Goal: Complete application form: Complete application form

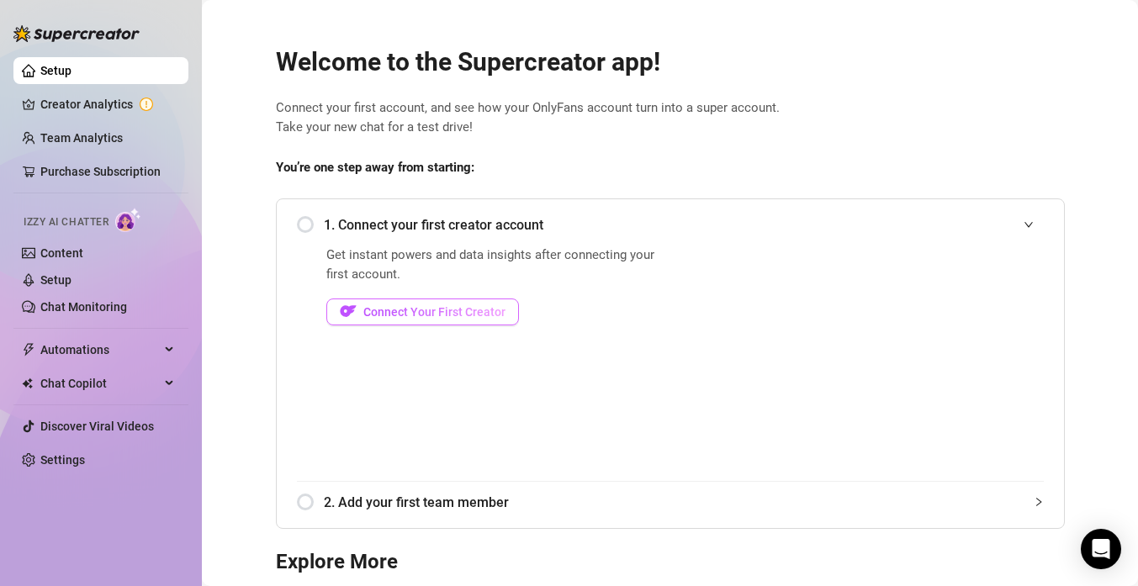
click at [469, 302] on button "Connect Your First Creator" at bounding box center [422, 312] width 193 height 27
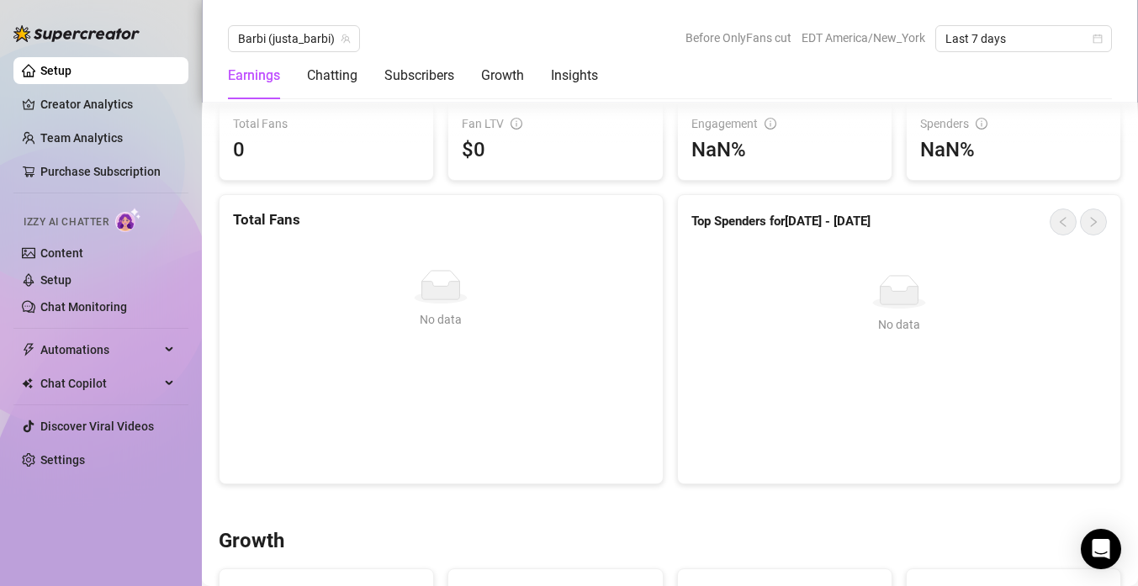
scroll to position [563, 0]
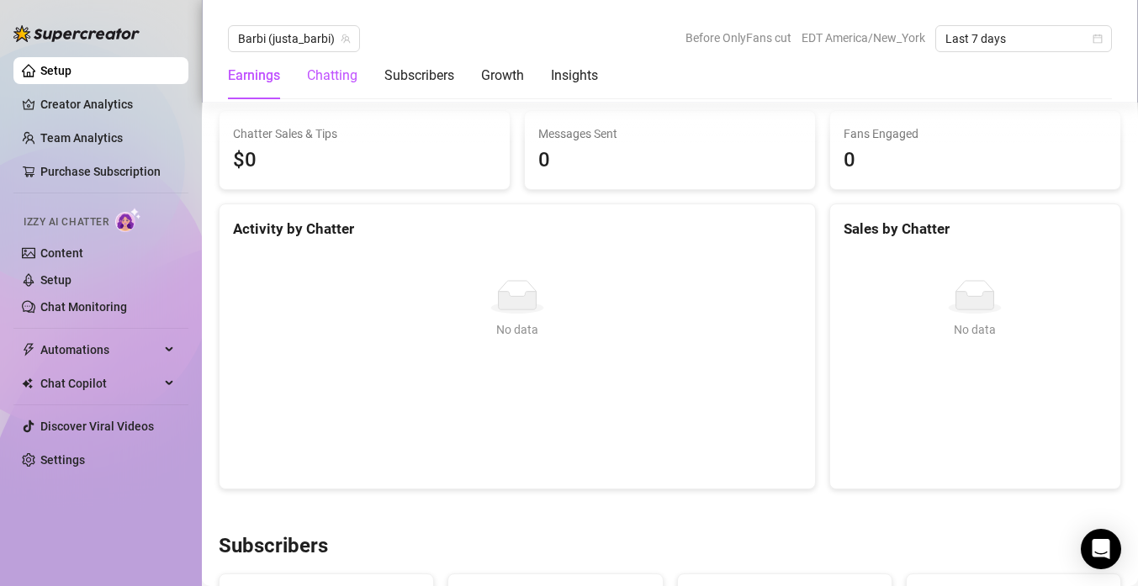
click at [346, 70] on div "Chatting" at bounding box center [332, 76] width 50 height 20
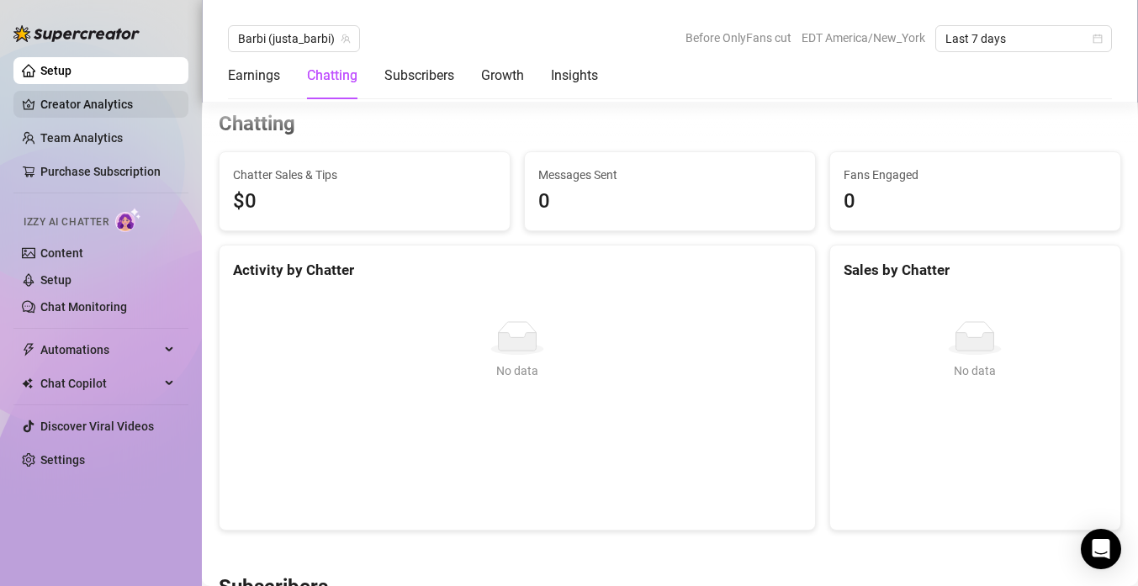
click at [108, 105] on link "Creator Analytics" at bounding box center [107, 104] width 135 height 27
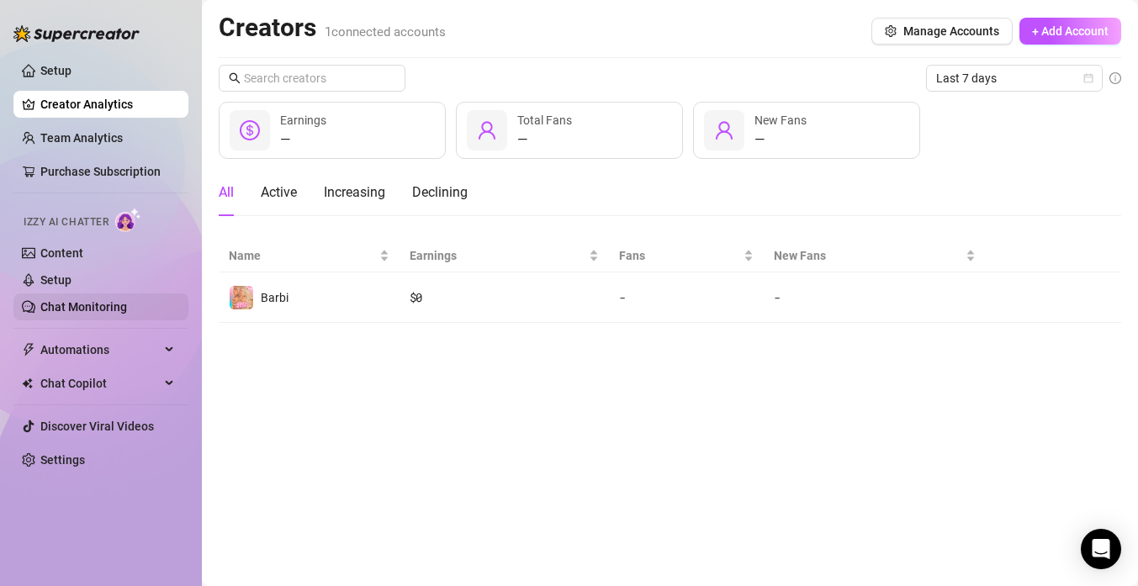
click at [97, 314] on link "Chat Monitoring" at bounding box center [83, 306] width 87 height 13
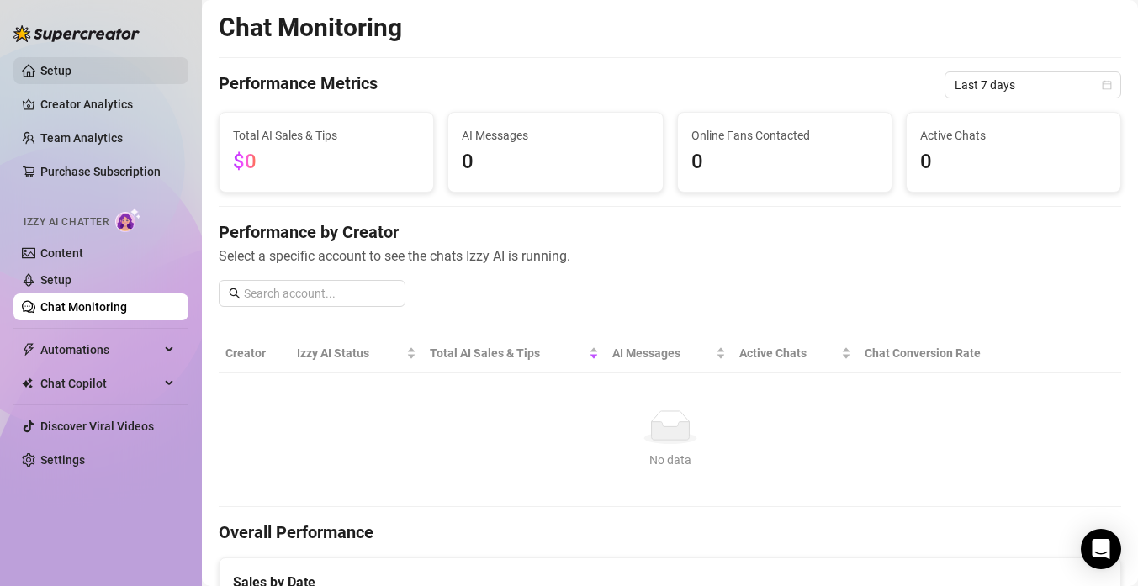
click at [71, 64] on link "Setup" at bounding box center [55, 70] width 31 height 13
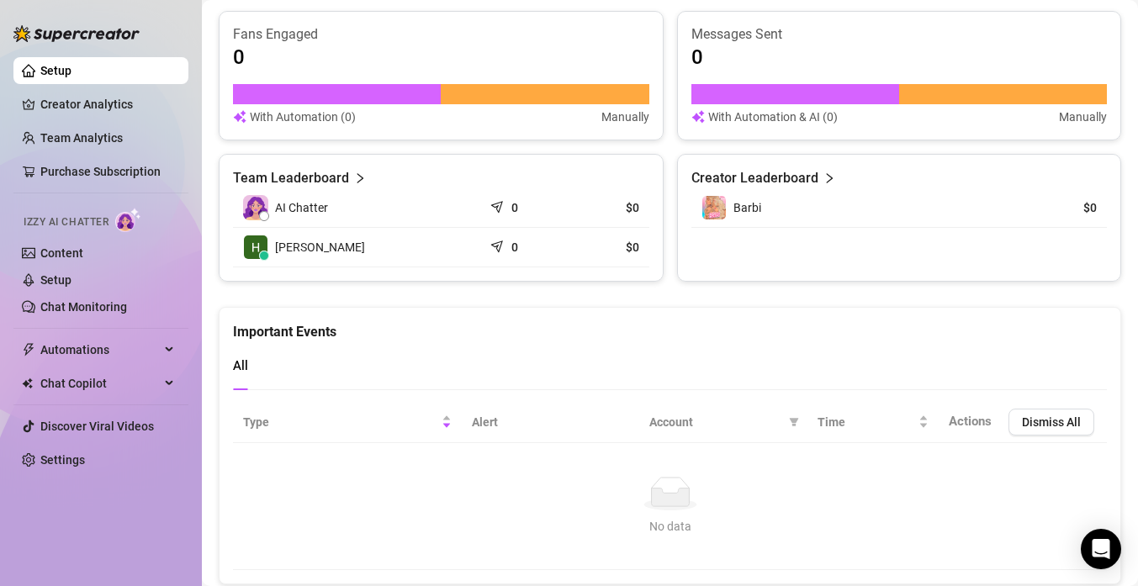
scroll to position [1103, 0]
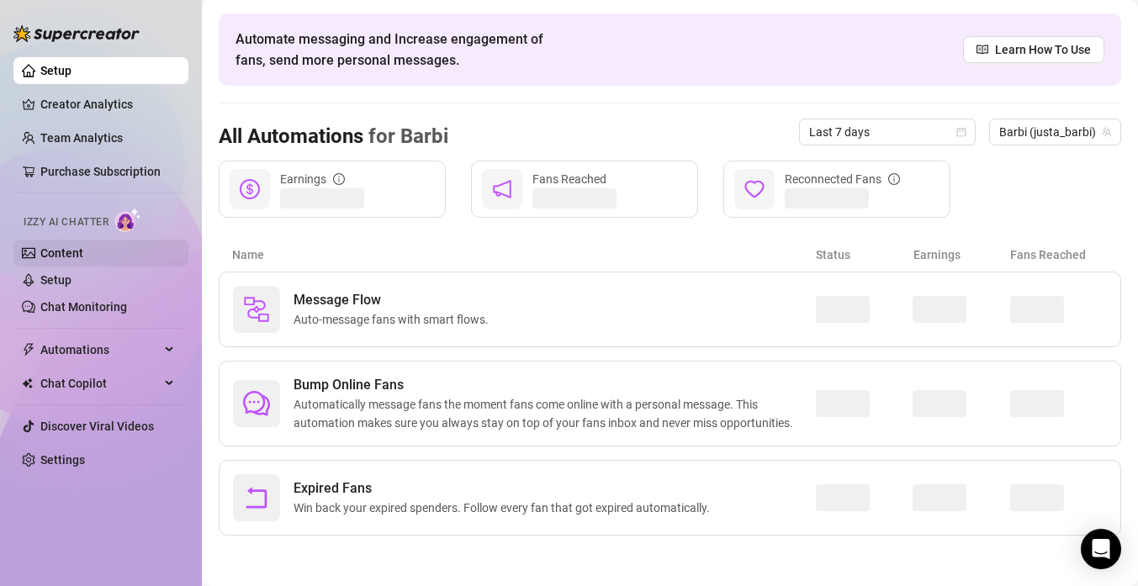
scroll to position [57, 0]
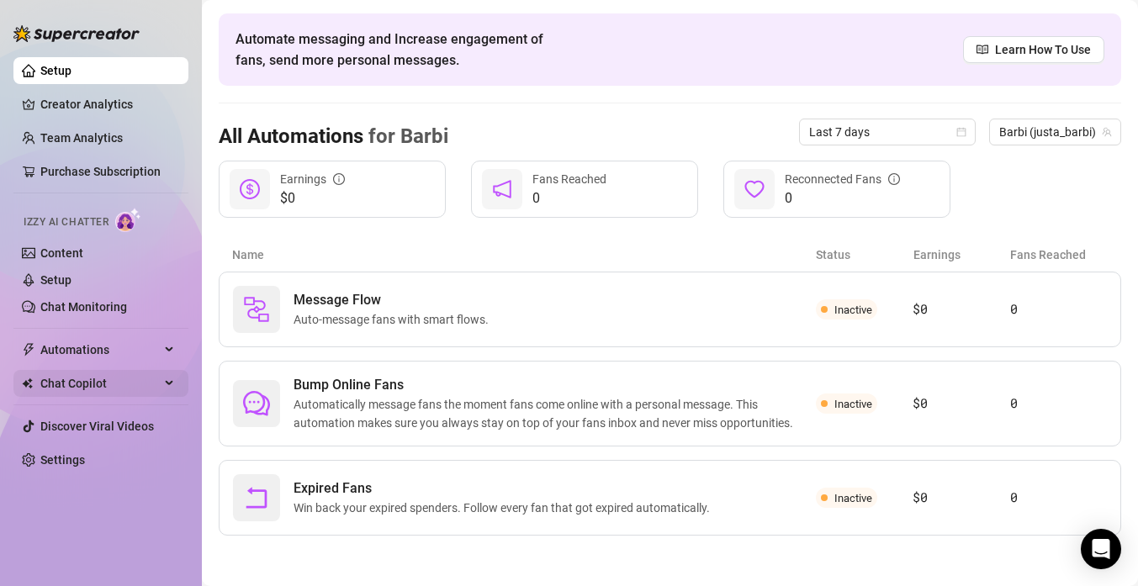
click at [163, 380] on div "Chat Copilot" at bounding box center [100, 383] width 175 height 27
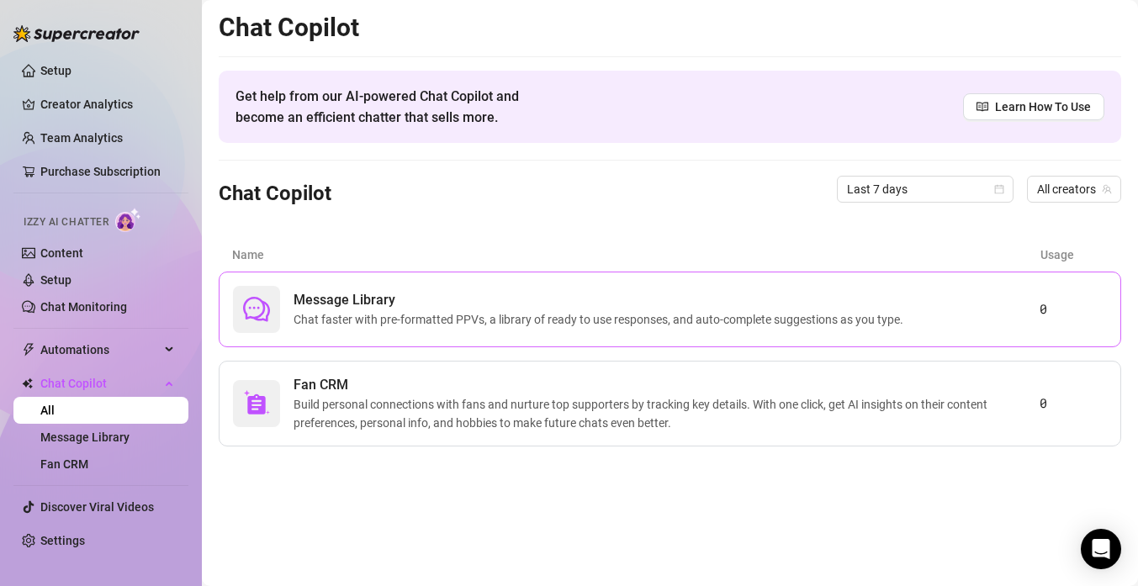
click at [468, 314] on span "Chat faster with pre-formatted PPVs, a library of ready to use responses, and a…" at bounding box center [601, 319] width 616 height 18
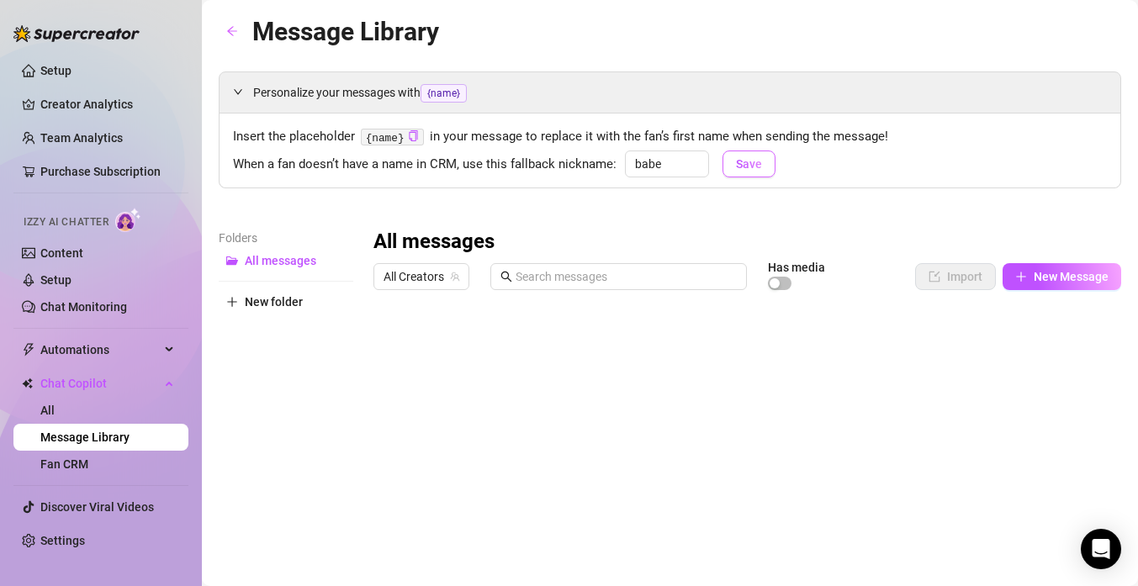
click at [754, 159] on span "Save" at bounding box center [749, 163] width 26 height 13
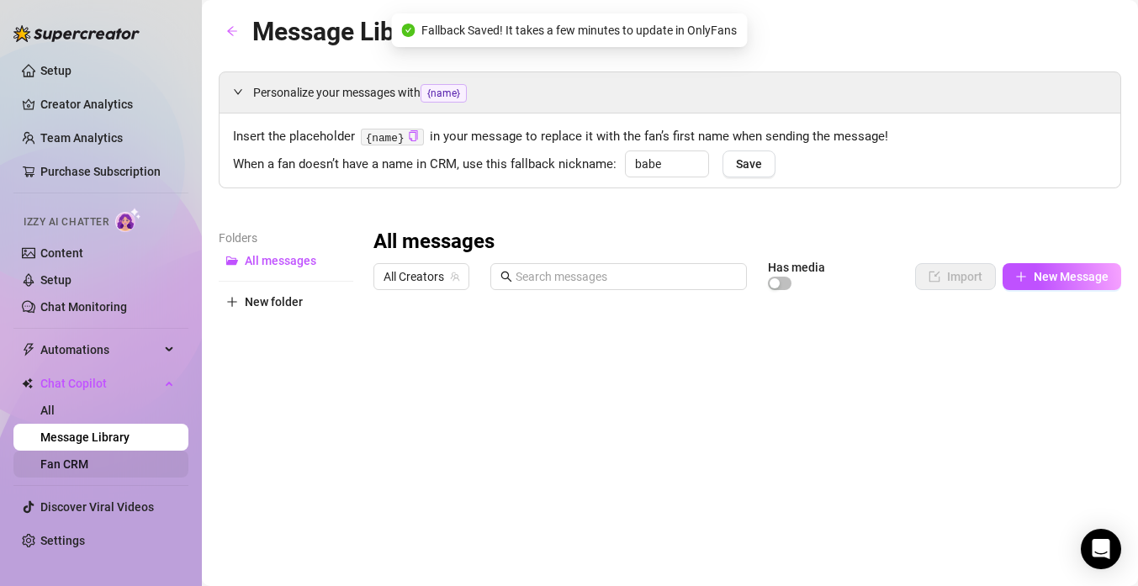
click at [88, 457] on link "Fan CRM" at bounding box center [64, 463] width 48 height 13
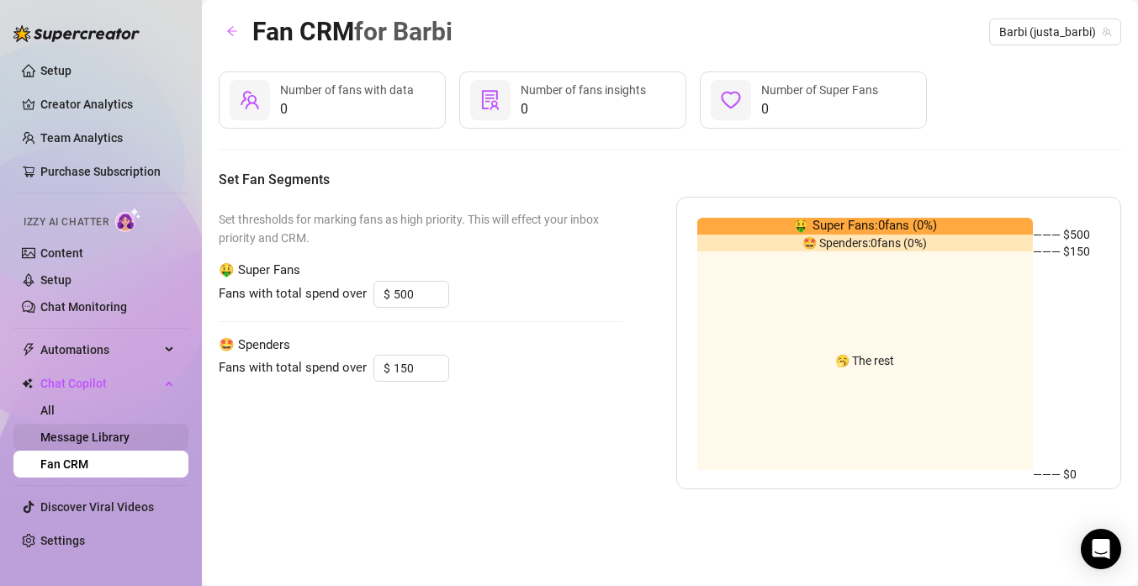
click at [120, 436] on link "Message Library" at bounding box center [84, 437] width 89 height 13
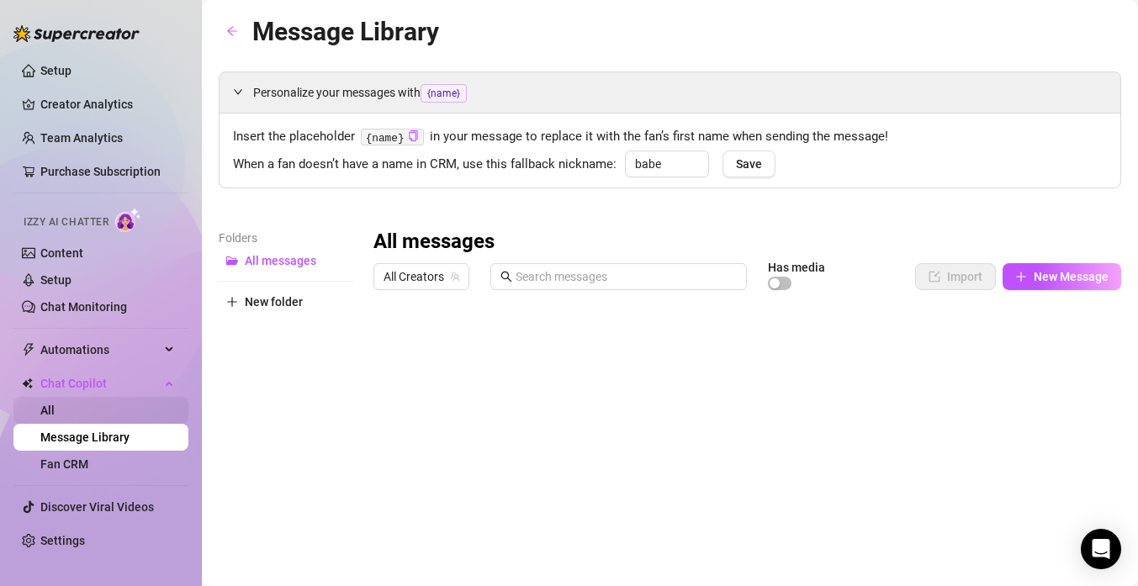
click at [55, 417] on link "All" at bounding box center [47, 410] width 14 height 13
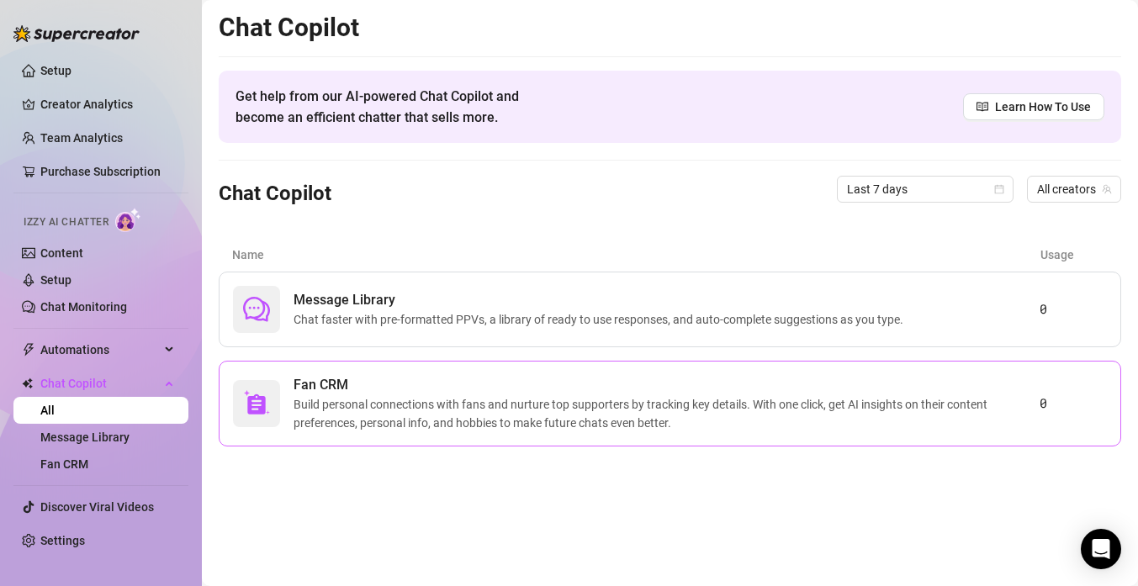
click at [428, 394] on span "Fan CRM" at bounding box center [666, 385] width 746 height 20
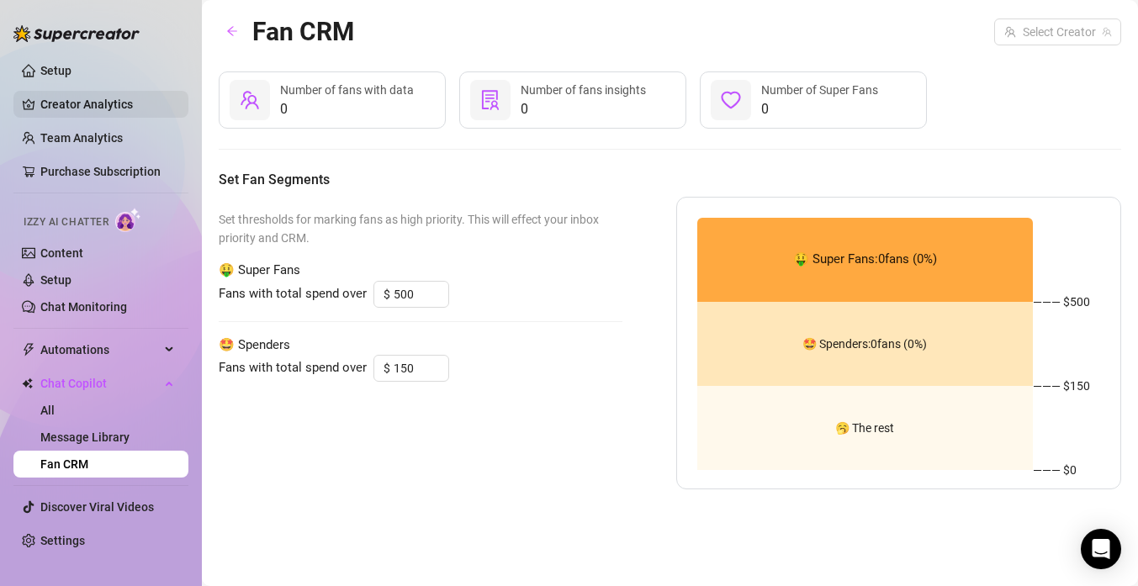
click at [85, 107] on link "Creator Analytics" at bounding box center [107, 104] width 135 height 27
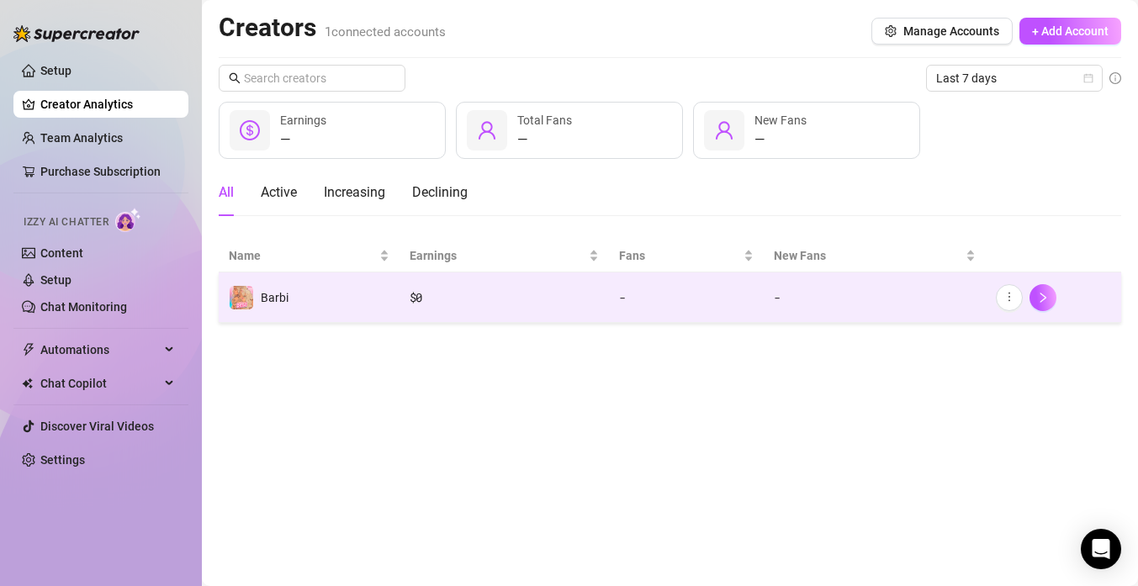
click at [367, 279] on td "Barbi" at bounding box center [309, 297] width 181 height 50
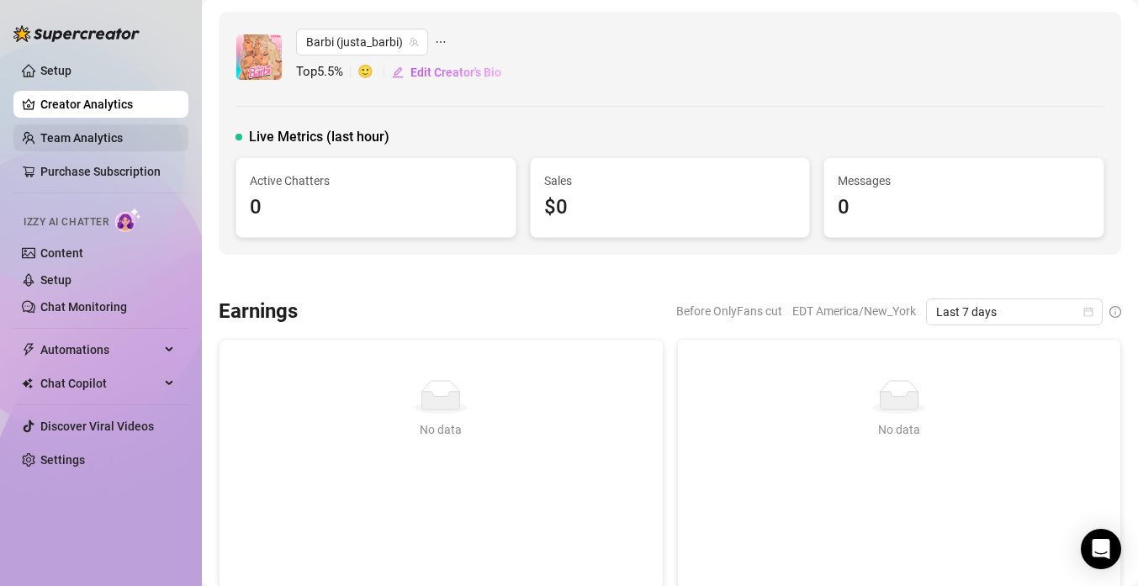
click at [104, 141] on link "Team Analytics" at bounding box center [81, 137] width 82 height 13
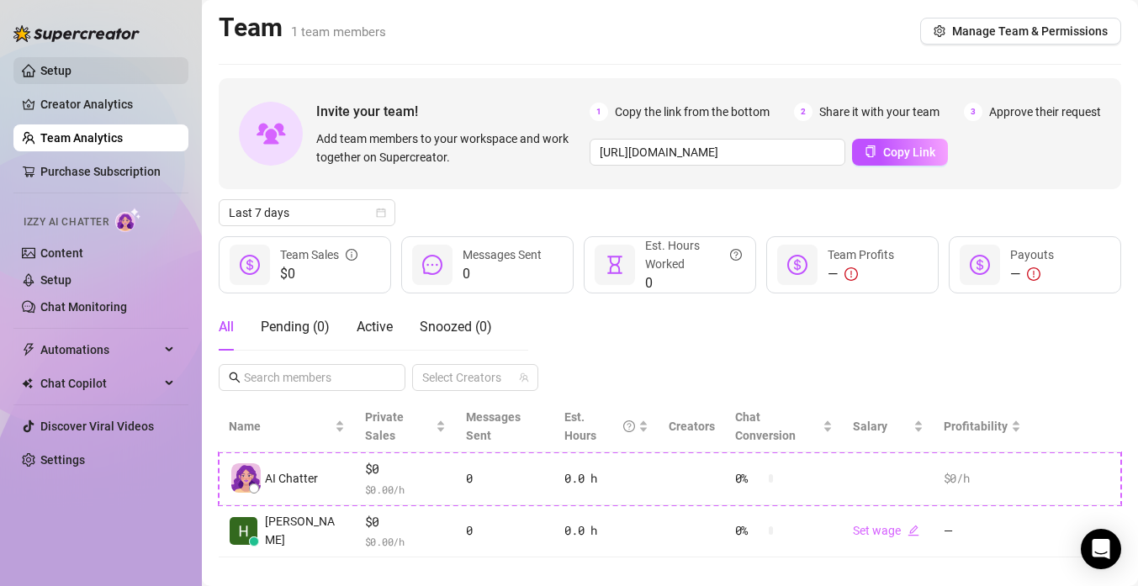
click at [62, 70] on link "Setup" at bounding box center [55, 70] width 31 height 13
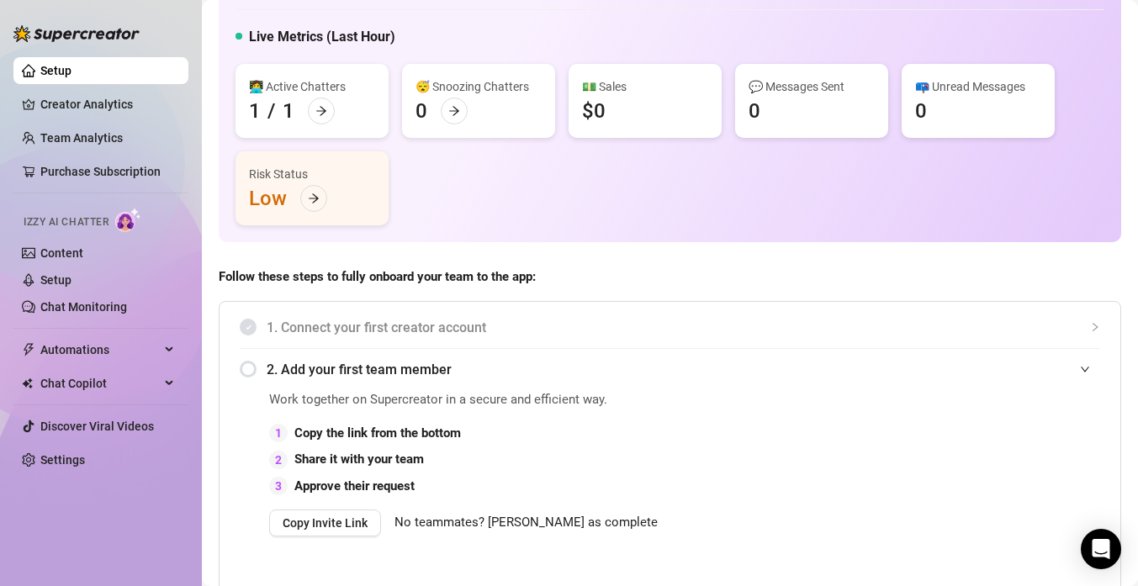
scroll to position [98, 0]
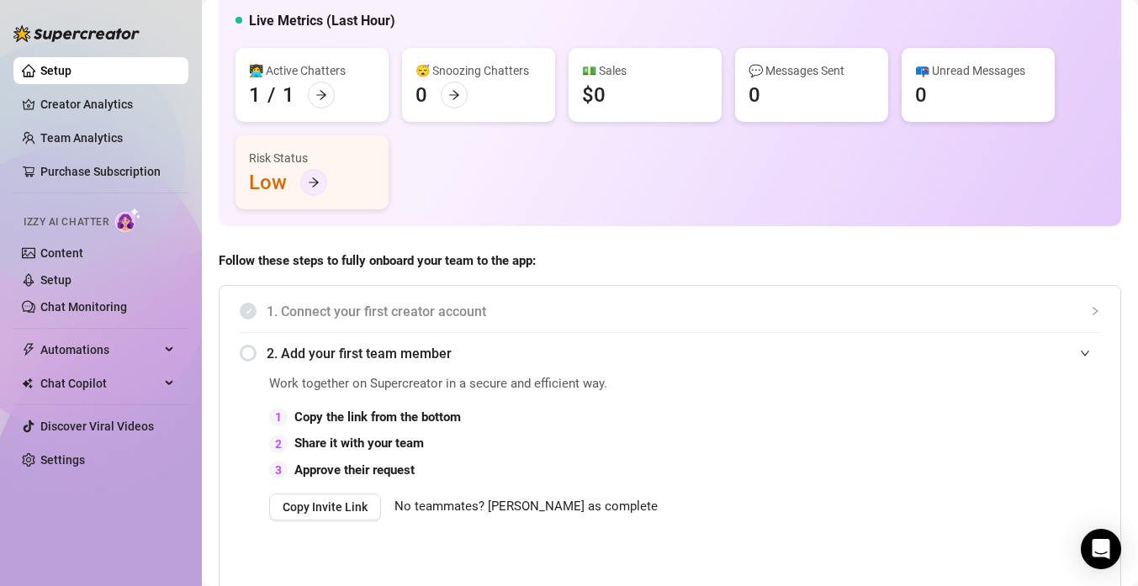
click at [302, 182] on div at bounding box center [313, 182] width 27 height 27
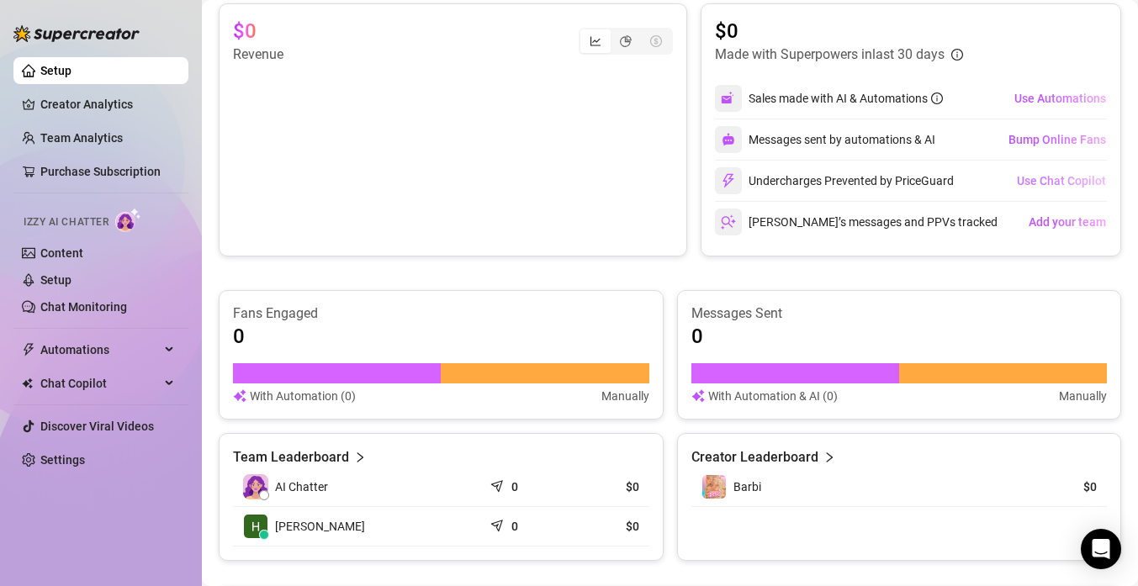
scroll to position [779, 0]
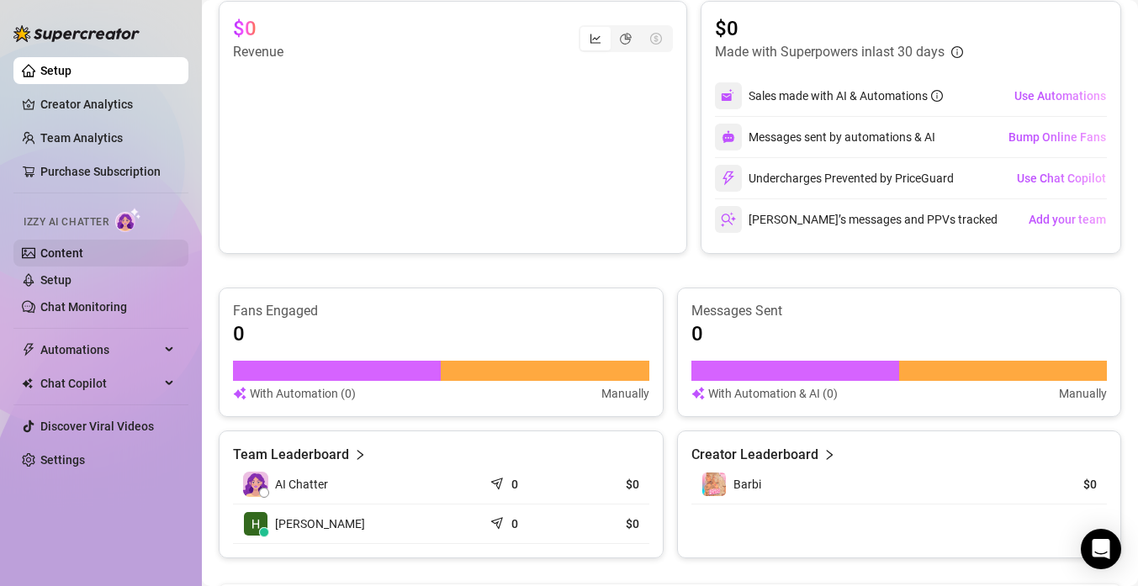
click at [82, 260] on link "Content" at bounding box center [61, 252] width 43 height 13
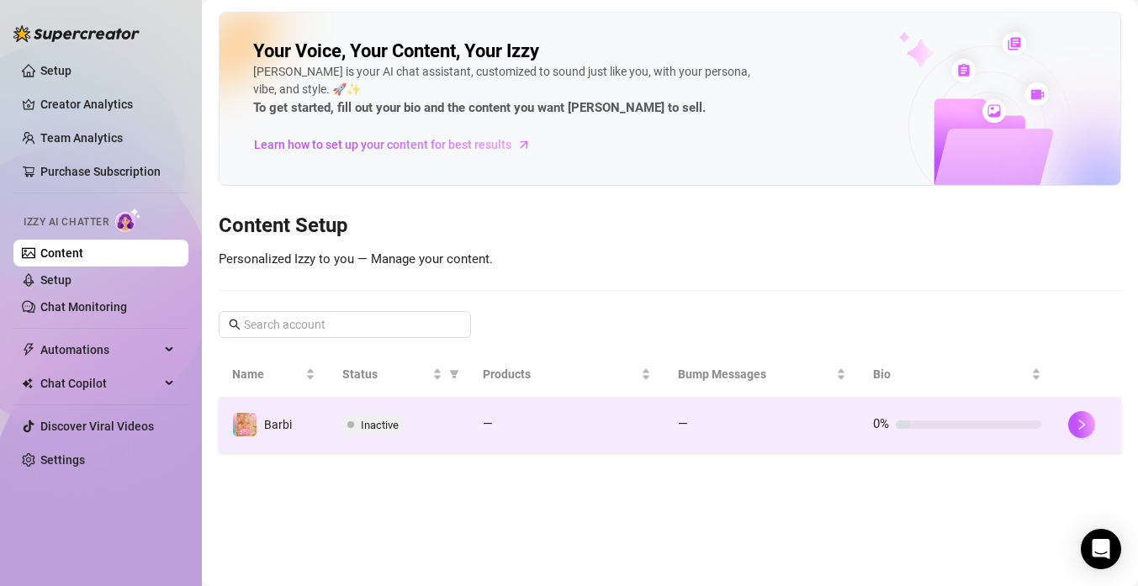
click at [368, 425] on span "Inactive" at bounding box center [380, 425] width 38 height 13
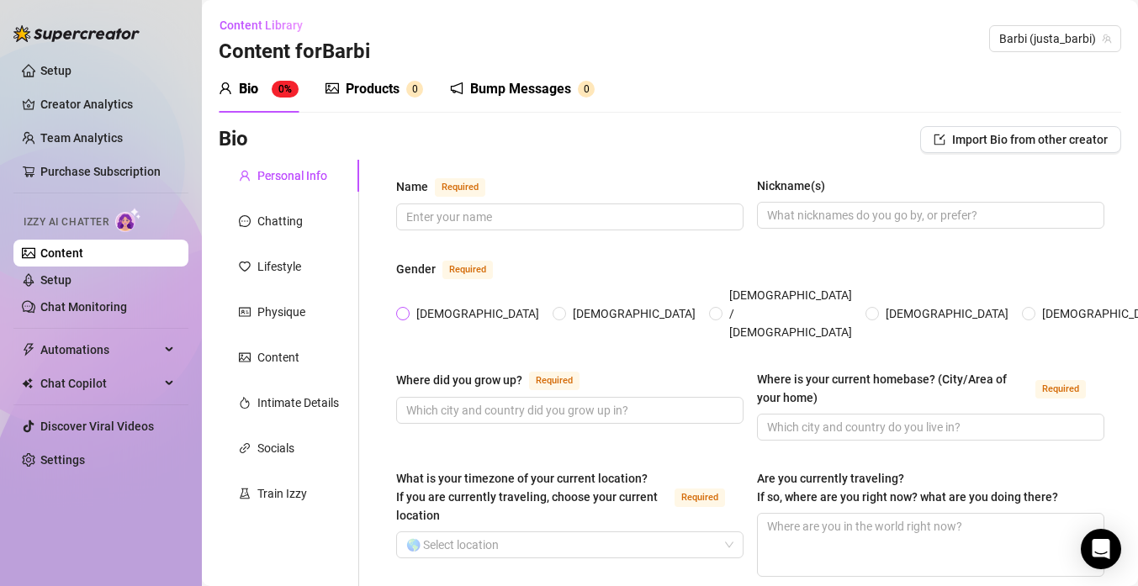
click at [410, 304] on span "[DEMOGRAPHIC_DATA]" at bounding box center [478, 313] width 136 height 18
click at [407, 309] on input "[DEMOGRAPHIC_DATA]" at bounding box center [403, 314] width 7 height 11
radio input "true"
click at [470, 212] on input "Name Required" at bounding box center [568, 217] width 324 height 18
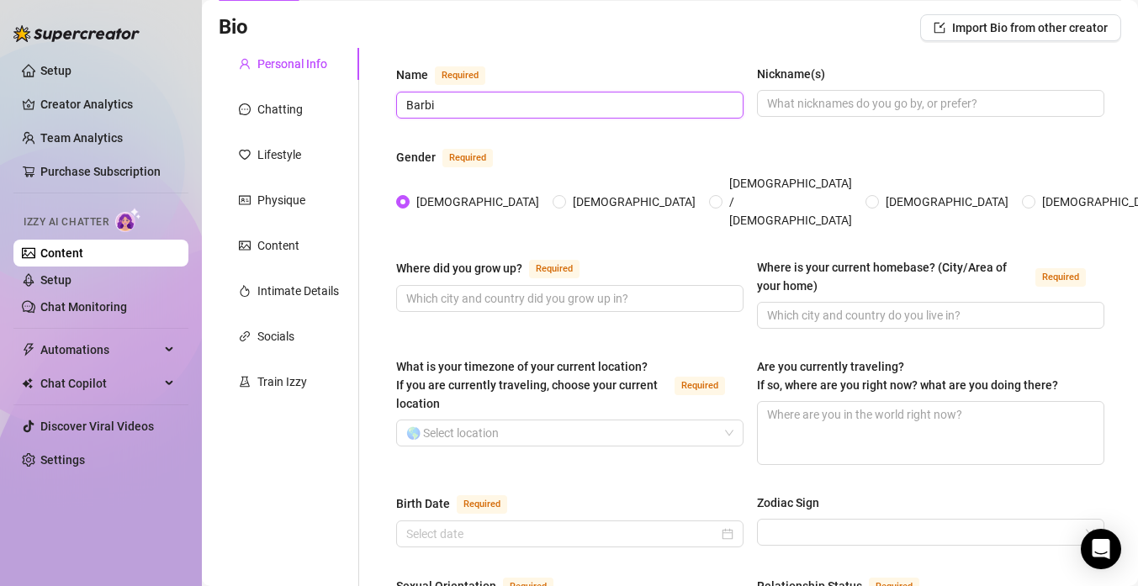
scroll to position [116, 0]
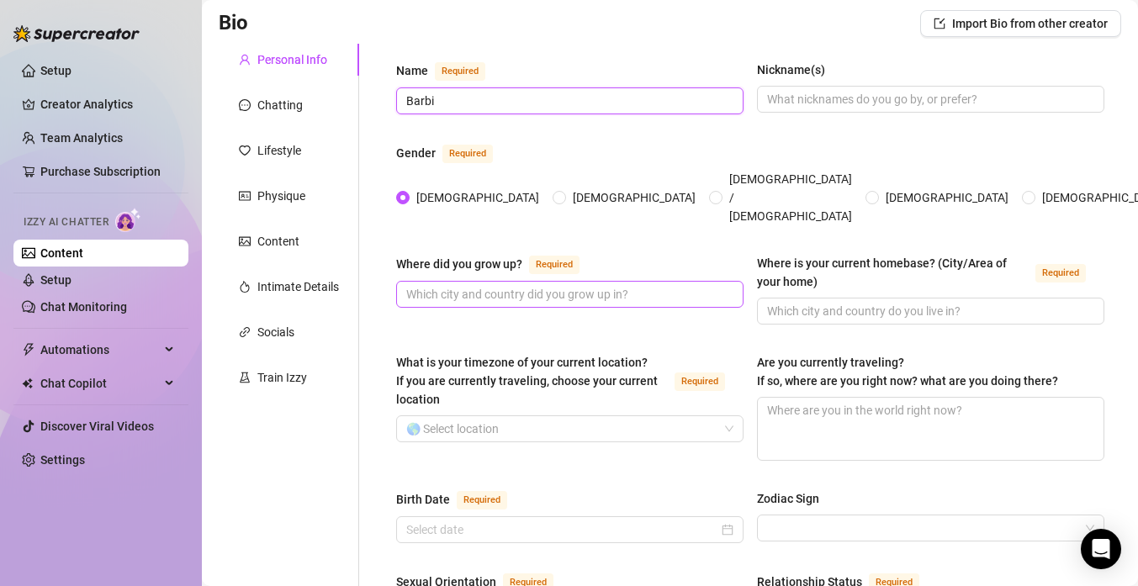
type input "Barbi"
click at [525, 285] on input "Where did you grow up? Required" at bounding box center [568, 294] width 324 height 18
type input "[US_STATE] state"
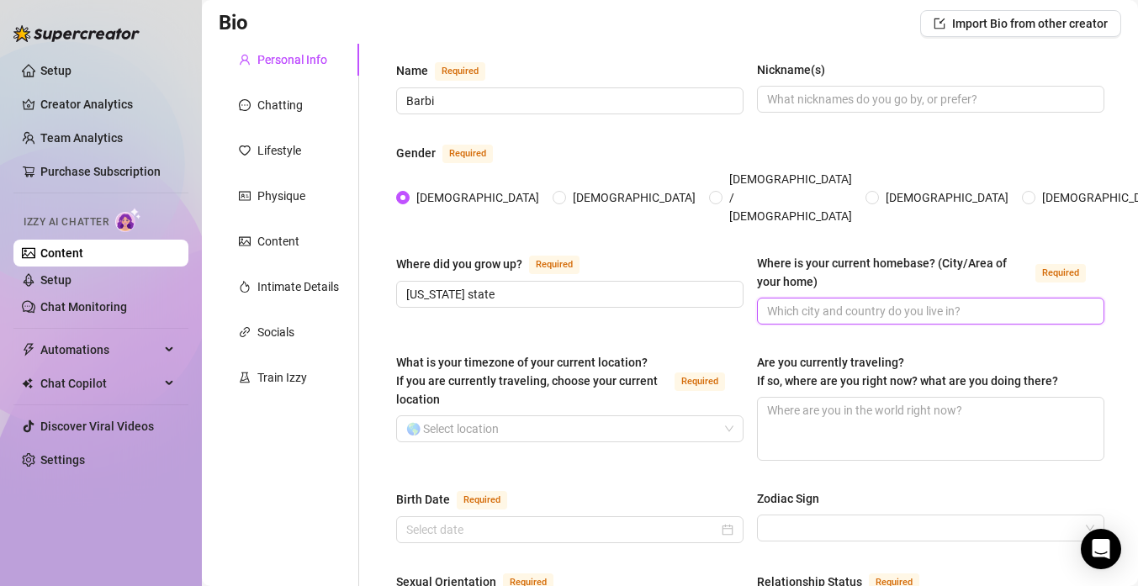
click at [820, 302] on input "Where is your current homebase? (City/Area of your home) Required" at bounding box center [929, 311] width 324 height 18
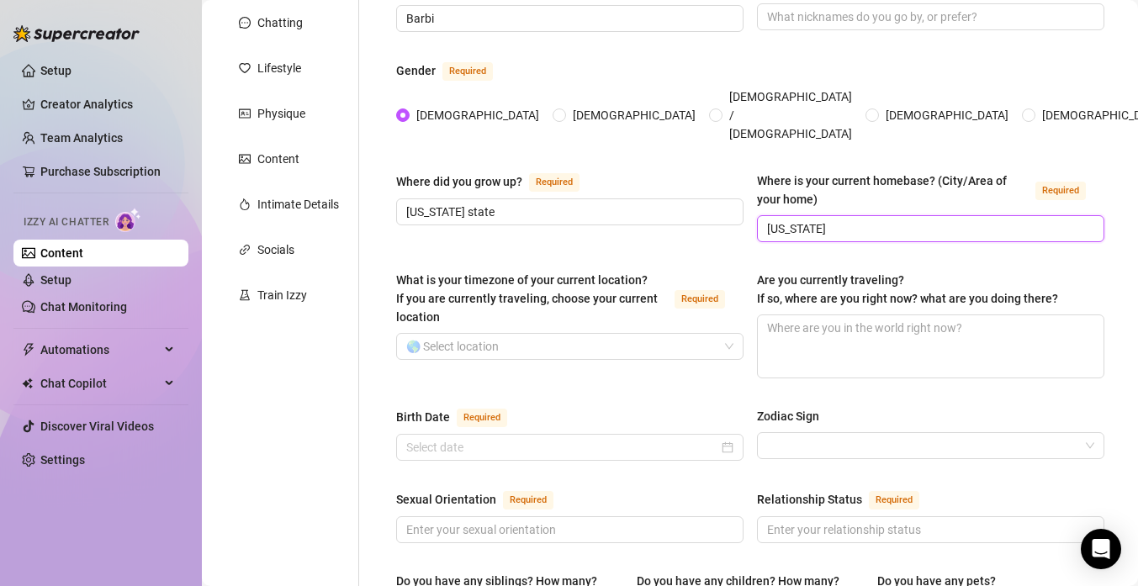
scroll to position [209, 0]
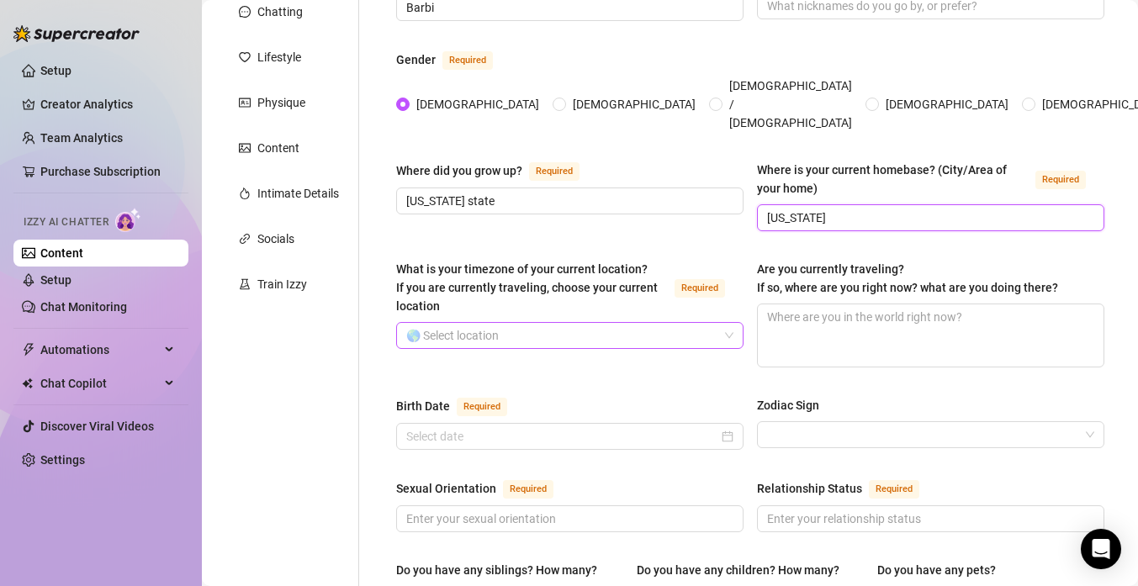
type input "[US_STATE]"
click at [621, 323] on input "What is your timezone of your current location? If you are currently traveling,…" at bounding box center [562, 335] width 312 height 25
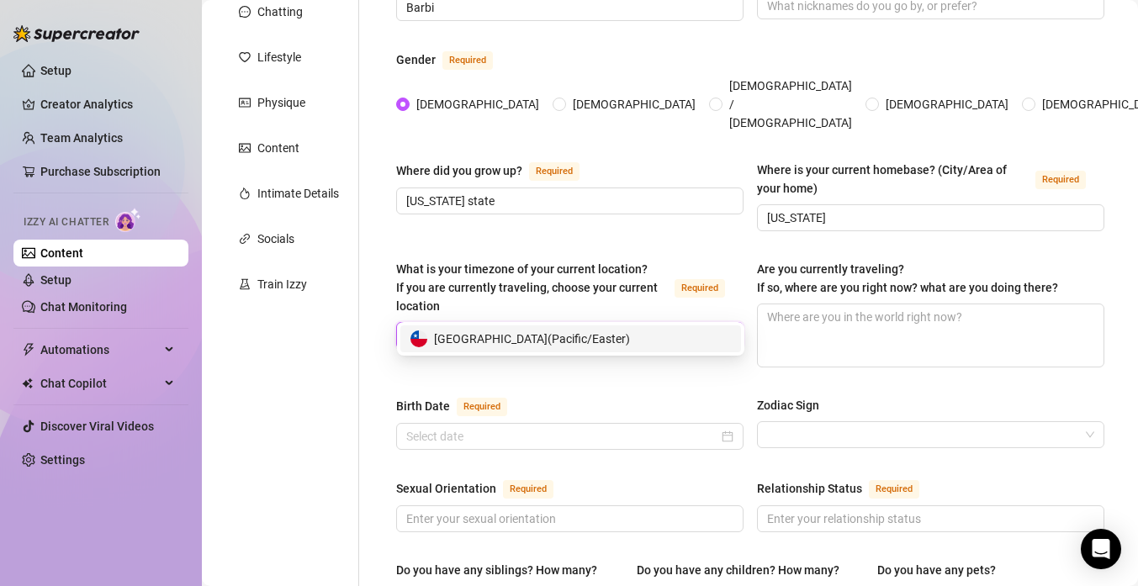
type input "e"
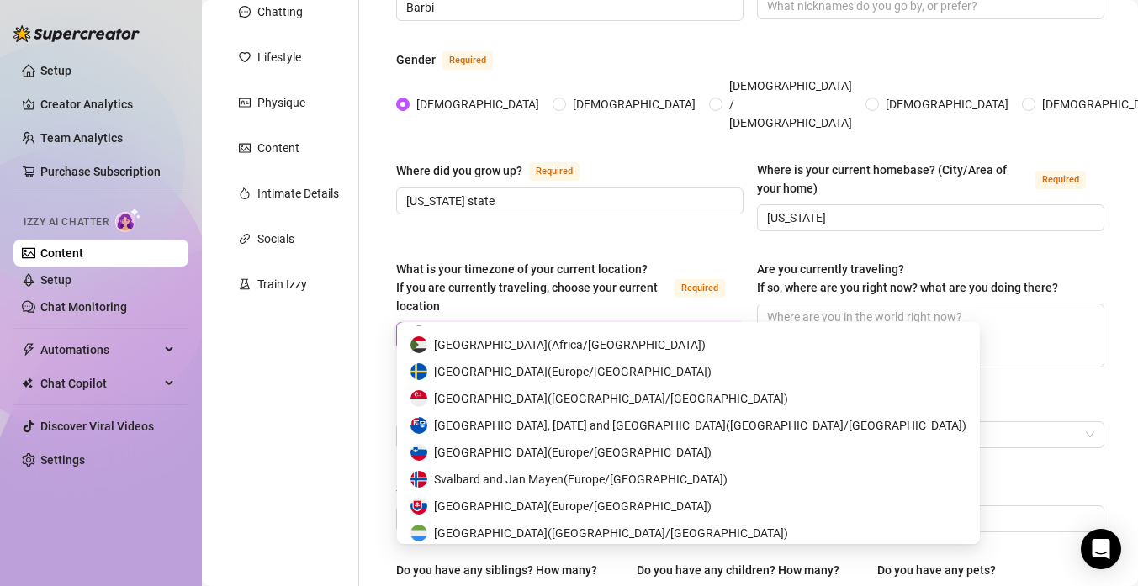
scroll to position [7341, 0]
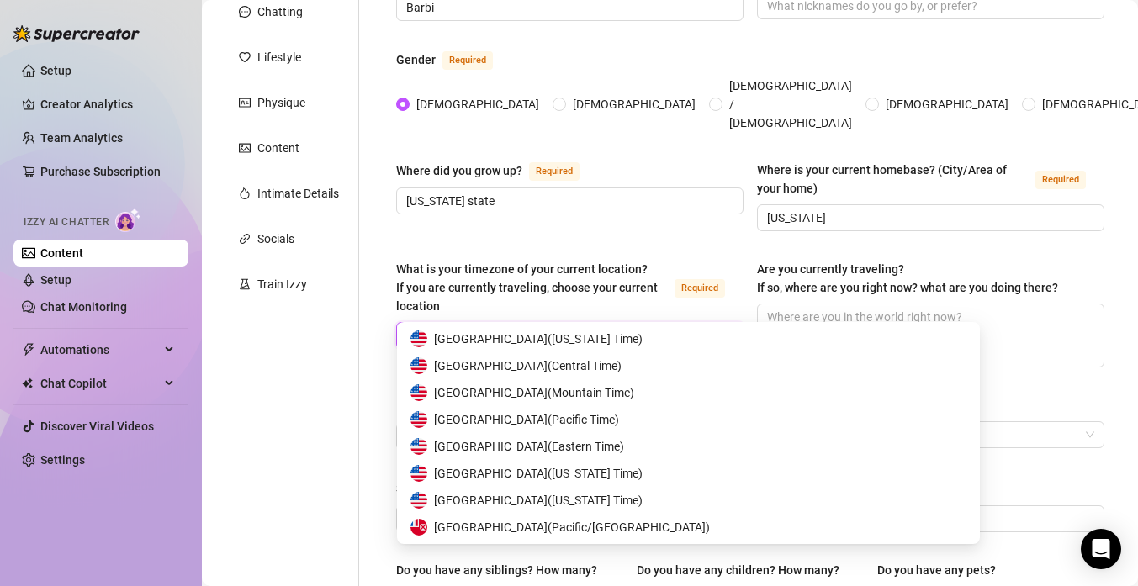
type input "uni"
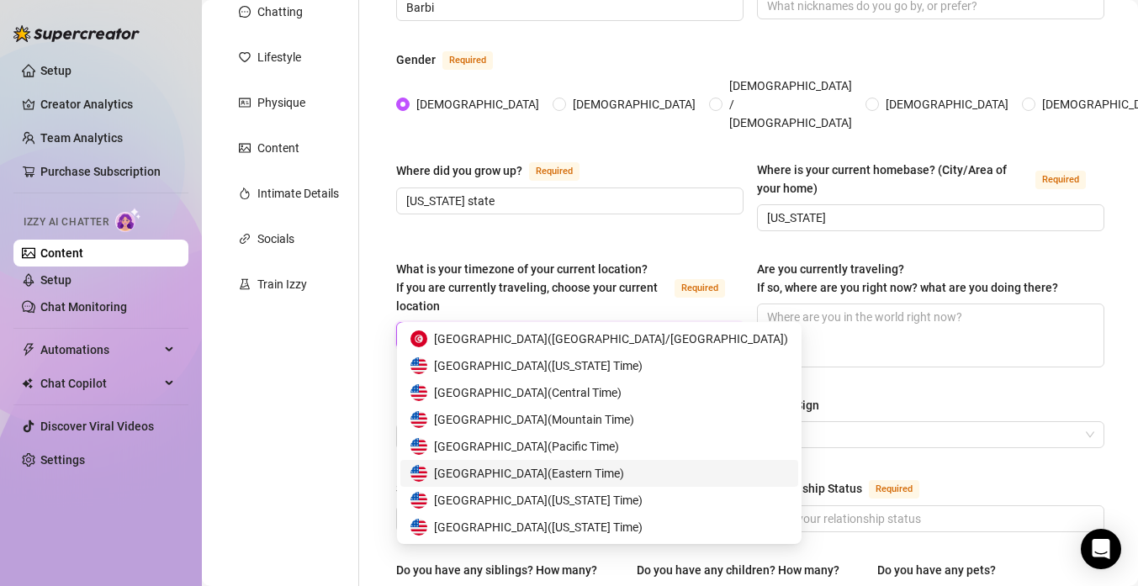
click at [594, 469] on span "United States of America ( Eastern Time )" at bounding box center [529, 473] width 190 height 18
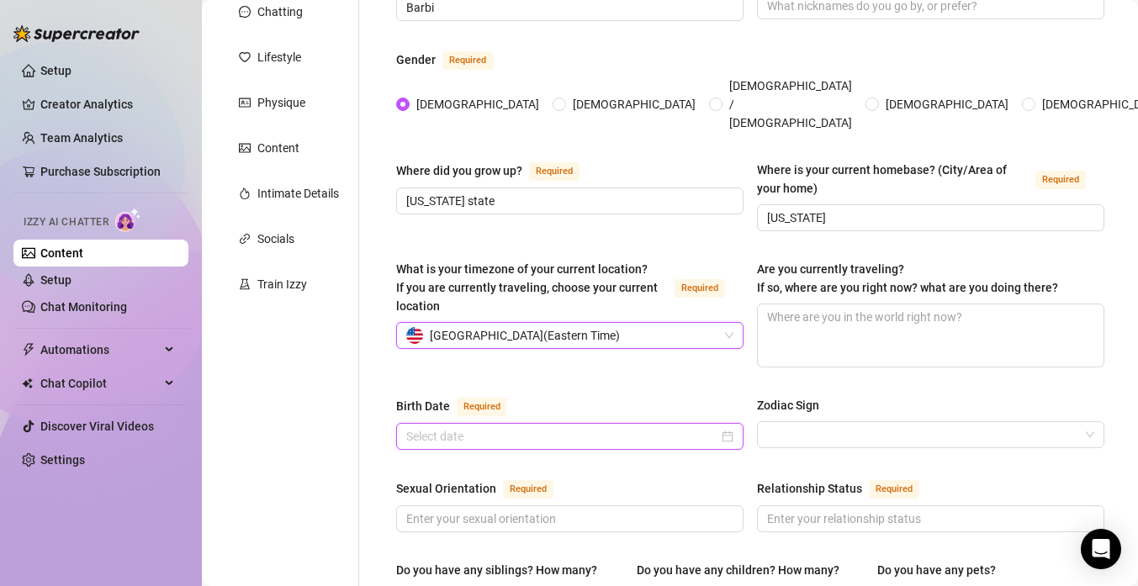
click at [592, 427] on input "Birth Date Required" at bounding box center [562, 436] width 312 height 18
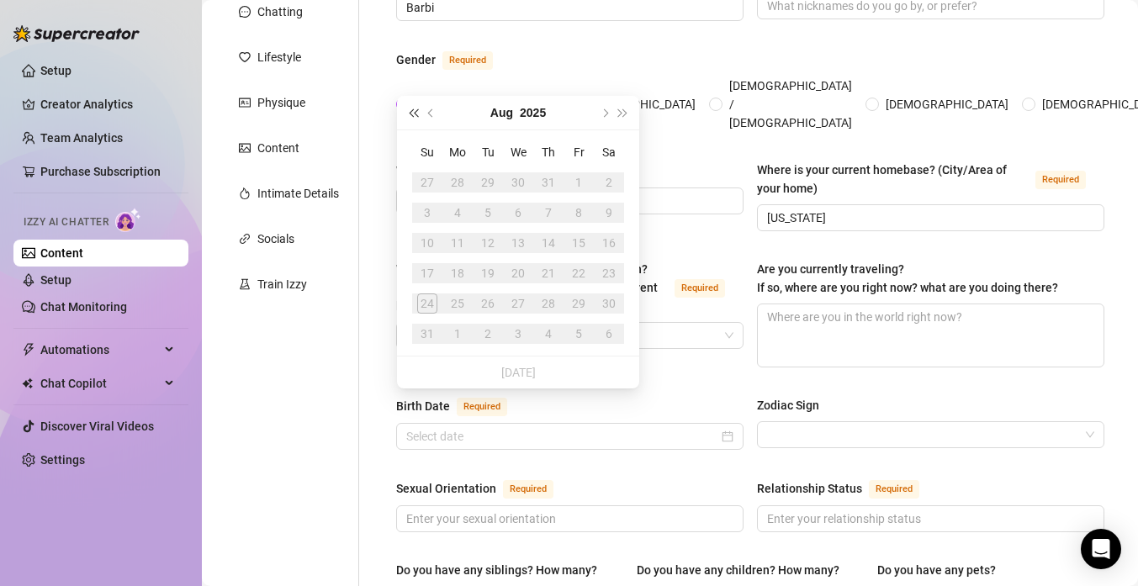
click at [409, 108] on button "Last year (Control + left)" at bounding box center [413, 113] width 18 height 34
click at [543, 110] on button "2024" at bounding box center [533, 113] width 26 height 34
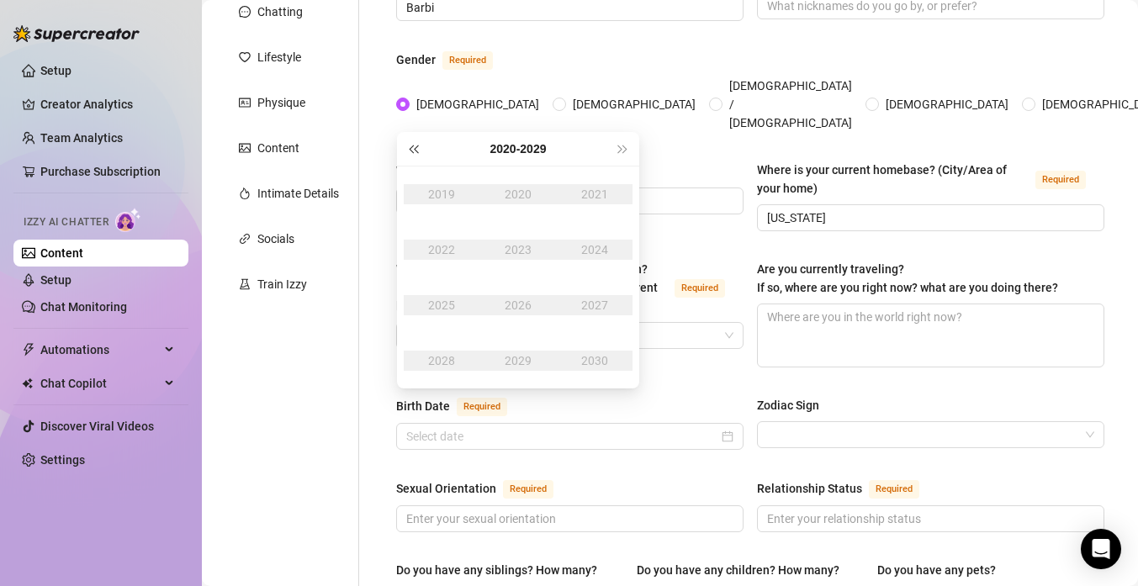
click at [407, 148] on button "Last year (Control + left)" at bounding box center [413, 149] width 18 height 34
click at [415, 150] on span "Last year (Control + left)" at bounding box center [413, 149] width 8 height 8
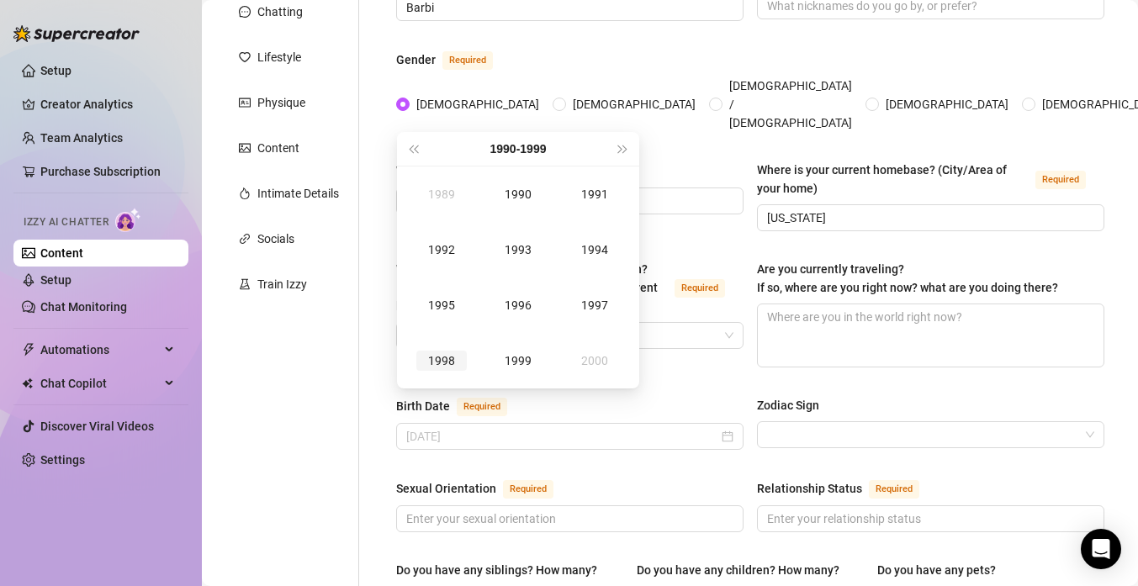
click at [455, 363] on div "1998" at bounding box center [441, 361] width 50 height 20
click at [444, 198] on div "Jan" at bounding box center [441, 194] width 50 height 20
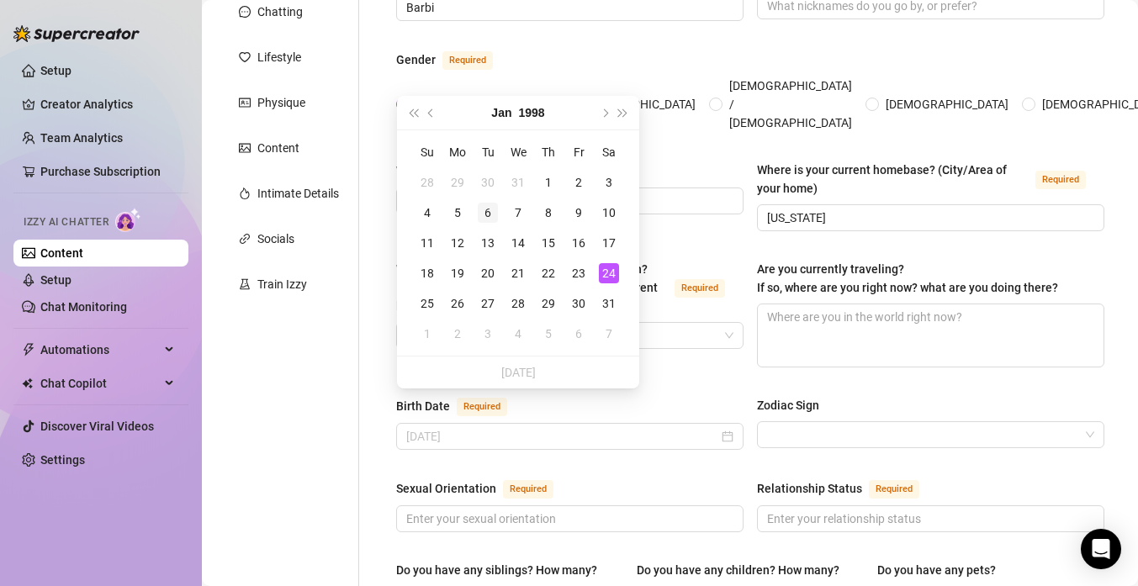
type input "[DATE]"
click at [490, 208] on div "6" at bounding box center [488, 213] width 20 height 20
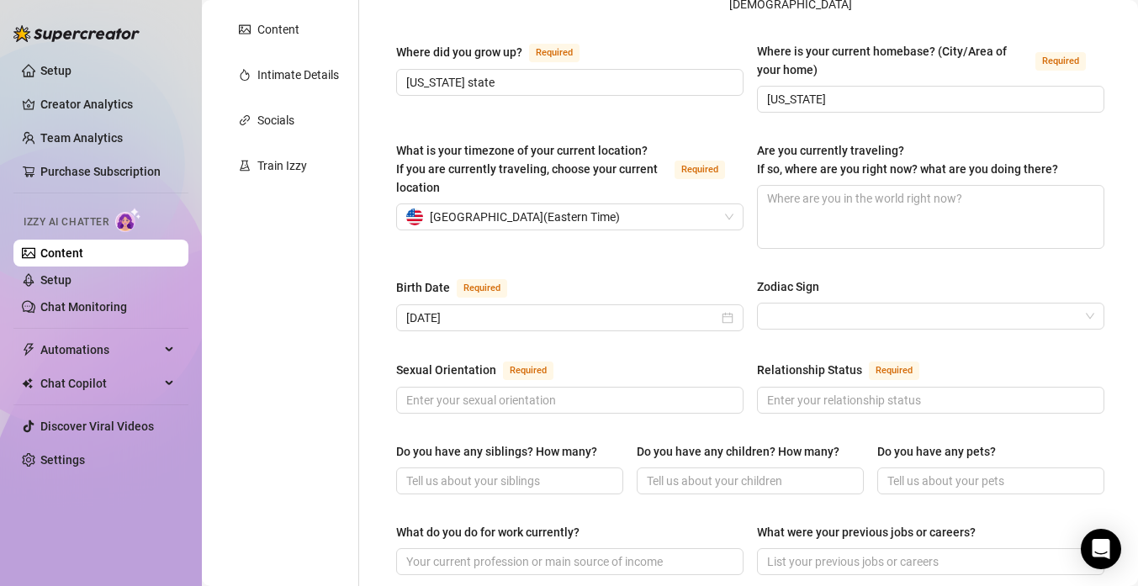
scroll to position [329, 0]
click at [589, 390] on input "Sexual Orientation Required" at bounding box center [568, 399] width 324 height 18
type input "[DEMOGRAPHIC_DATA]"
click at [803, 277] on div "Zodiac Sign" at bounding box center [930, 289] width 347 height 25
click at [803, 303] on input "Zodiac Sign" at bounding box center [923, 315] width 312 height 25
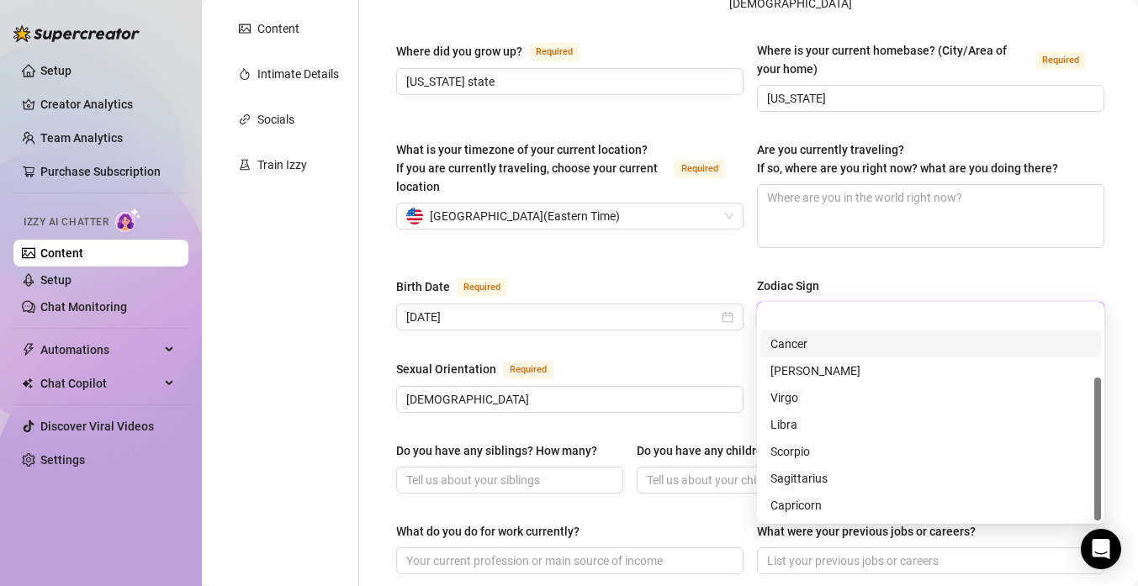
scroll to position [108, 0]
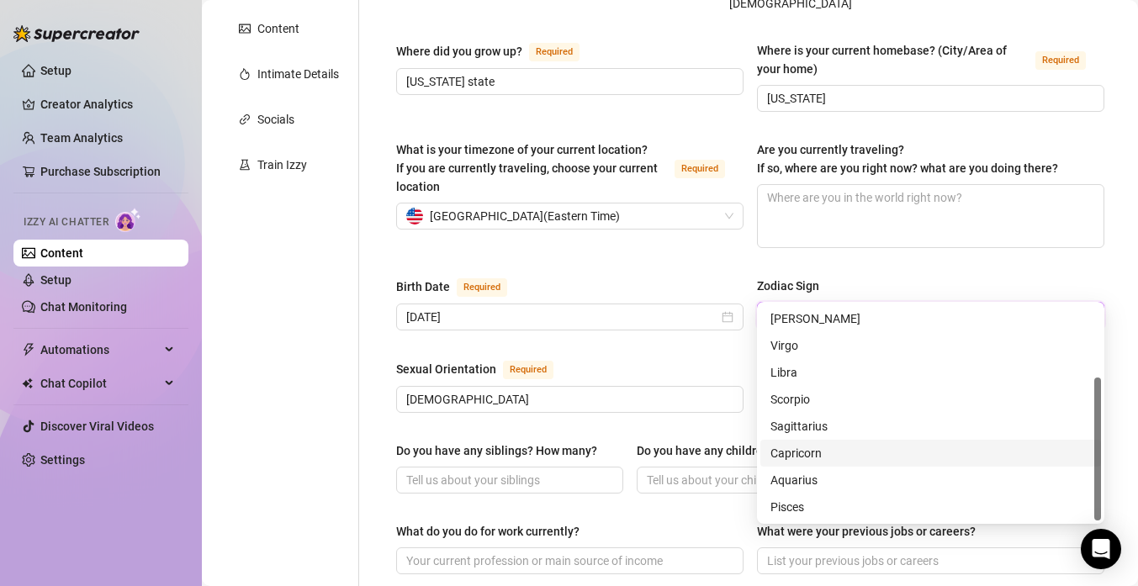
click at [813, 446] on div "Capricorn" at bounding box center [930, 453] width 320 height 18
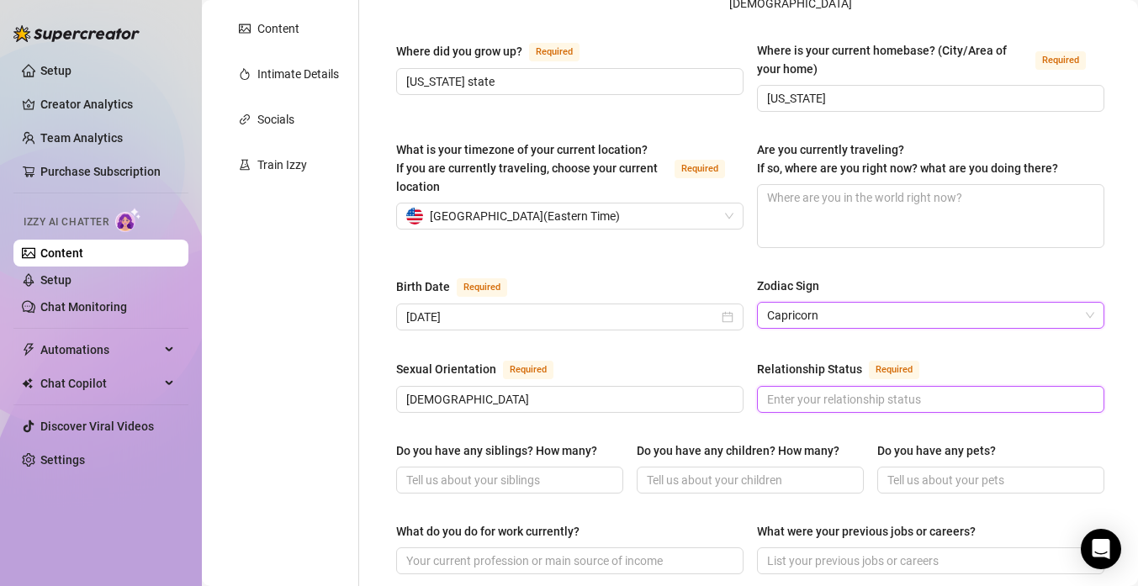
click at [844, 390] on input "Relationship Status Required" at bounding box center [929, 399] width 324 height 18
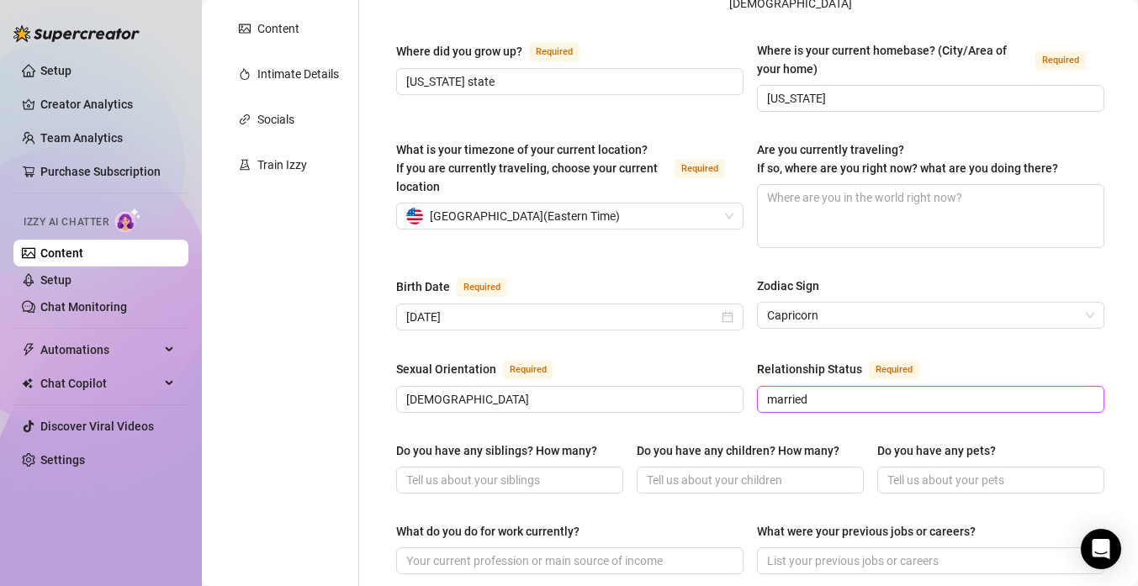
scroll to position [436, 0]
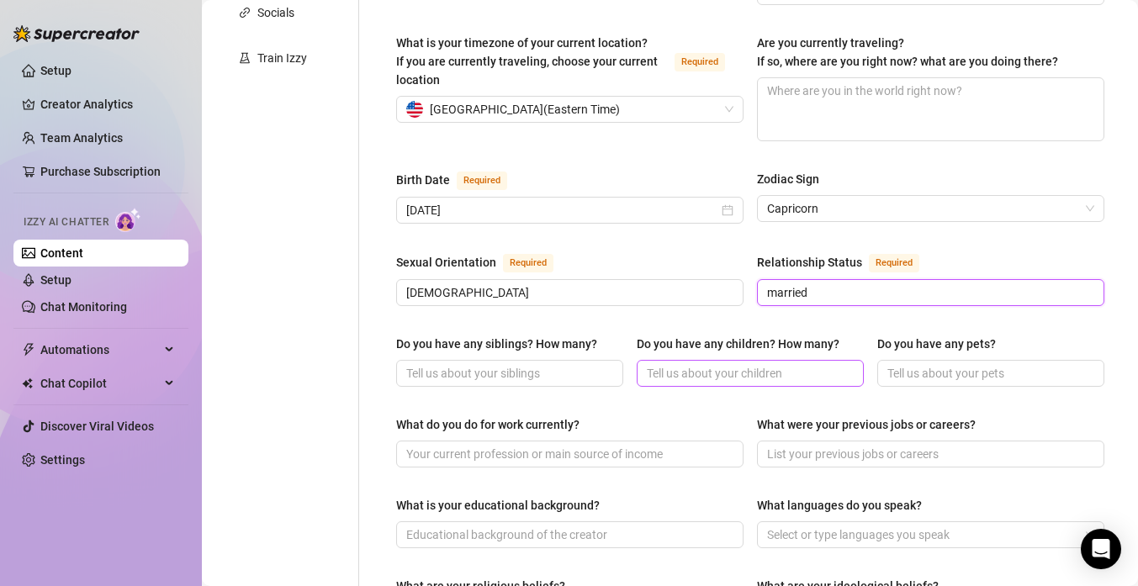
type input "married"
click at [705, 364] on input "Do you have any children? How many?" at bounding box center [748, 373] width 203 height 18
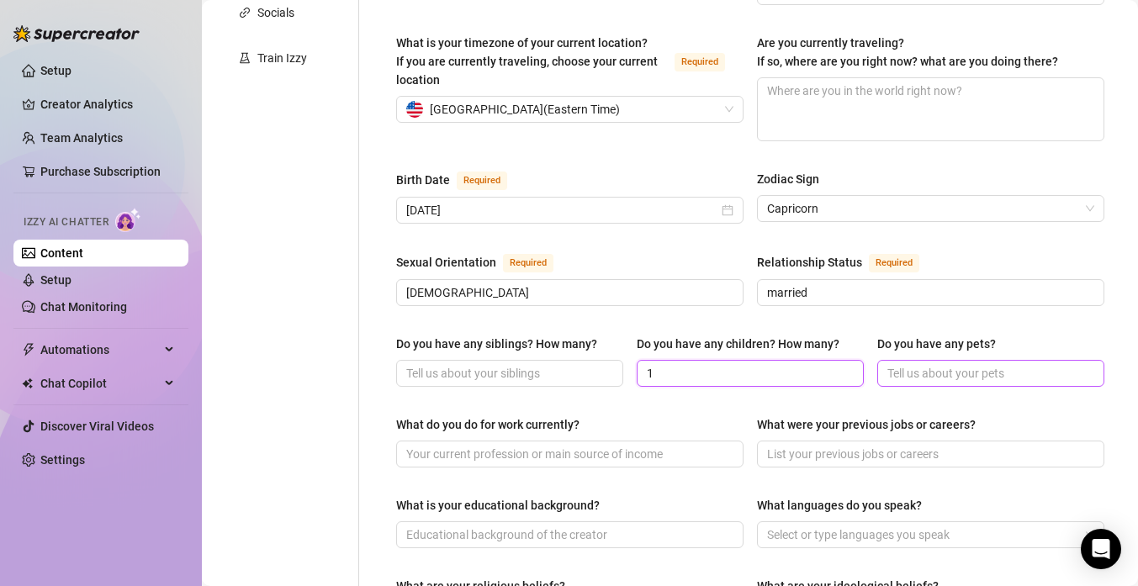
type input "1"
click at [945, 364] on input "Do you have any pets?" at bounding box center [988, 373] width 203 height 18
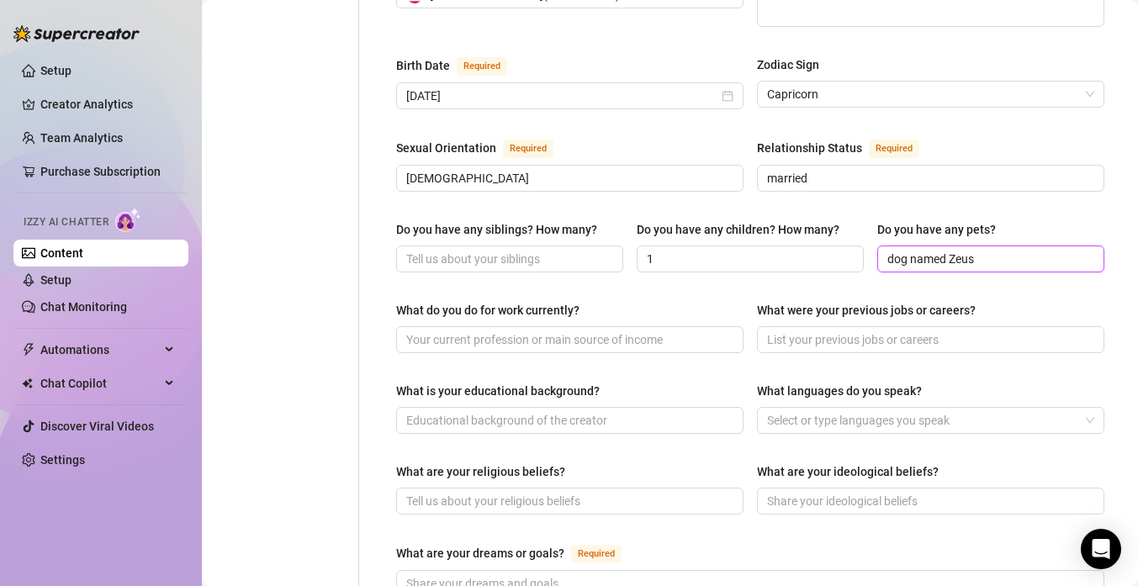
scroll to position [557, 0]
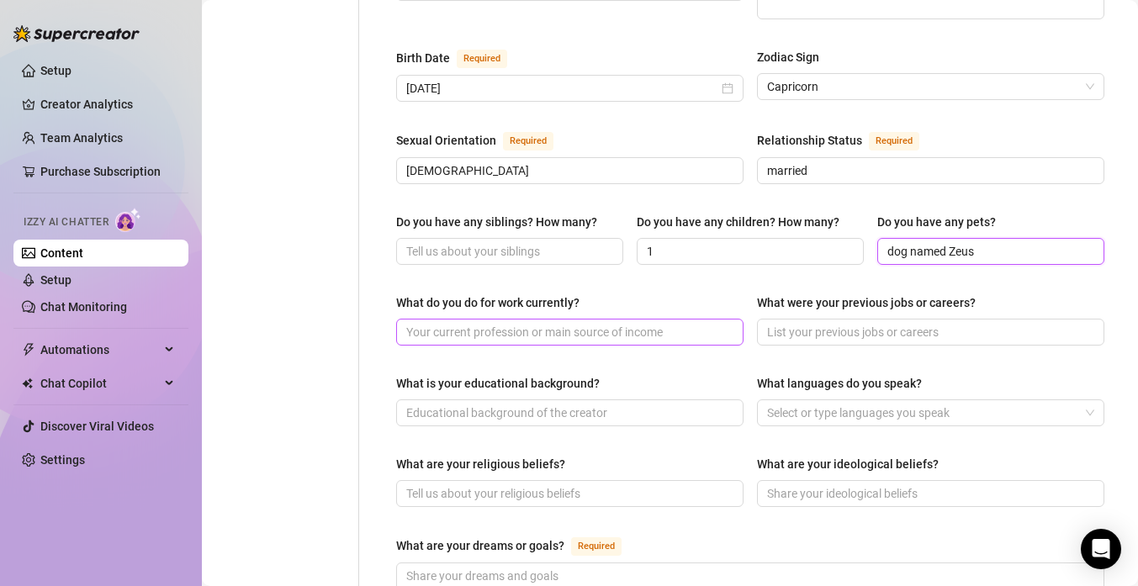
type input "dog named Zeus"
click at [605, 323] on input "What do you do for work currently?" at bounding box center [568, 332] width 324 height 18
type input "porn and OF"
click at [816, 323] on input "What were your previous jobs or careers?" at bounding box center [929, 332] width 324 height 18
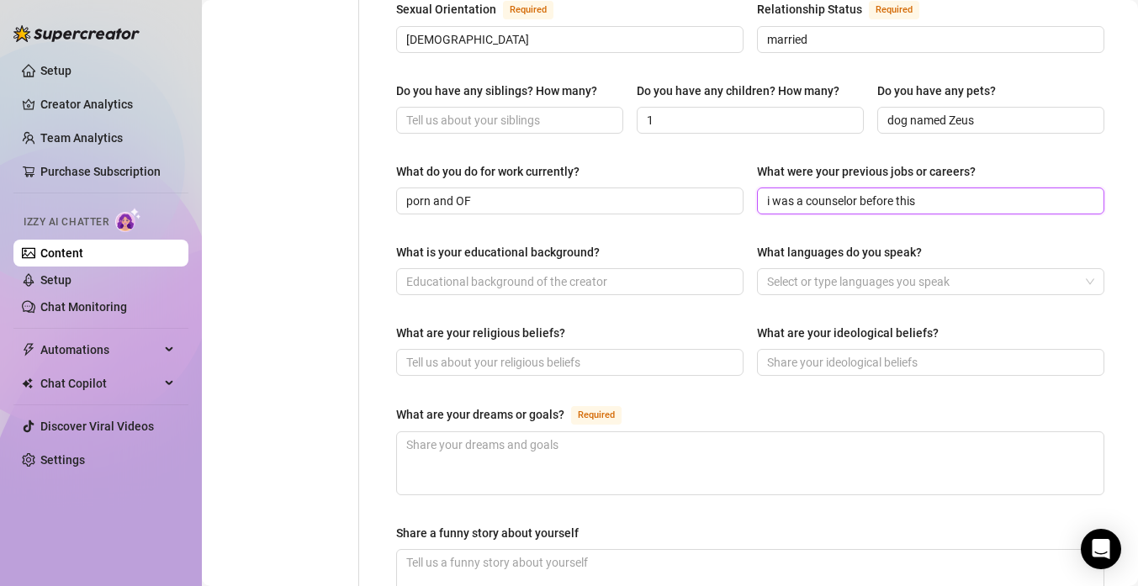
scroll to position [690, 0]
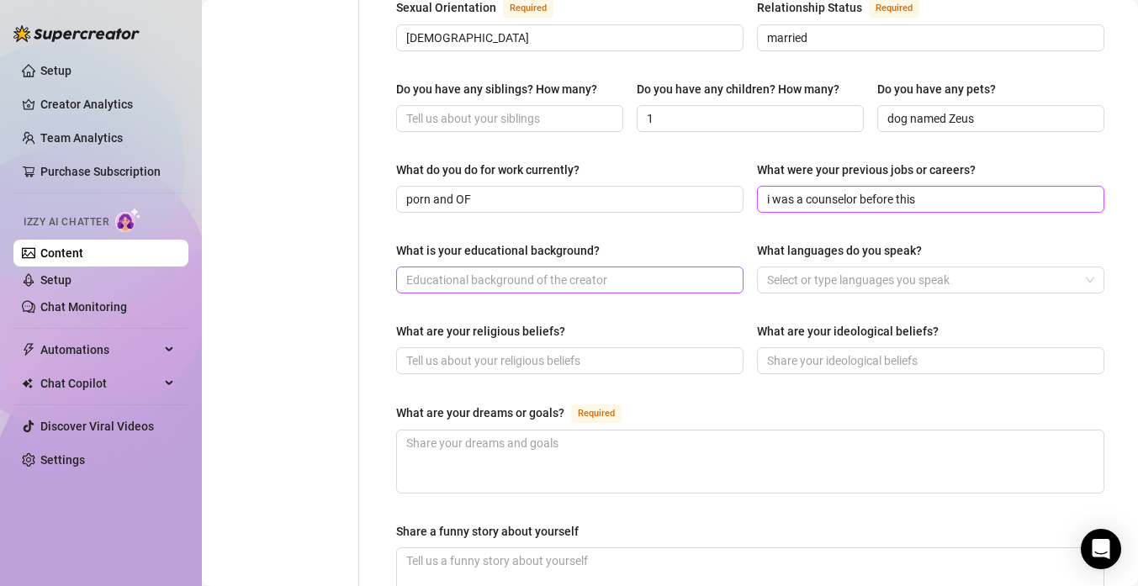
type input "i was a counselor before this"
click at [671, 271] on input "What is your educational background?" at bounding box center [568, 280] width 324 height 18
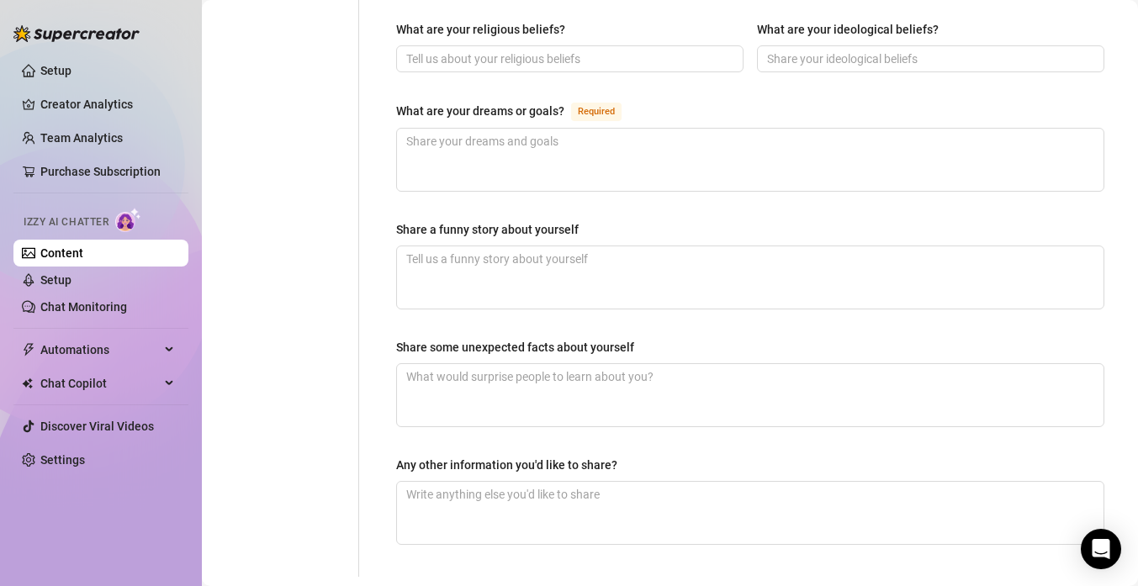
scroll to position [980, 0]
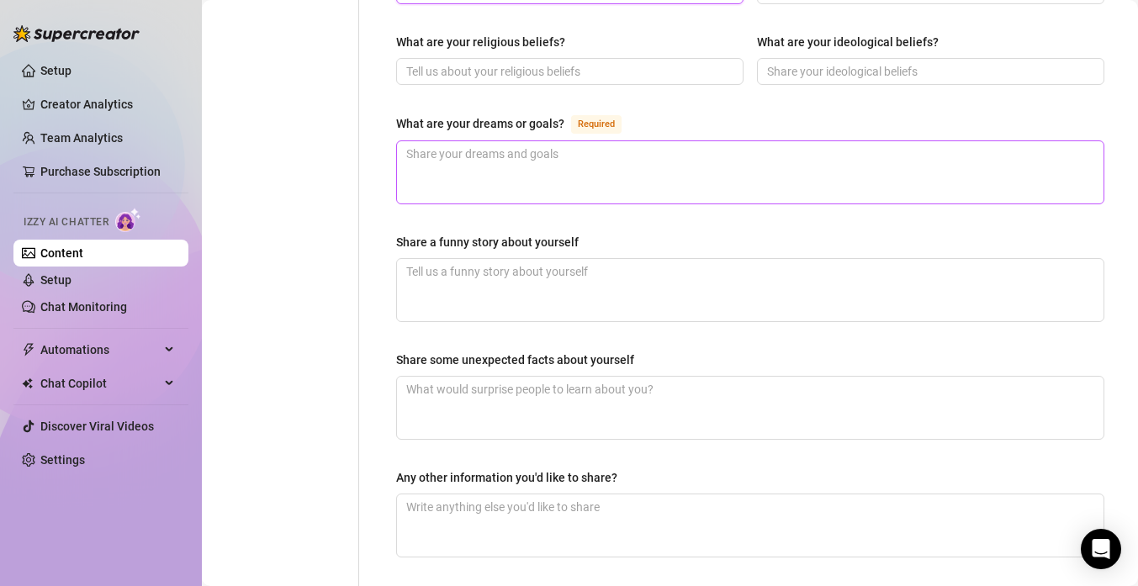
type input "chemical dependency and mental health counseling"
click at [630, 156] on textarea "What are your dreams or goals? Required" at bounding box center [750, 172] width 706 height 62
type textarea "i"
type textarea "i w"
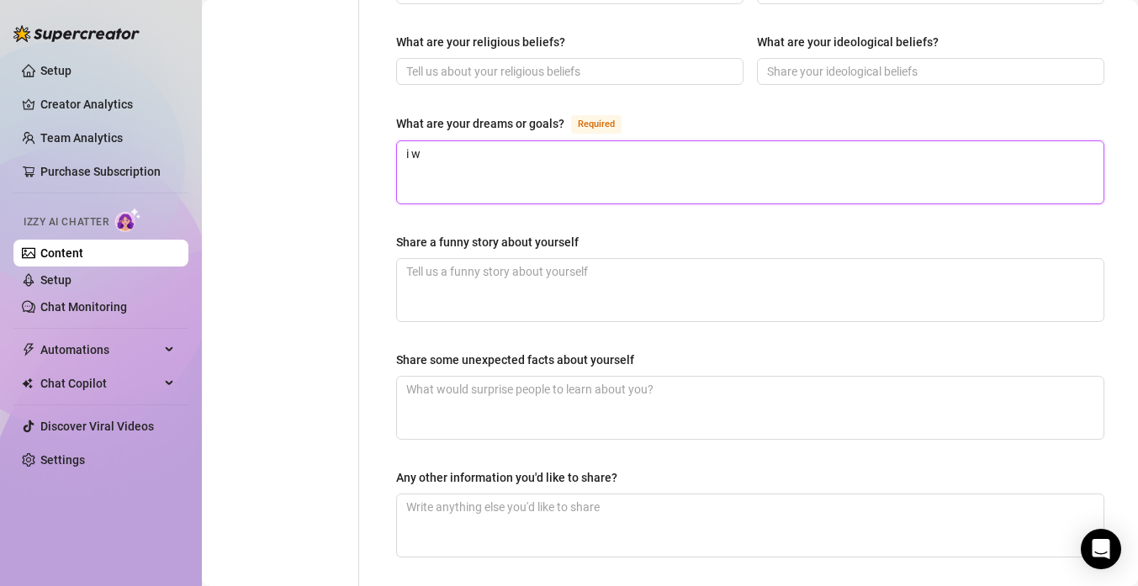
type textarea "i wa"
type textarea "i wan"
type textarea "i want"
type textarea "i want t"
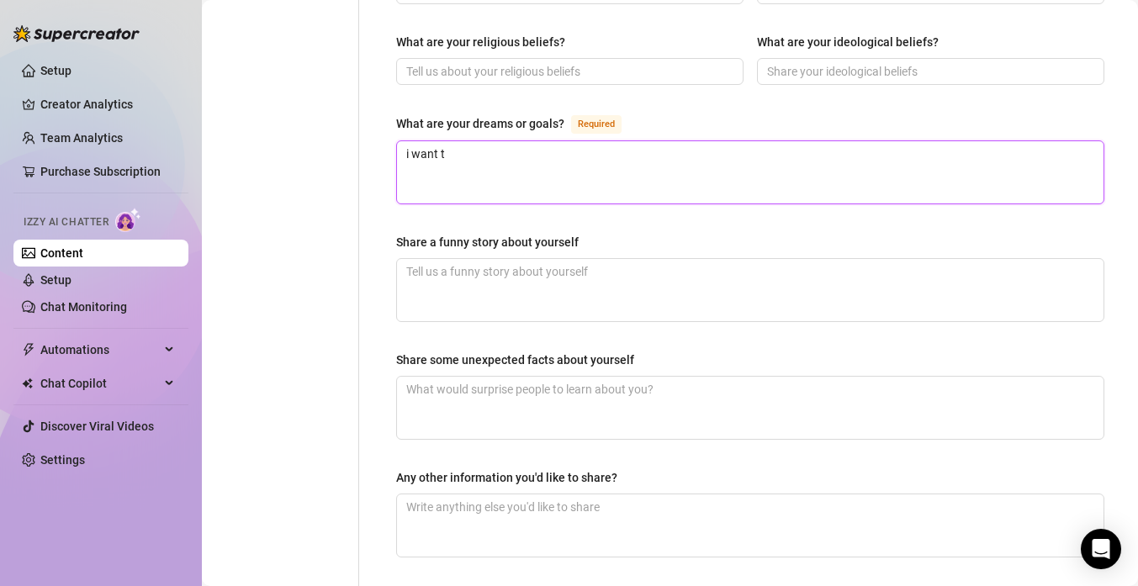
type textarea "i want to"
type textarea "i want to l"
type textarea "i want to li"
type textarea "i want to liv"
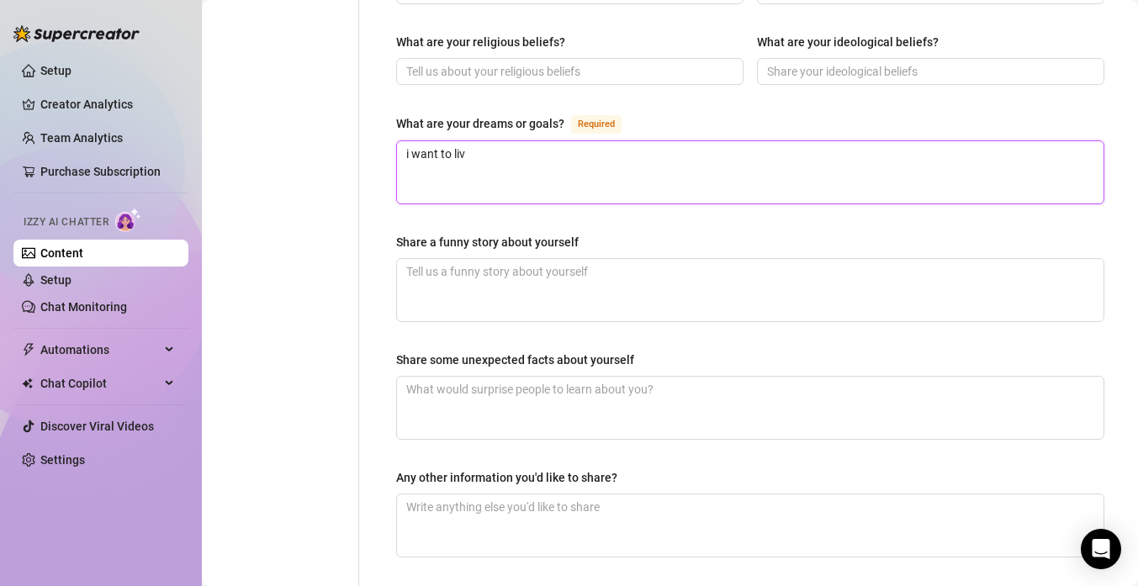
type textarea "i want to live"
type textarea "i want to live i"
type textarea "i want to live in"
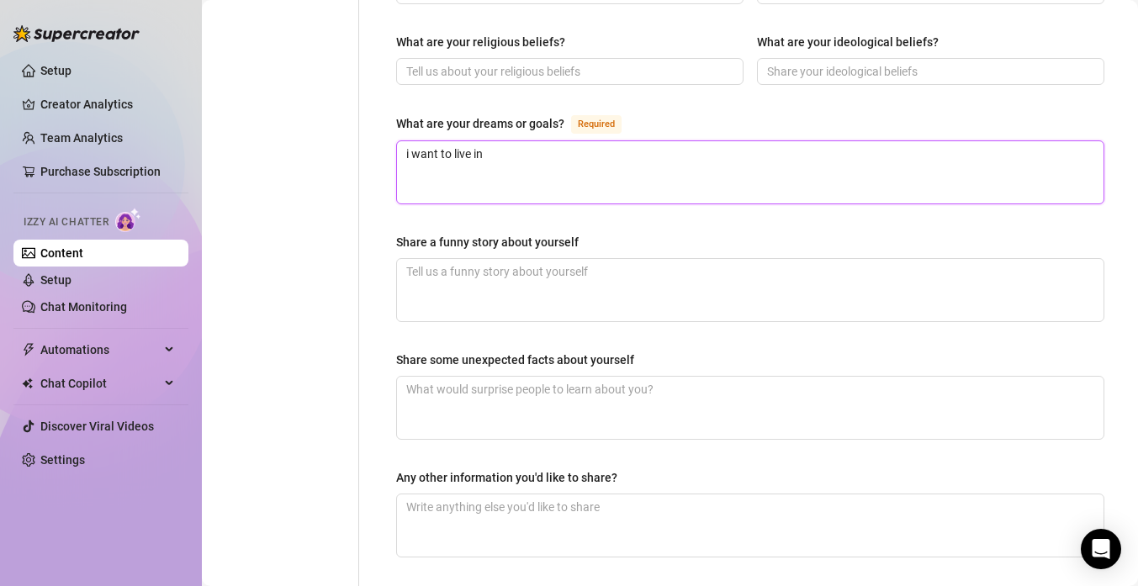
type textarea "i want to live in t"
type textarea "i want to live in tg"
type textarea "i want to live in t"
type textarea "i want to live in th"
type textarea "i want to live in the"
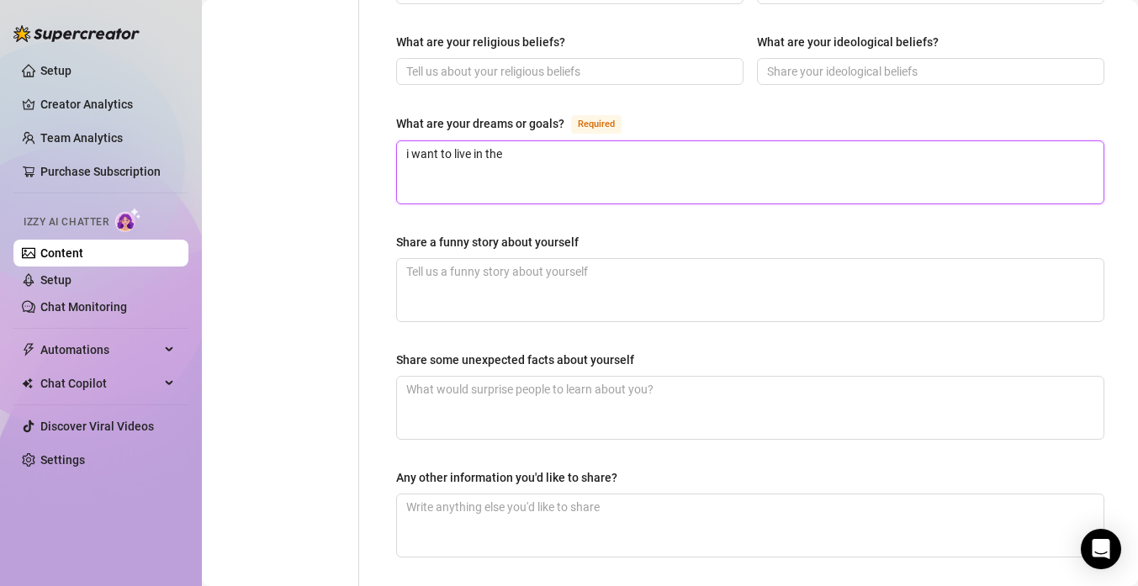
type textarea "i want to live in the"
type textarea "i want to live in the K"
type textarea "i want to live in the Ke"
type textarea "i want to live in the Key"
type textarea "i want to live in the Keys"
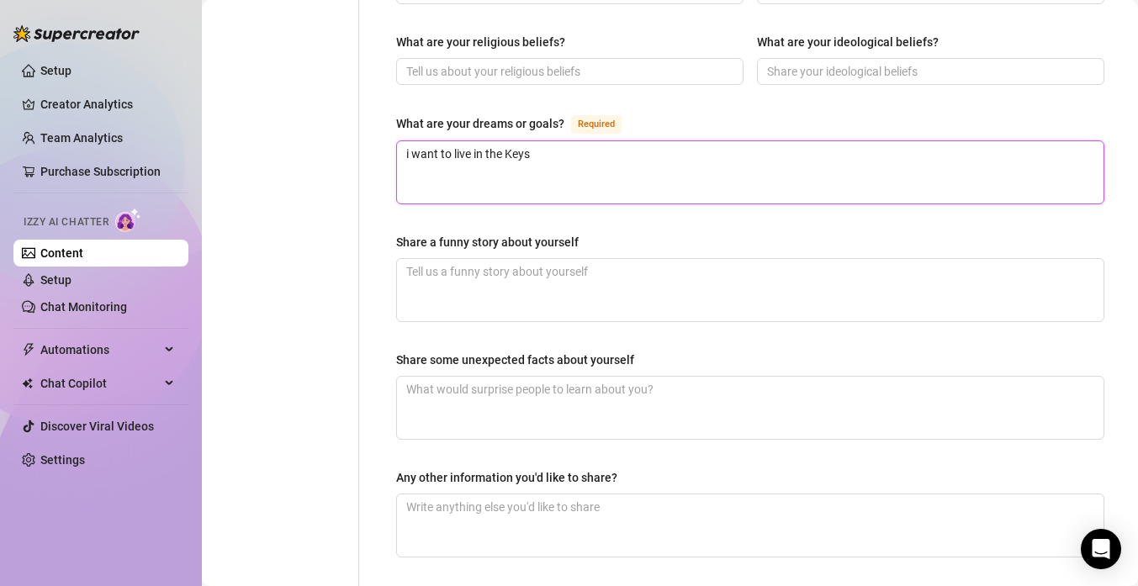
type textarea "i want to live in the Keys"
type textarea "i want to live in the Keys a"
type textarea "i want to live in the Keys an"
type textarea "i want to live in the Keys and"
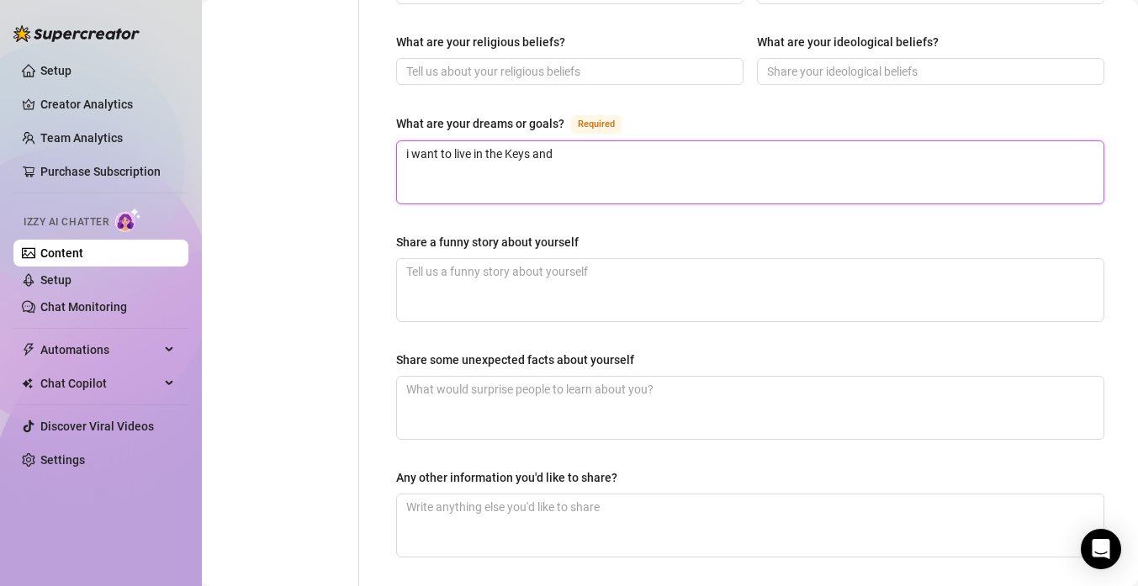
type textarea "i want to live in the Keys and b"
type textarea "i want to live in the Keys and be"
type textarea "i want to live in the Keys and be a"
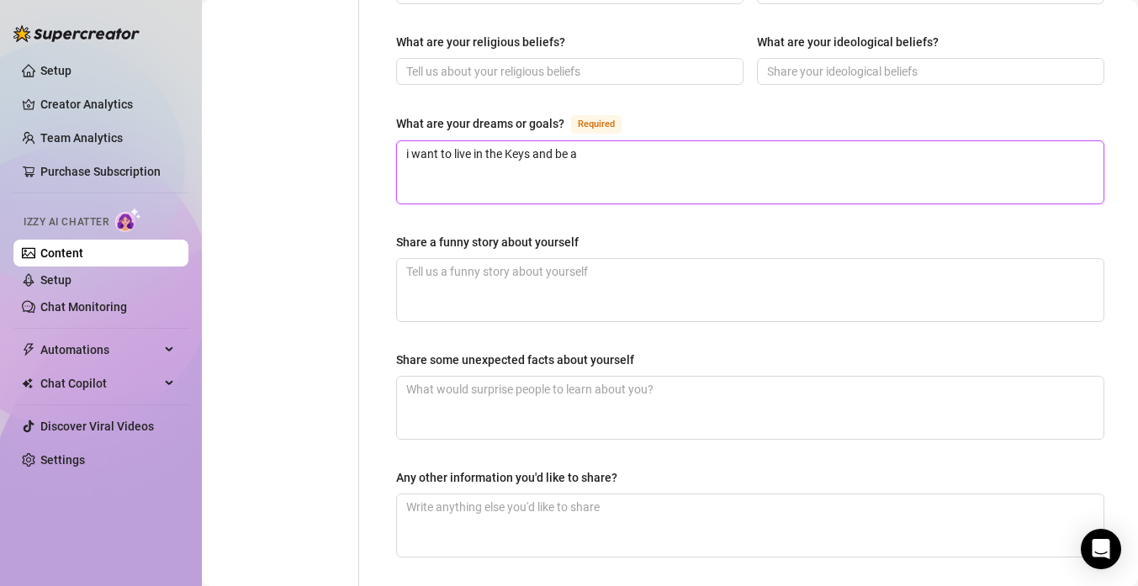
type textarea "i want to live in the Keys and be a s"
type textarea "i want to live in the Keys and be a st"
type textarea "i want to live in the Keys and be a sta"
type textarea "i want to live in the Keys and be a stay"
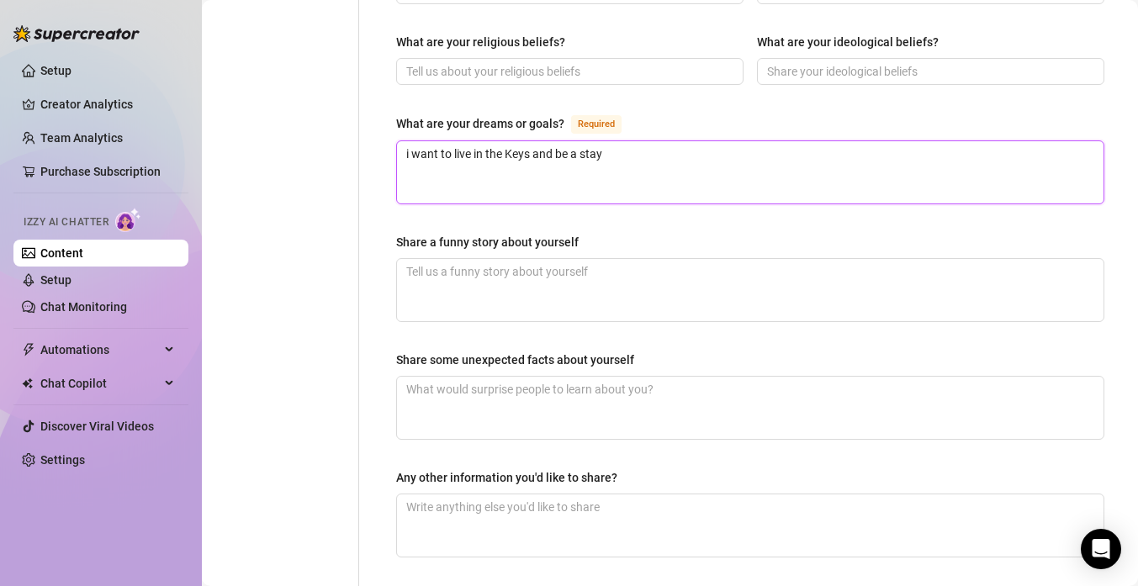
type textarea "i want to live in the Keys and be a stay a"
type textarea "i want to live in the Keys and be a stay at"
type textarea "i want to live in the Keys and be a stay at h"
type textarea "i want to live in the Keys and be a stay at ho"
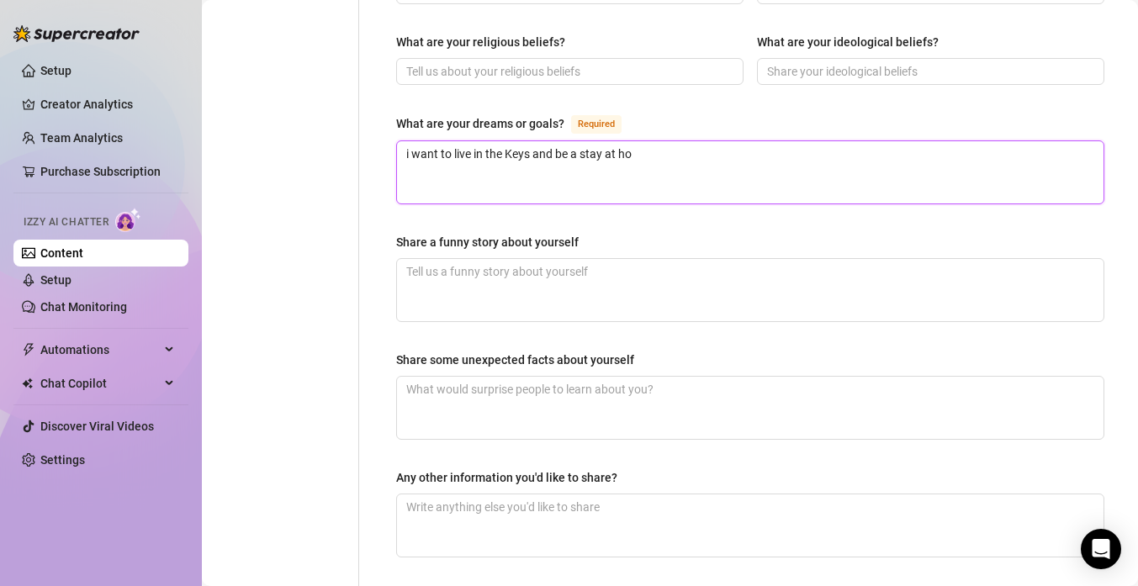
type textarea "i want to live in the Keys and be a stay at hom"
type textarea "i want to live in the Keys and be a stay at home"
type textarea "i want to live in the Keys and be a stay at home m"
type textarea "i want to live in the Keys and be a stay at home mo"
type textarea "i want to live in the Keys and be a stay at home mom"
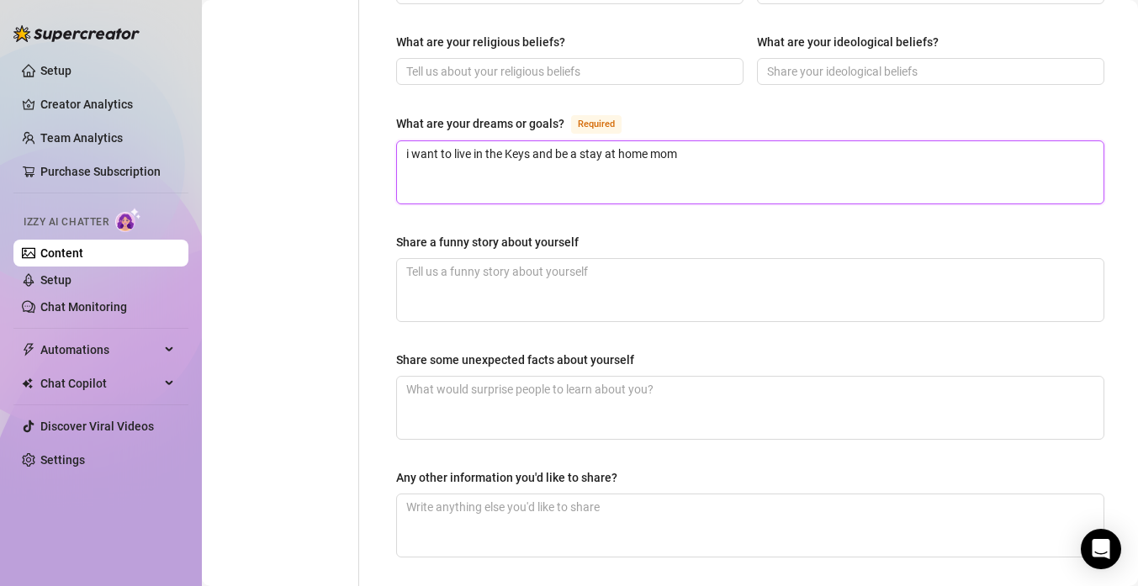
type textarea "i want to live in the Keys and be a stay at home mom"
type textarea "i want to live in the Keys and be a stay at home mom a"
type textarea "i want to live in the Keys and be a stay at home mom an"
type textarea "i want to live in the Keys and be a stay at home mom and"
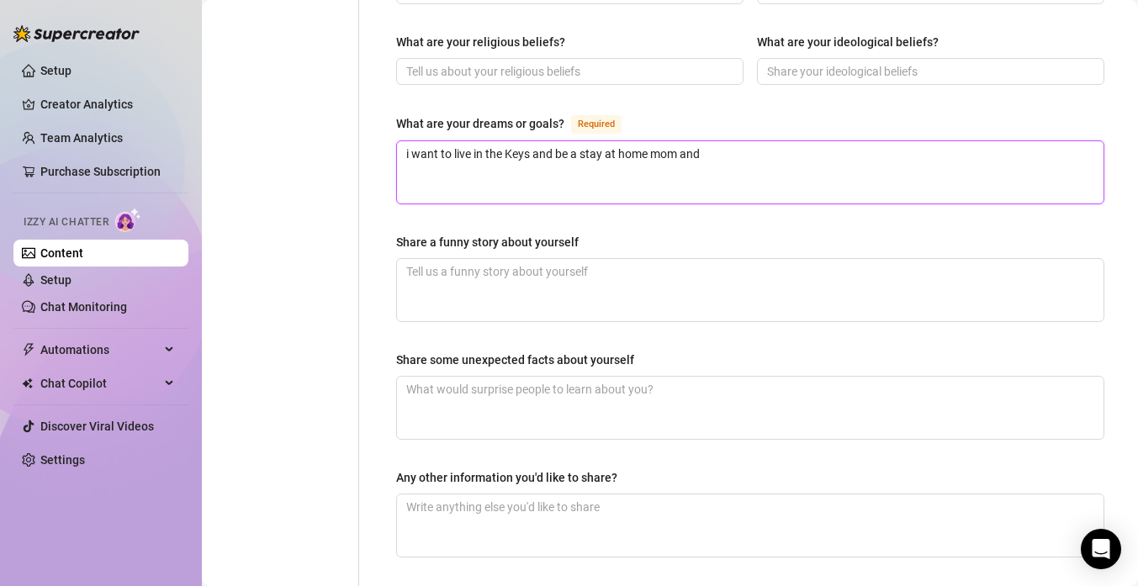
type textarea "i want to live in the Keys and be a stay at home mom and r"
type textarea "i want to live in the Keys and be a stay at home mom and ra"
type textarea "i want to live in the Keys and be a stay at home mom and rai"
type textarea "i want to live in the Keys and be a stay at home mom and rais"
type textarea "i want to live in the Keys and be a stay at home mom and raise"
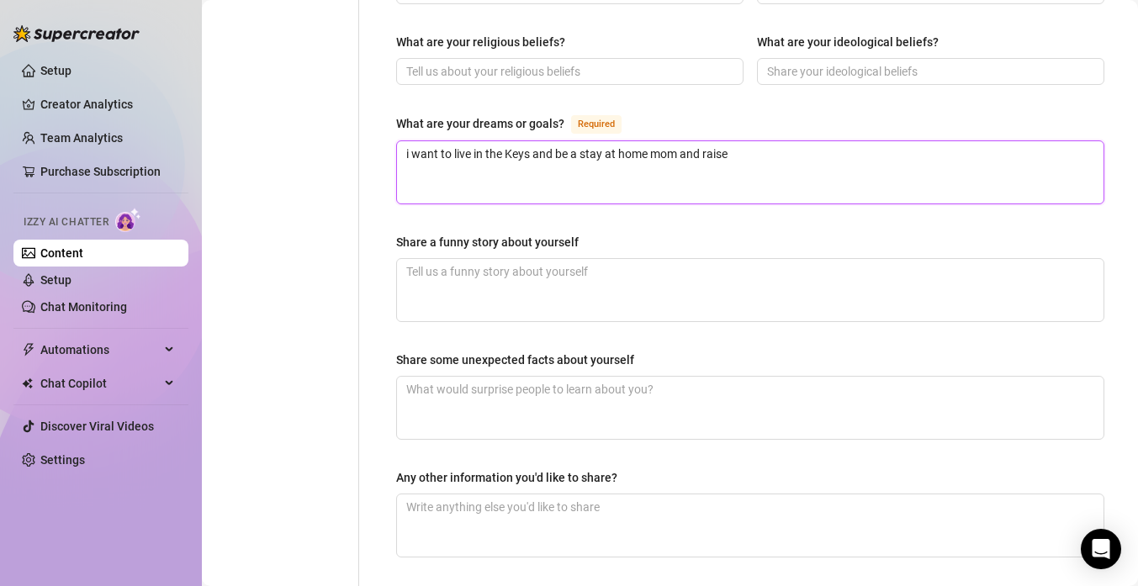
type textarea "i want to live in the Keys and be a stay at home mom and raise"
type textarea "i want to live in the Keys and be a stay at home mom and raise m"
type textarea "i want to live in the Keys and be a stay at home mom and raise my"
type textarea "i want to live in the Keys and be a stay at home mom and raise my d"
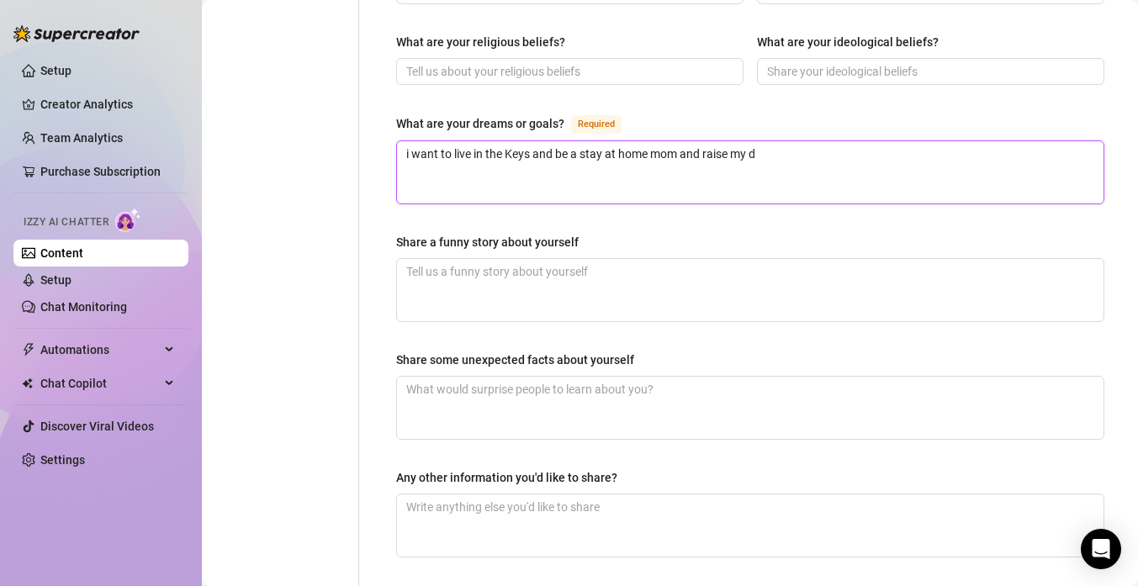
type textarea "i want to live in the Keys and be a stay at home mom and raise my da"
type textarea "i want to live in the Keys and be a stay at home mom and raise my dauf"
type textarea "i want to live in the Keys and be a stay at home mom and raise my daufg"
type textarea "i want to live in the Keys and be a stay at home mom and raise my daufgh"
type textarea "i want to live in the Keys and be a stay at home mom and raise my daufght"
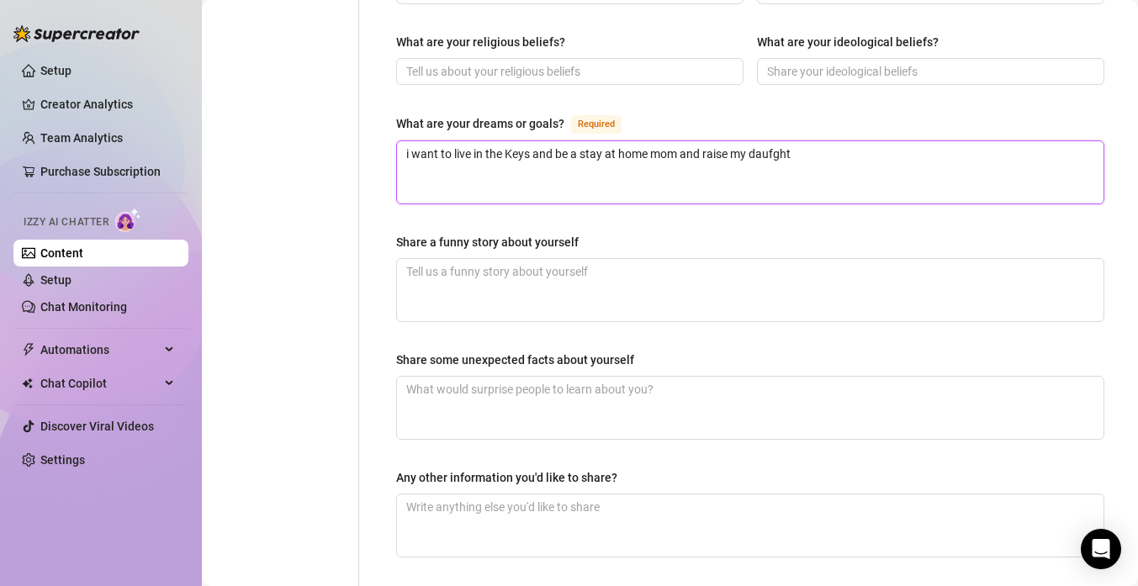
type textarea "i want to live in the Keys and be a stay at home mom and raise my daufgh"
type textarea "i want to live in the Keys and be a stay at home mom and raise my daufg"
type textarea "i want to live in the Keys and be a stay at home mom and raise my dauf"
type textarea "i want to live in the Keys and be a stay at home mom and raise my dau"
type textarea "i want to live in the Keys and be a stay at home mom and raise my da"
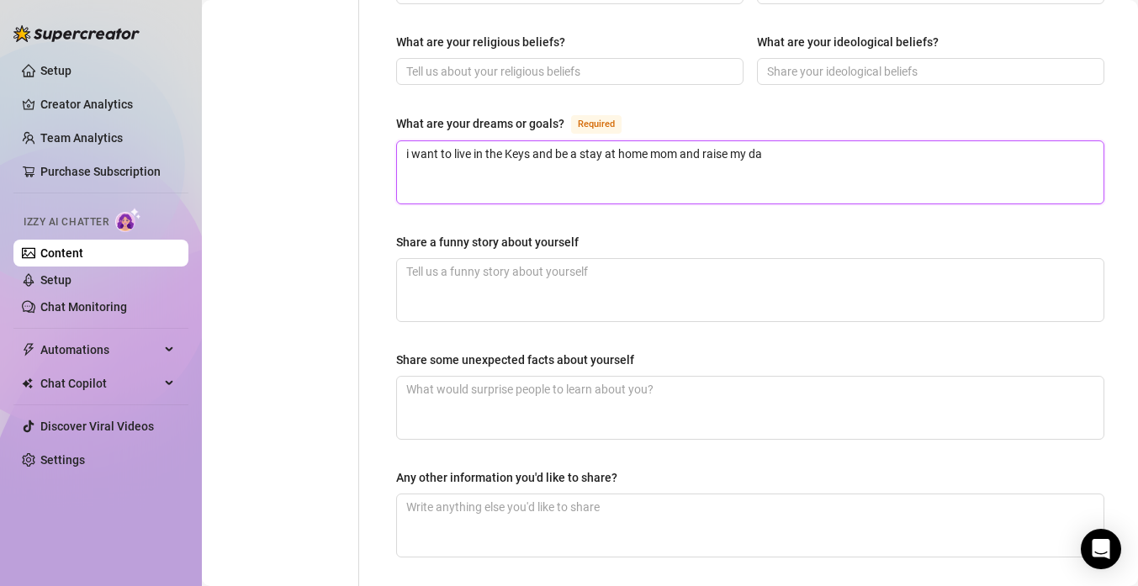
type textarea "i want to live in the Keys and be a stay at home mom and raise my dau"
type textarea "i want to live in the Keys and be a stay at home mom and raise my daug"
type textarea "i want to live in the Keys and be a stay at home mom and raise my daugh"
type textarea "i want to live in the Keys and be a stay at home mom and raise my daught"
type textarea "i want to live in the Keys and be a stay at home mom and raise my daughte"
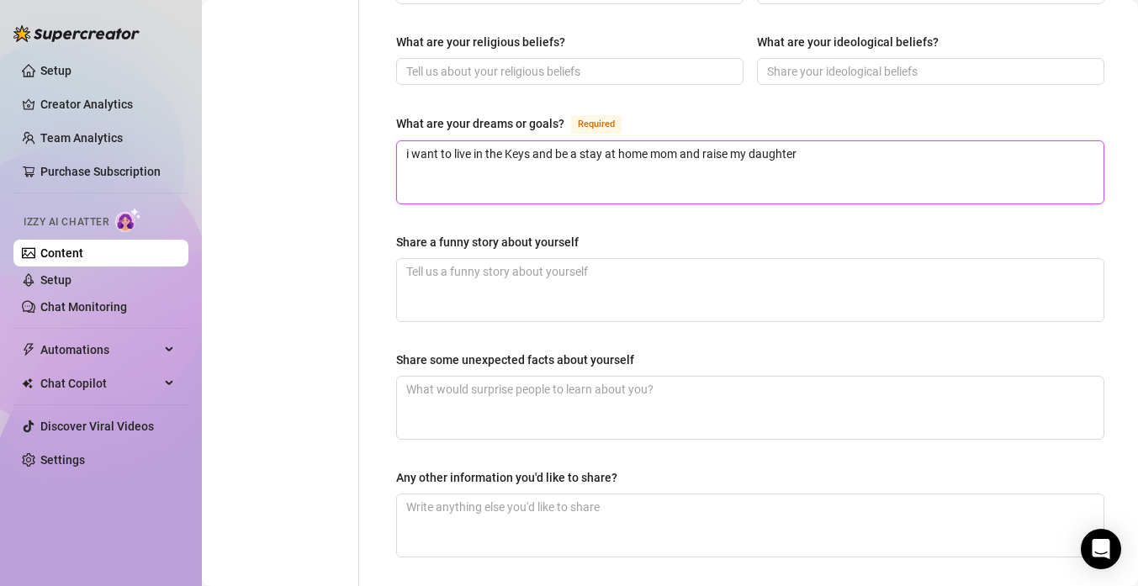
scroll to position [1070, 0]
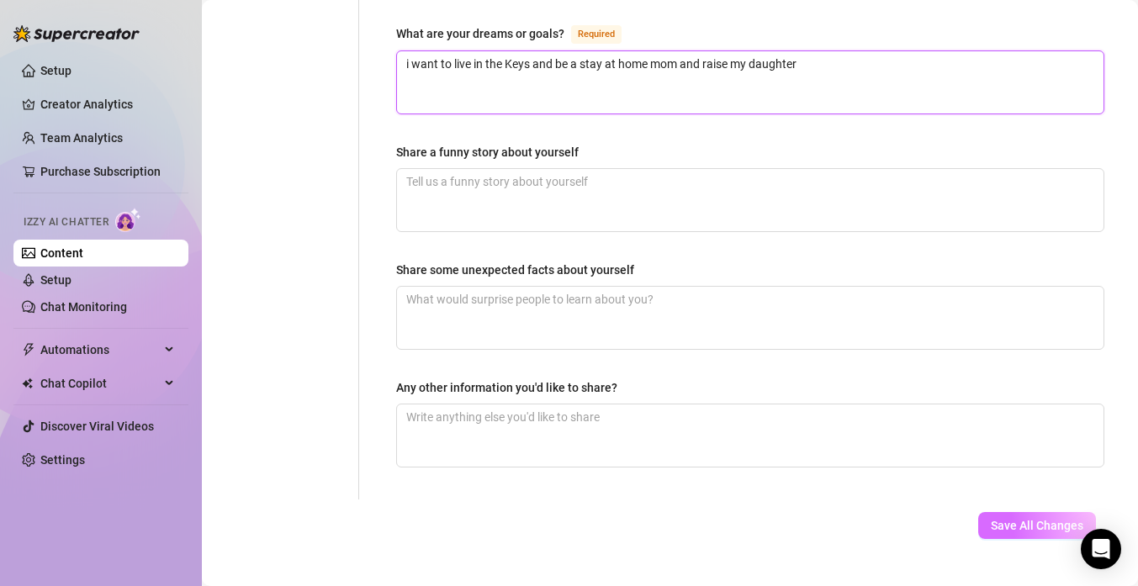
type textarea "i want to live in the Keys and be a stay at home mom and raise my daughter"
click at [1004, 519] on span "Save All Changes" at bounding box center [1037, 525] width 92 height 13
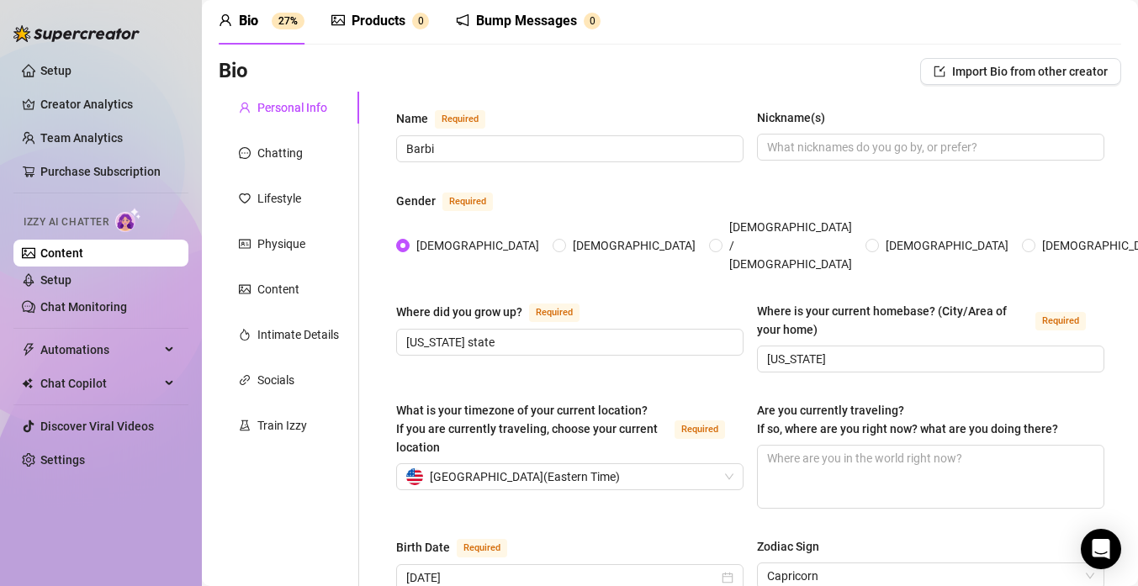
scroll to position [60, 0]
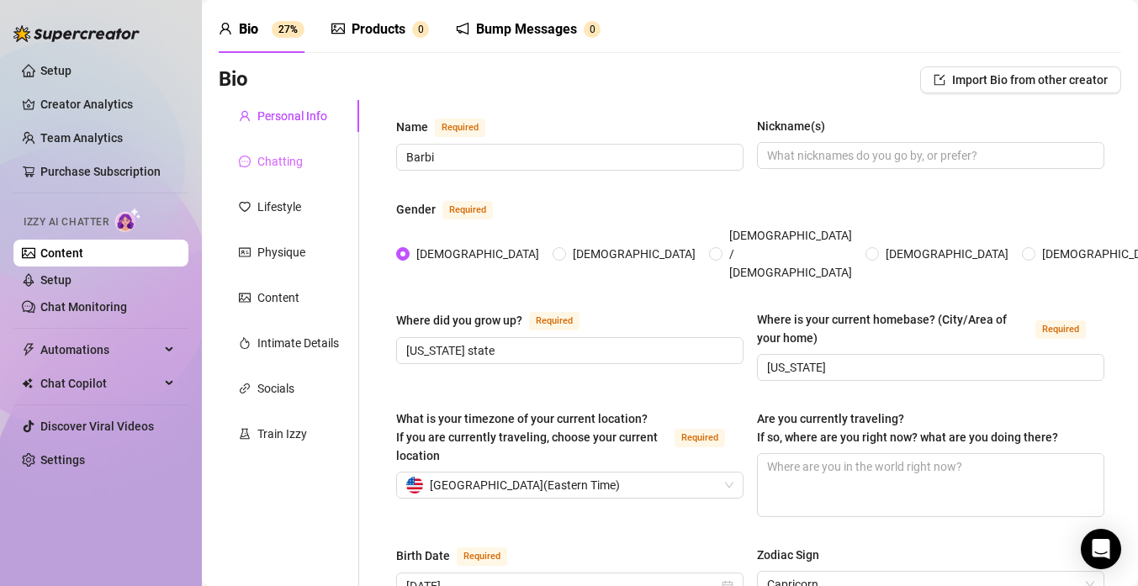
click at [307, 157] on div "Chatting" at bounding box center [289, 161] width 140 height 32
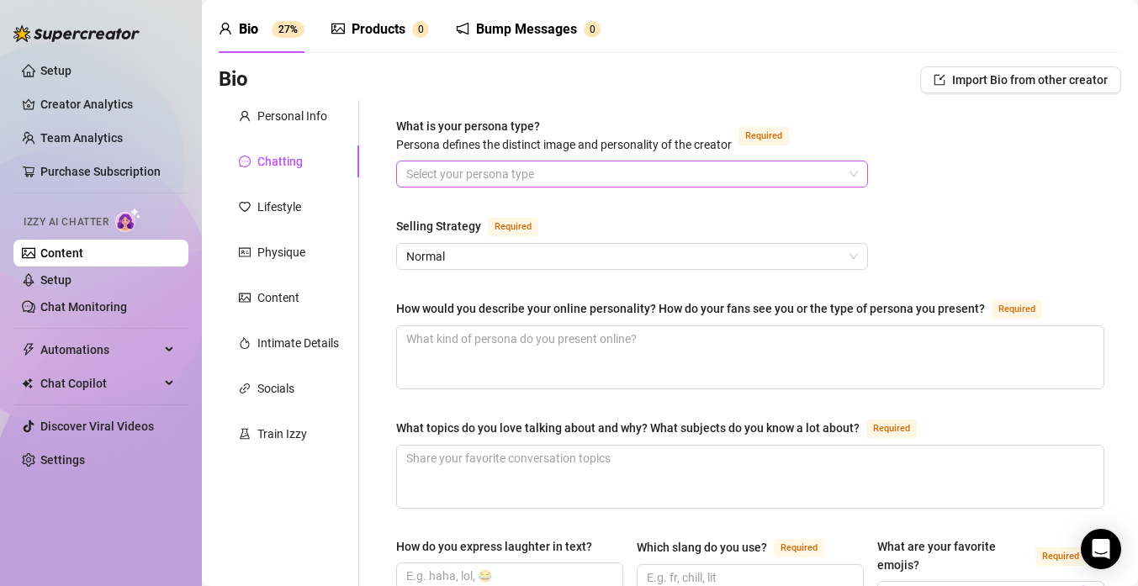
click at [505, 187] on div "Select your persona type" at bounding box center [632, 174] width 472 height 27
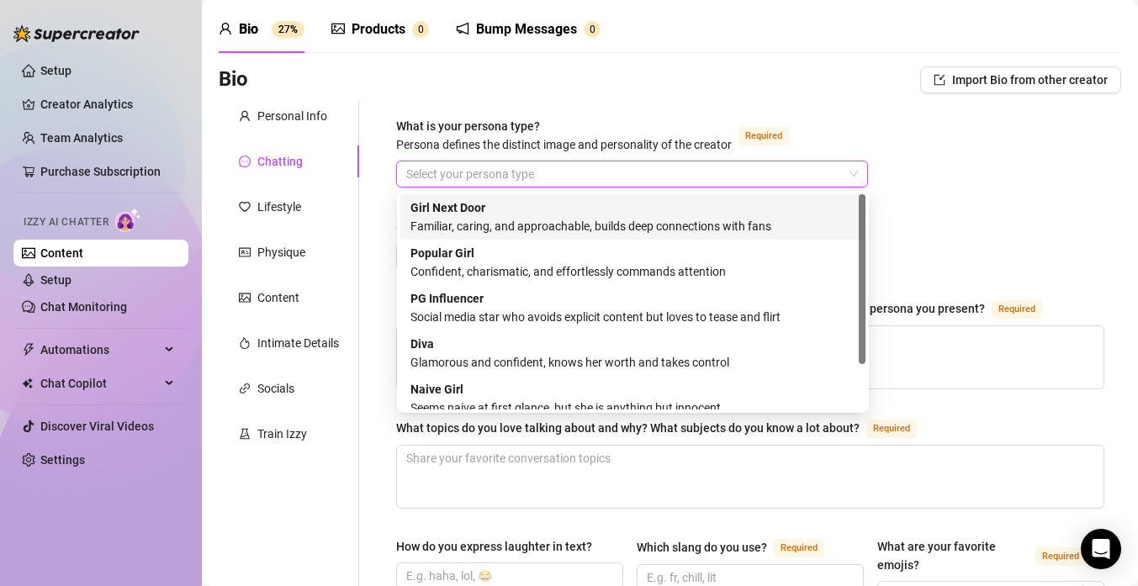
click at [524, 214] on div "Girl Next Door Familiar, caring, and approachable, builds deep connections with…" at bounding box center [632, 216] width 445 height 37
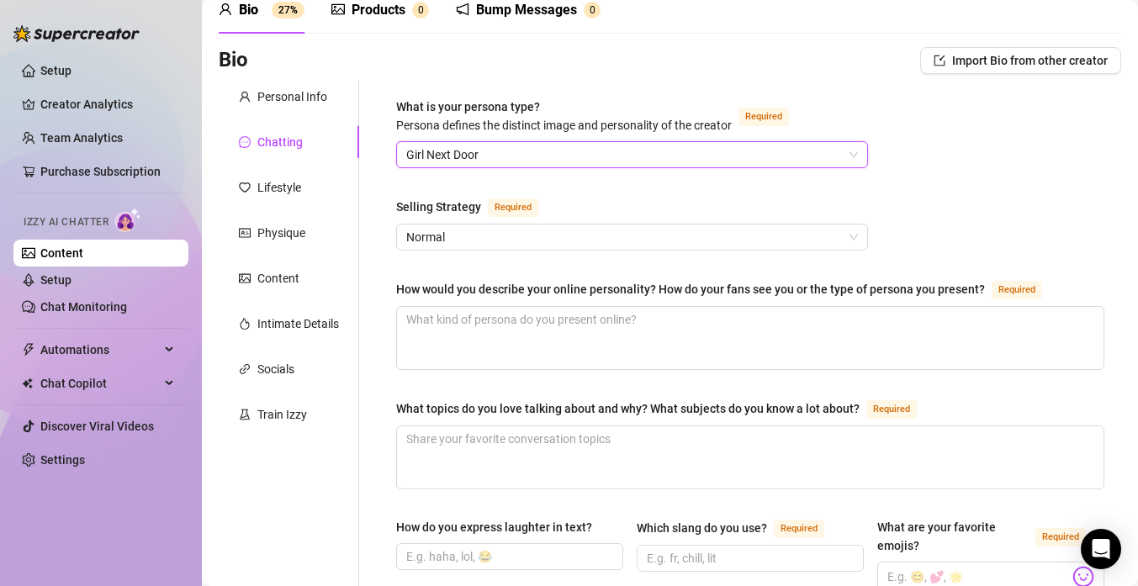
scroll to position [82, 0]
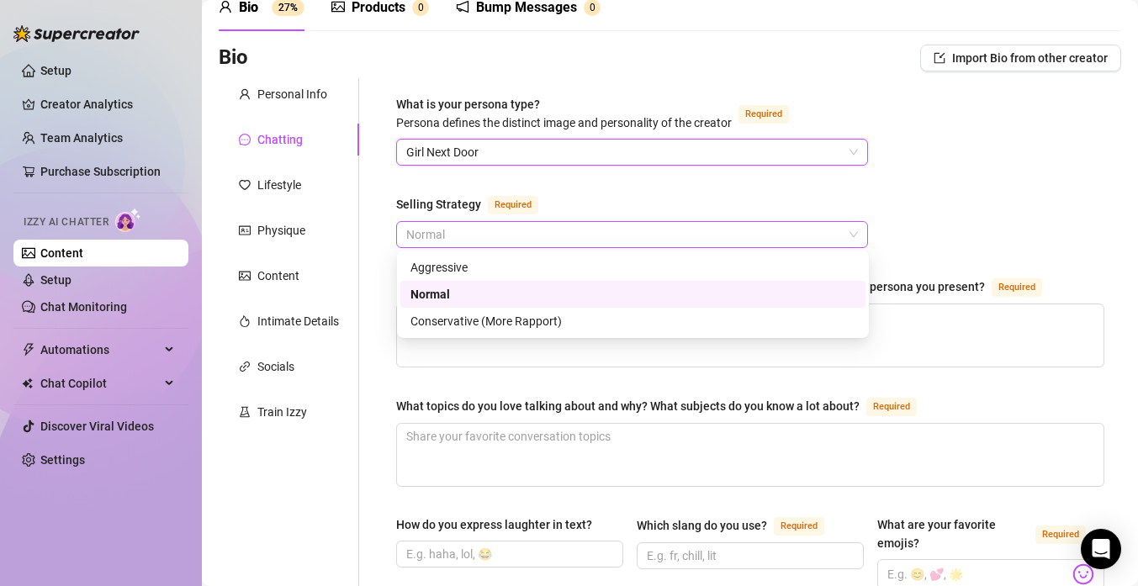
click at [523, 228] on span "Normal" at bounding box center [632, 234] width 452 height 25
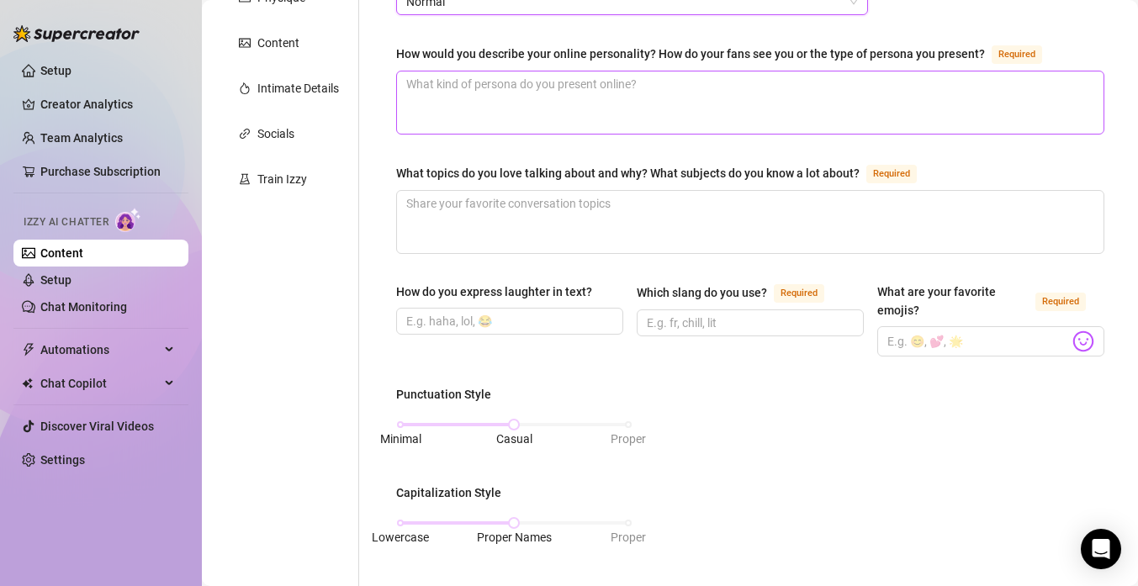
scroll to position [316, 0]
click at [569, 323] on input "How do you express laughter in text?" at bounding box center [507, 319] width 203 height 18
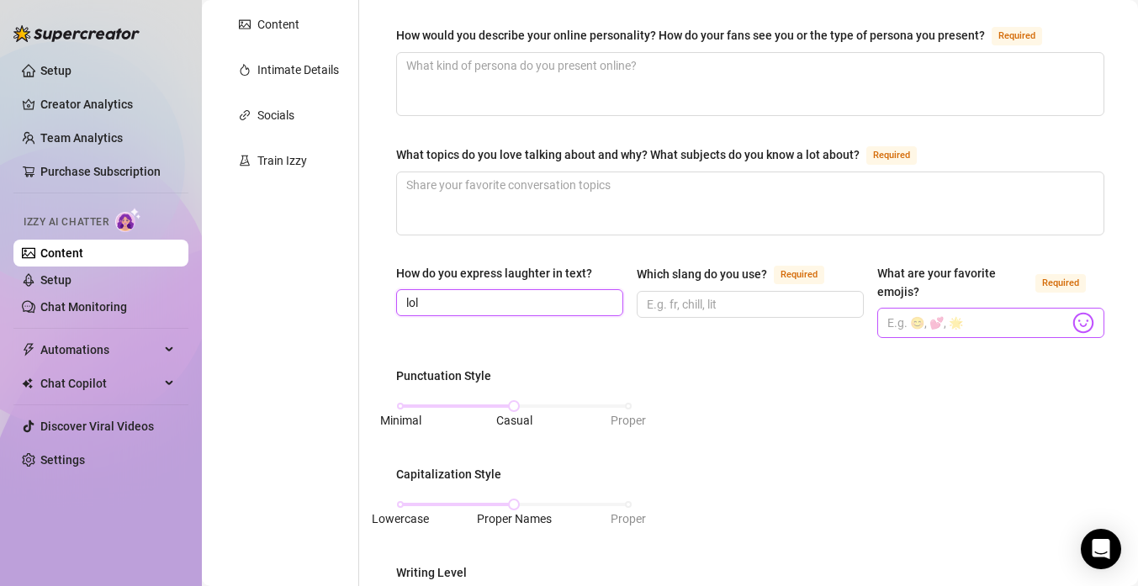
type input "lol"
click at [933, 330] on input "What are your favorite emojis? Required" at bounding box center [978, 323] width 182 height 22
click at [1086, 336] on div at bounding box center [1099, 351] width 30 height 30
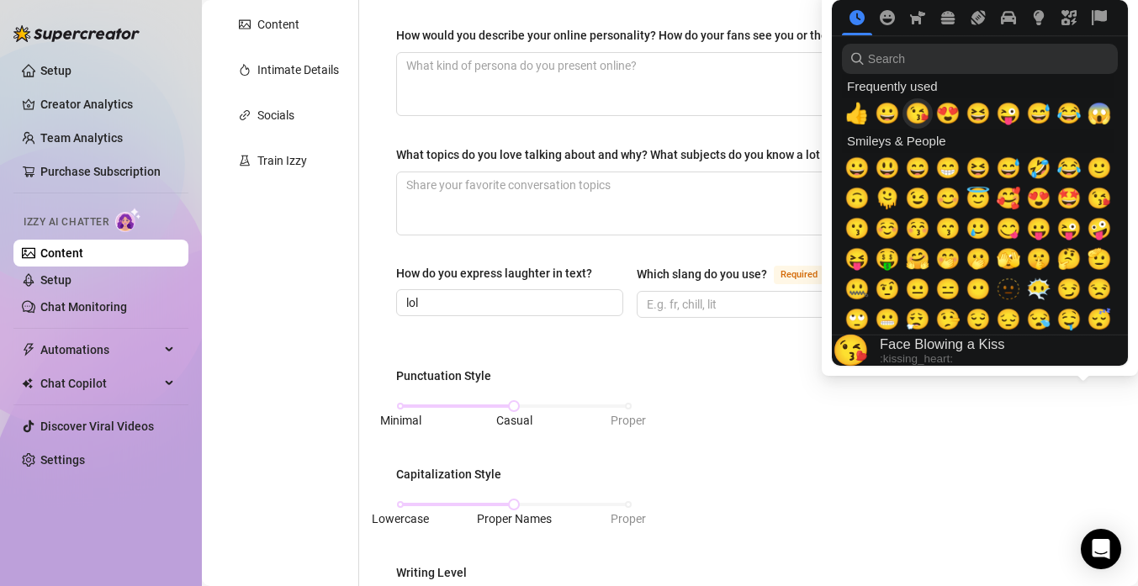
click at [916, 117] on span "😘" at bounding box center [917, 114] width 25 height 24
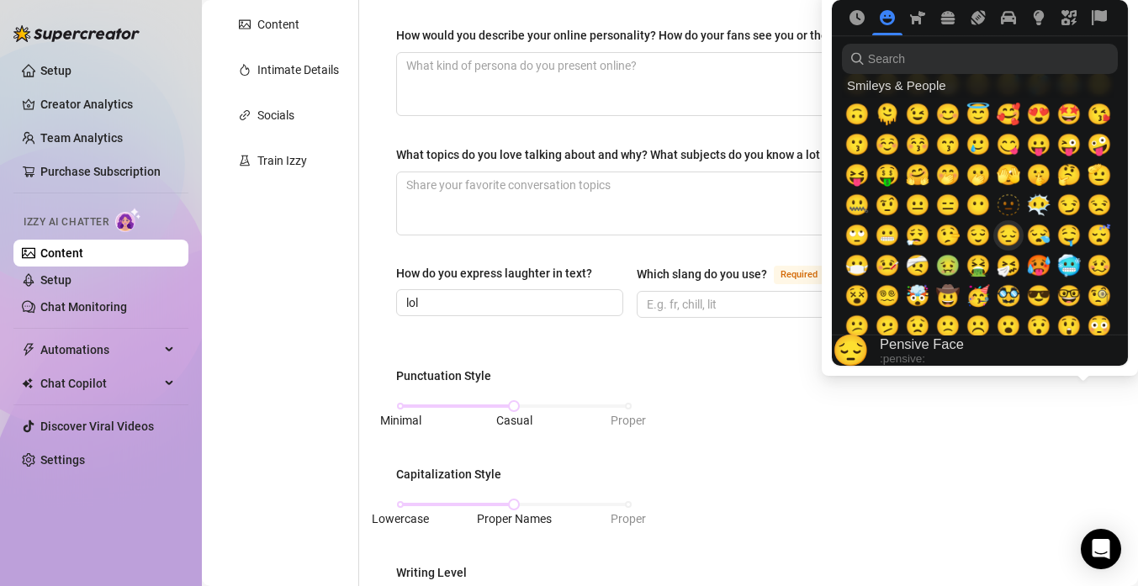
scroll to position [92, 0]
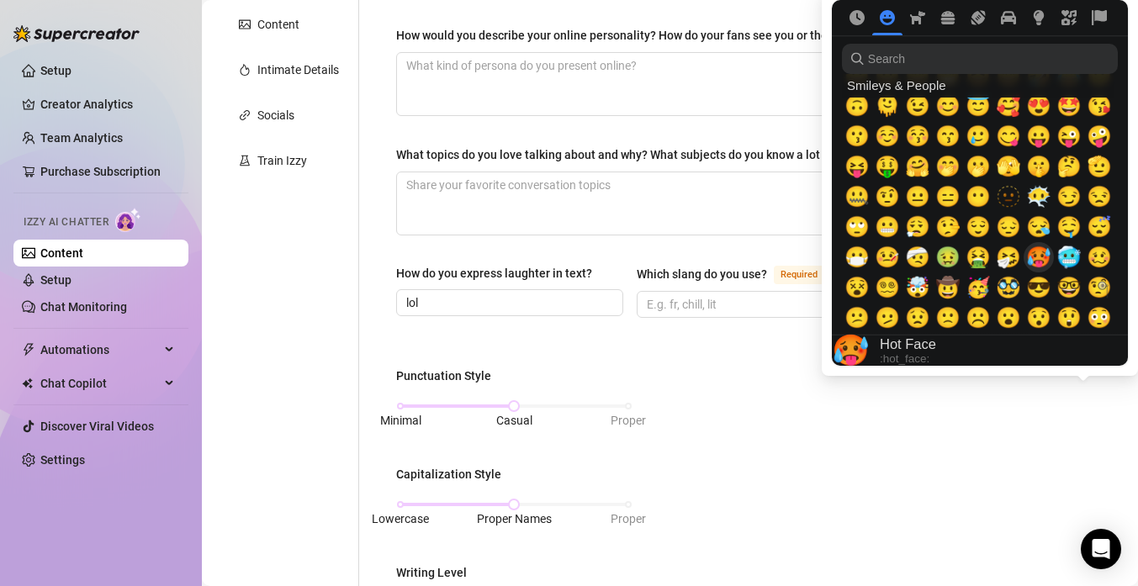
click at [1038, 256] on span "🥵" at bounding box center [1038, 258] width 25 height 24
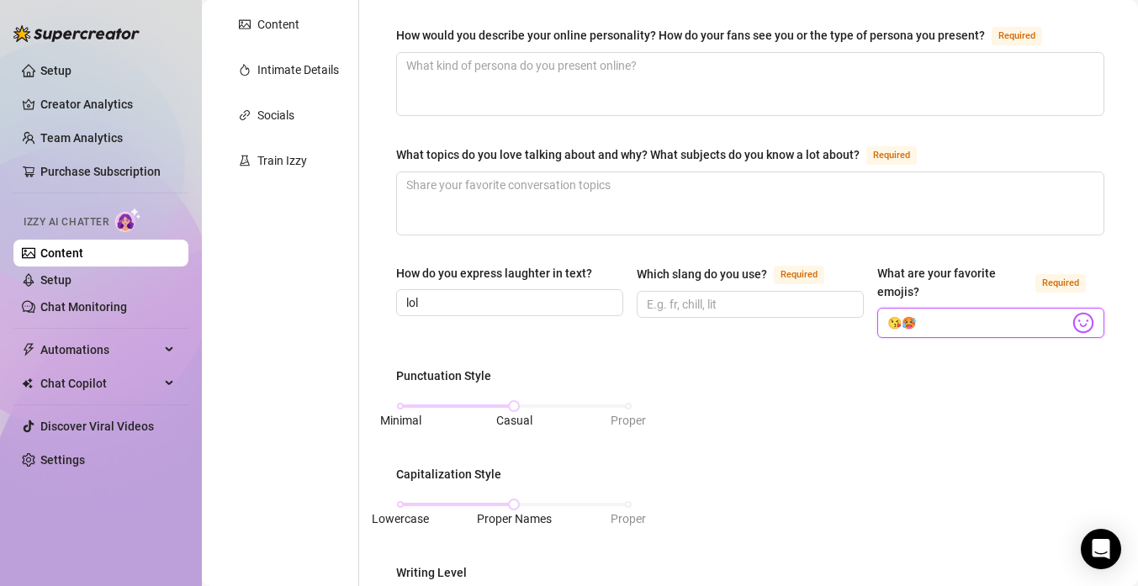
type input "😘🥵"
click at [944, 429] on div "Punctuation Style Minimal Casual Proper Capitalization Style Lowercase Proper N…" at bounding box center [750, 576] width 708 height 418
click at [759, 308] on input "Which slang do you use? Required" at bounding box center [748, 304] width 203 height 18
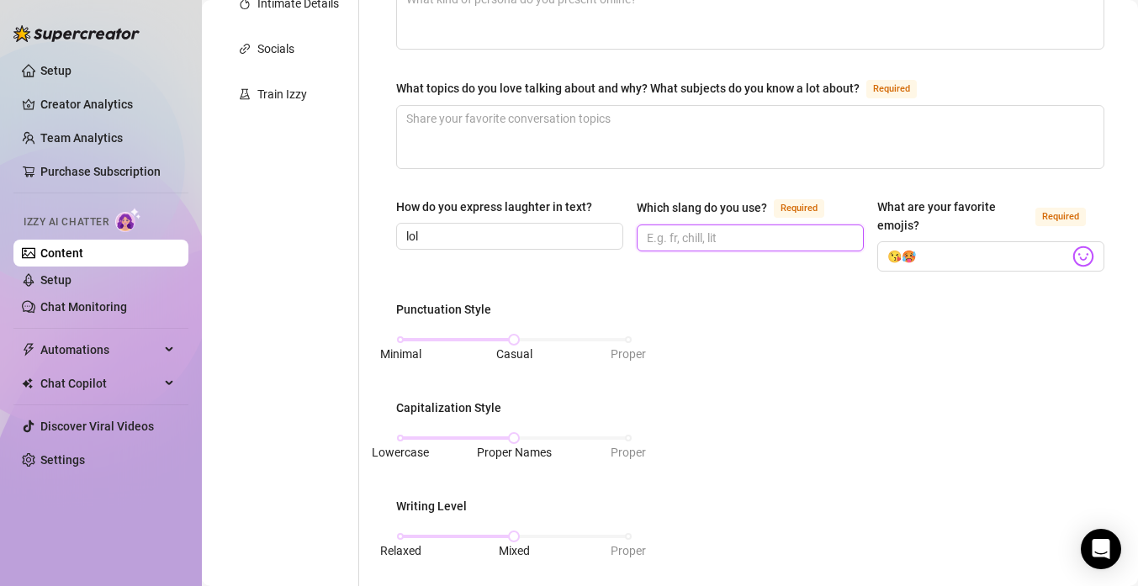
scroll to position [401, 0]
click at [404, 336] on div "Minimal Casual Proper" at bounding box center [514, 338] width 228 height 10
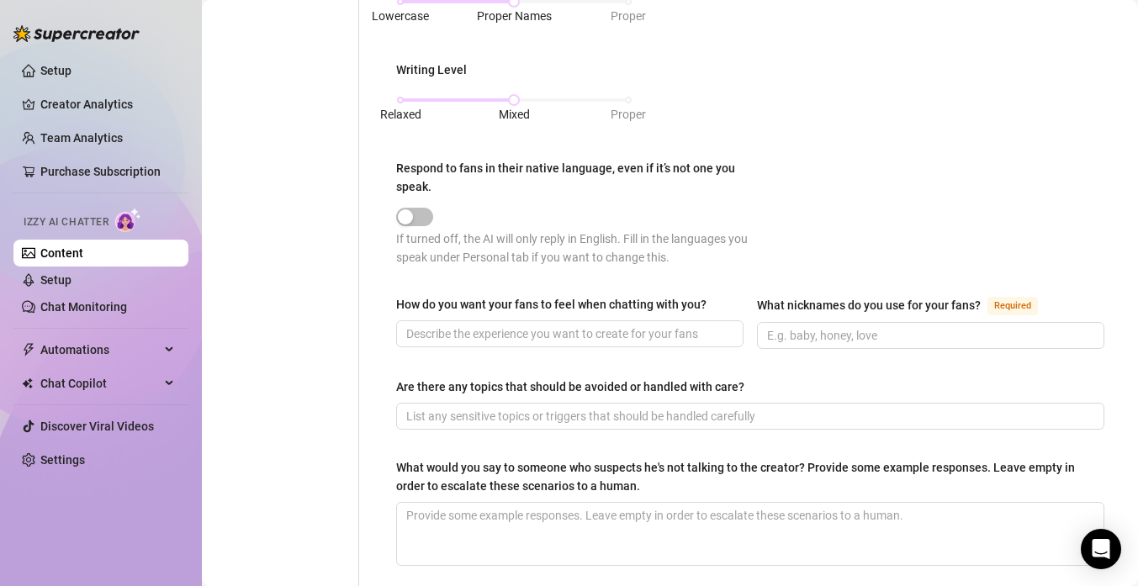
scroll to position [840, 0]
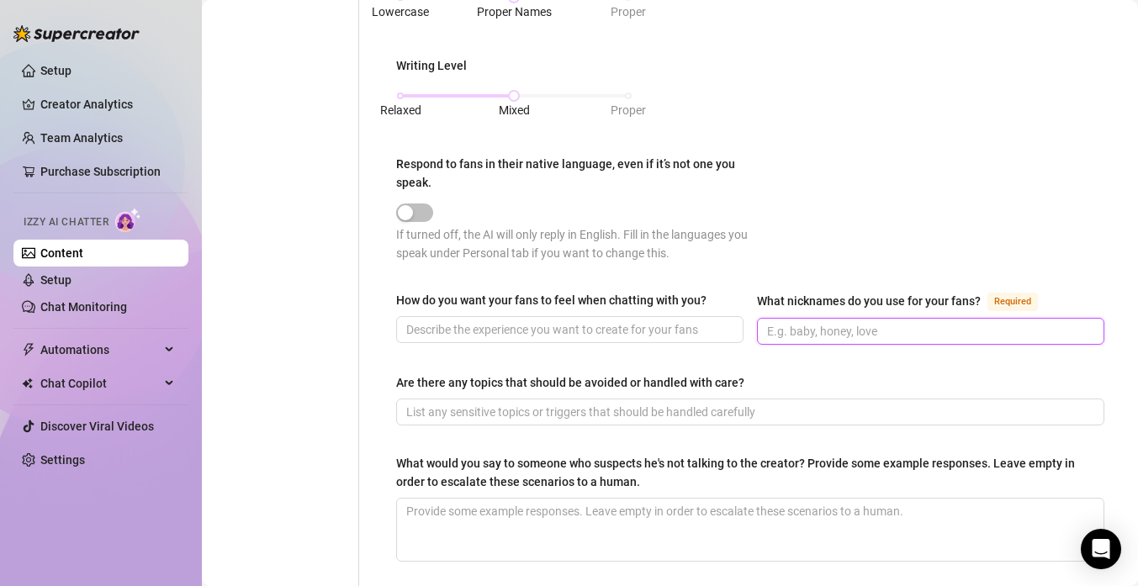
click at [798, 328] on input "What nicknames do you use for your fans? Required" at bounding box center [929, 331] width 324 height 18
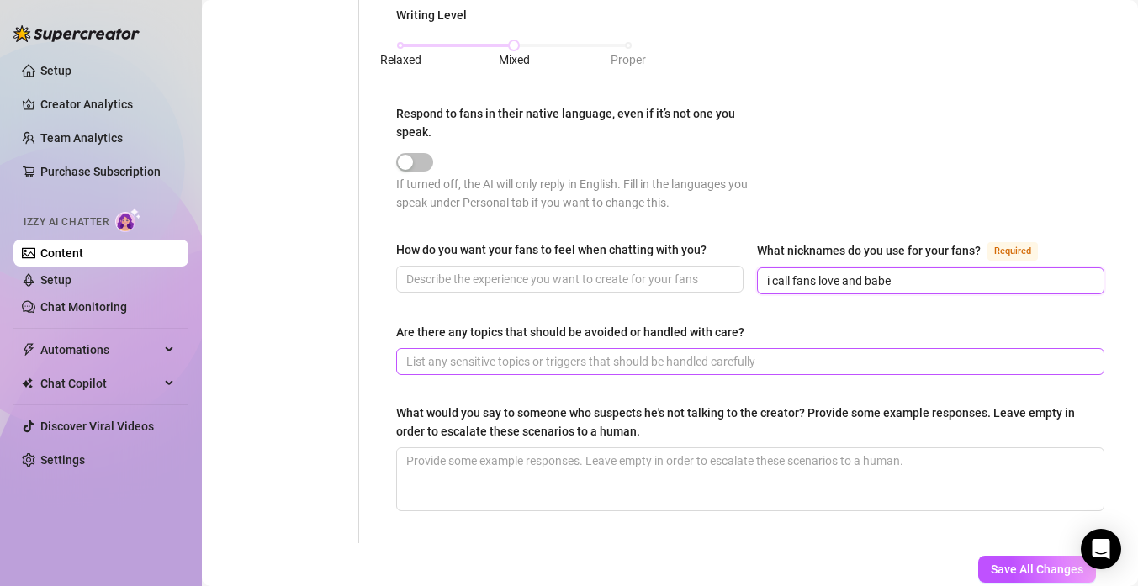
scroll to position [885, 0]
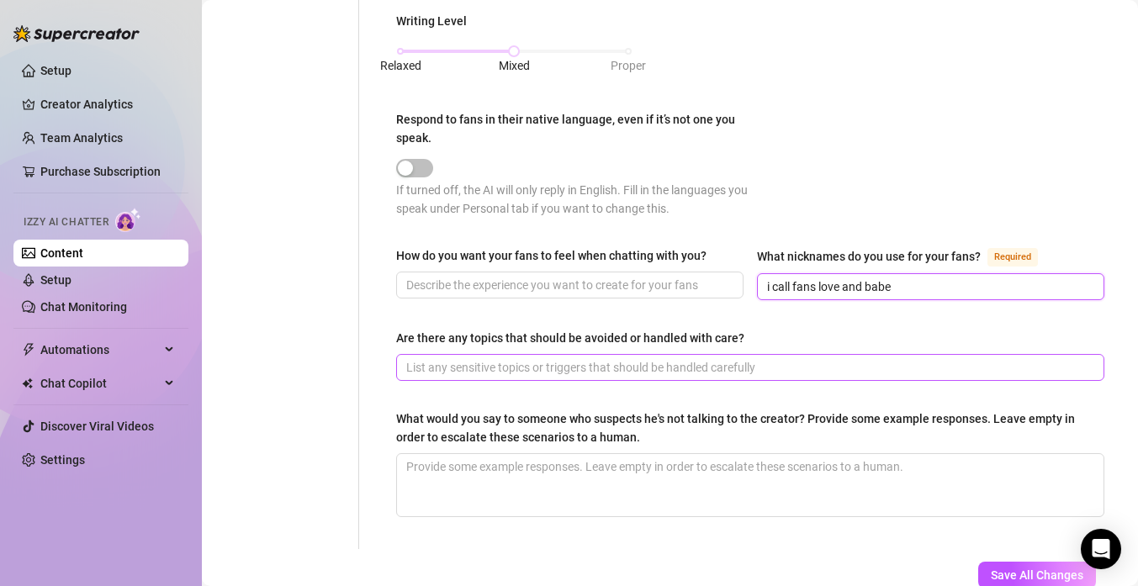
type input "i call fans love and babe"
click at [621, 283] on input "How do you want your fans to feel when chatting with you?" at bounding box center [568, 285] width 324 height 18
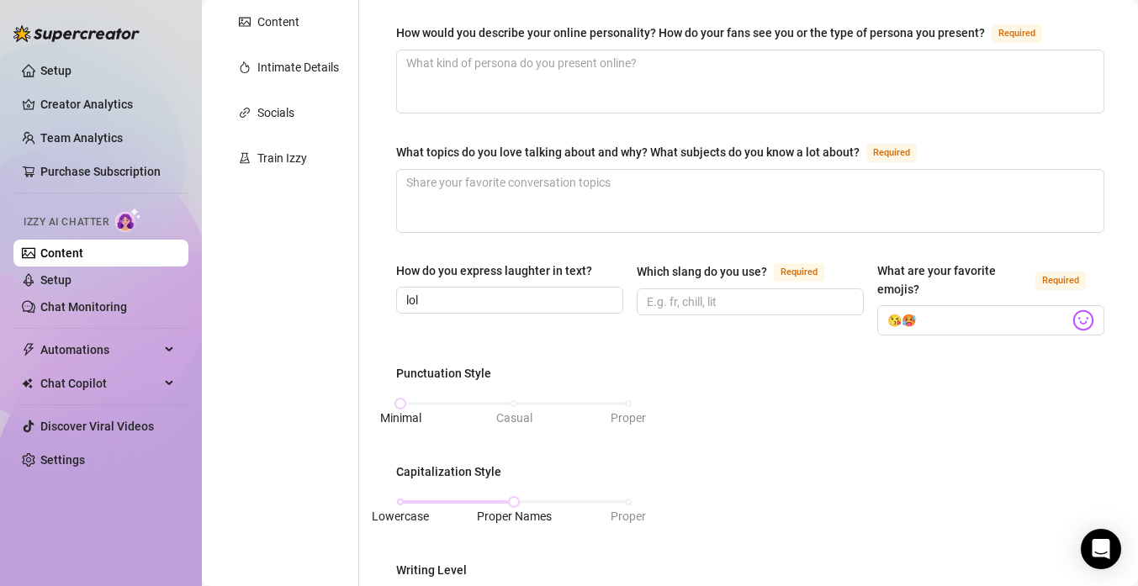
scroll to position [331, 0]
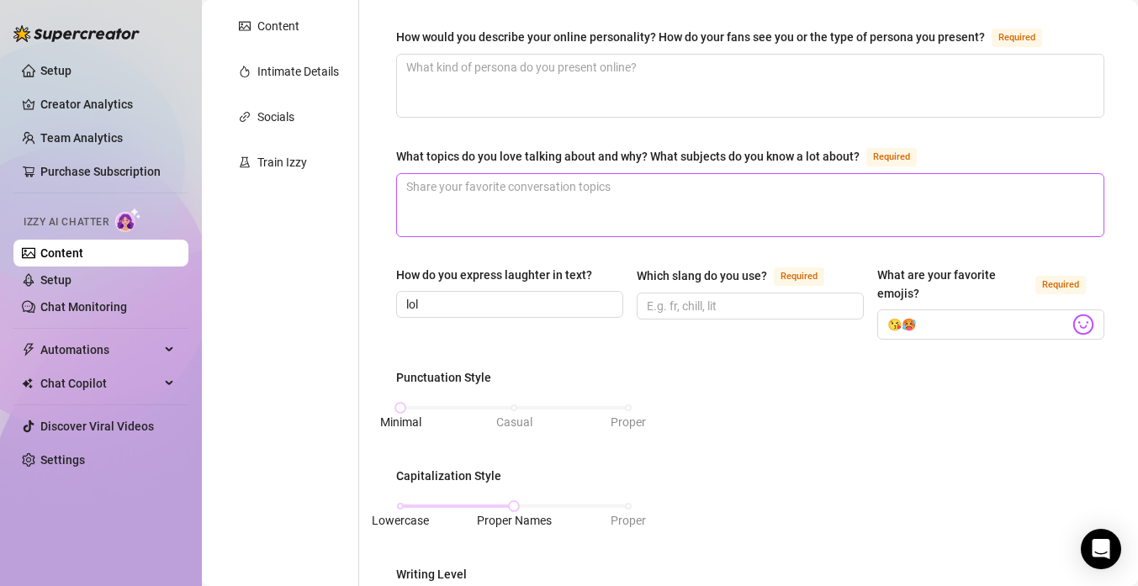
type input "i want them to feel happy, like theu are talkng to a friend"
click at [602, 214] on textarea "What topics do you love talking about and why? What subjects do you know a lot …" at bounding box center [750, 205] width 706 height 62
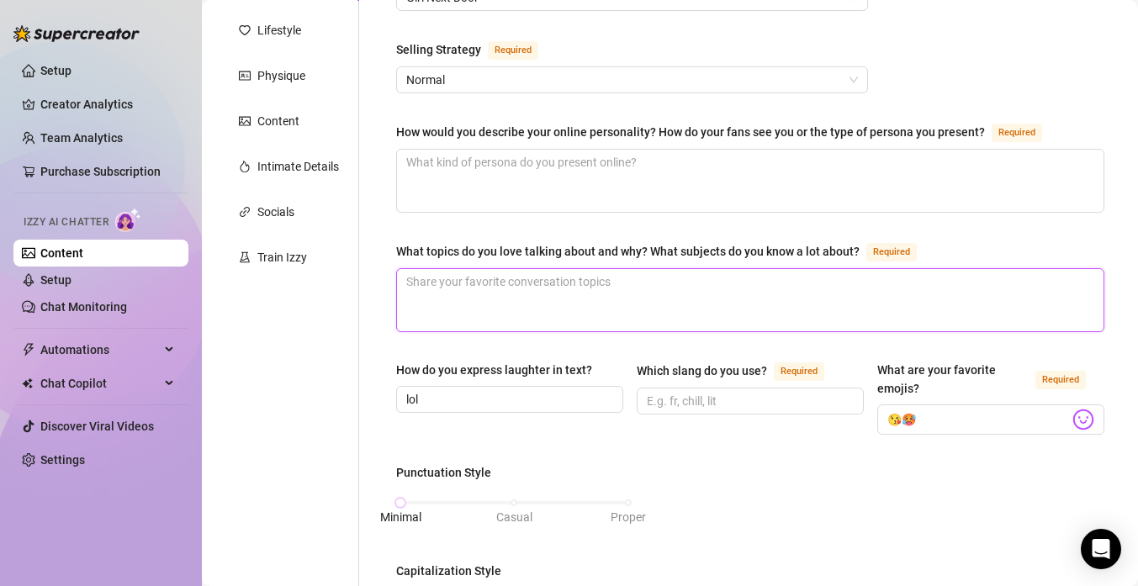
scroll to position [237, 0]
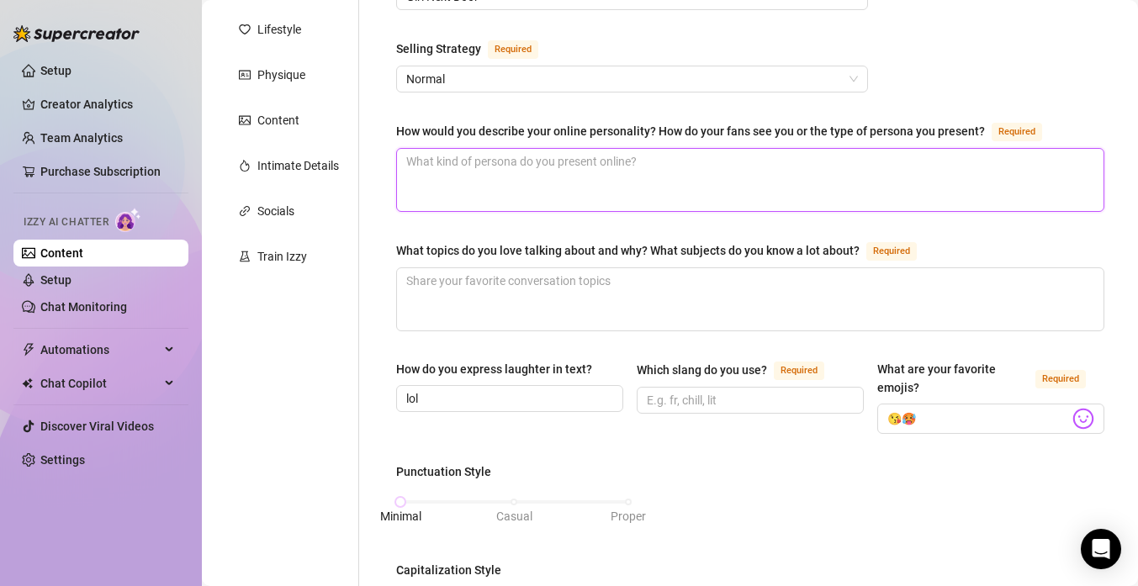
click at [640, 190] on textarea "How would you describe your online personality? How do your fans see you or the…" at bounding box center [750, 180] width 706 height 62
type textarea "v"
type textarea "ve"
type textarea "ver"
type textarea "very"
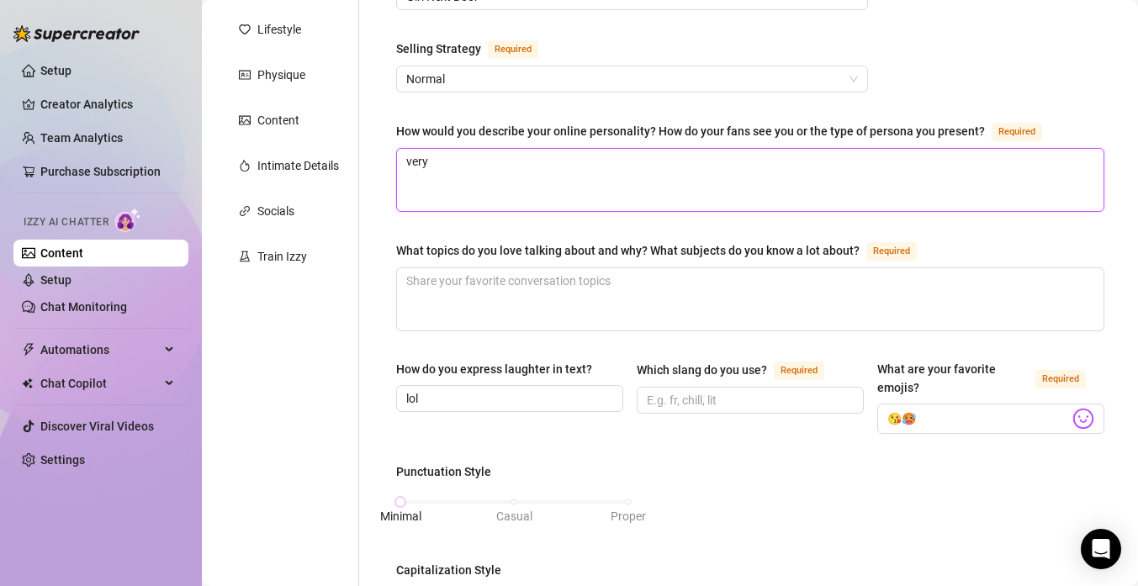
type textarea "very"
type textarea "very g"
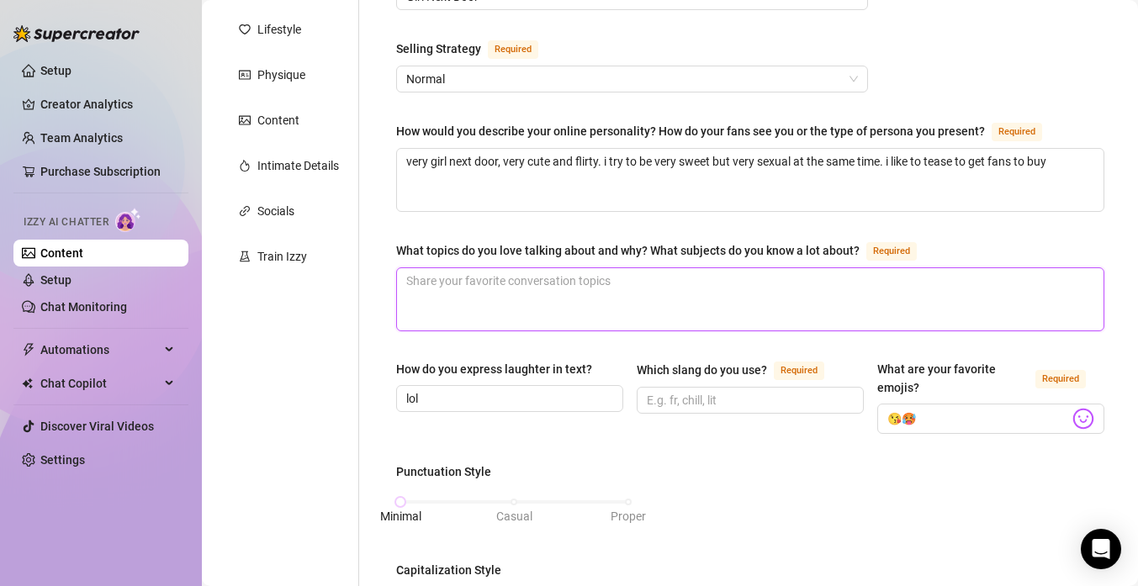
click at [599, 302] on textarea "What topics do you love talking about and why? What subjects do you know a lot …" at bounding box center [750, 299] width 706 height 62
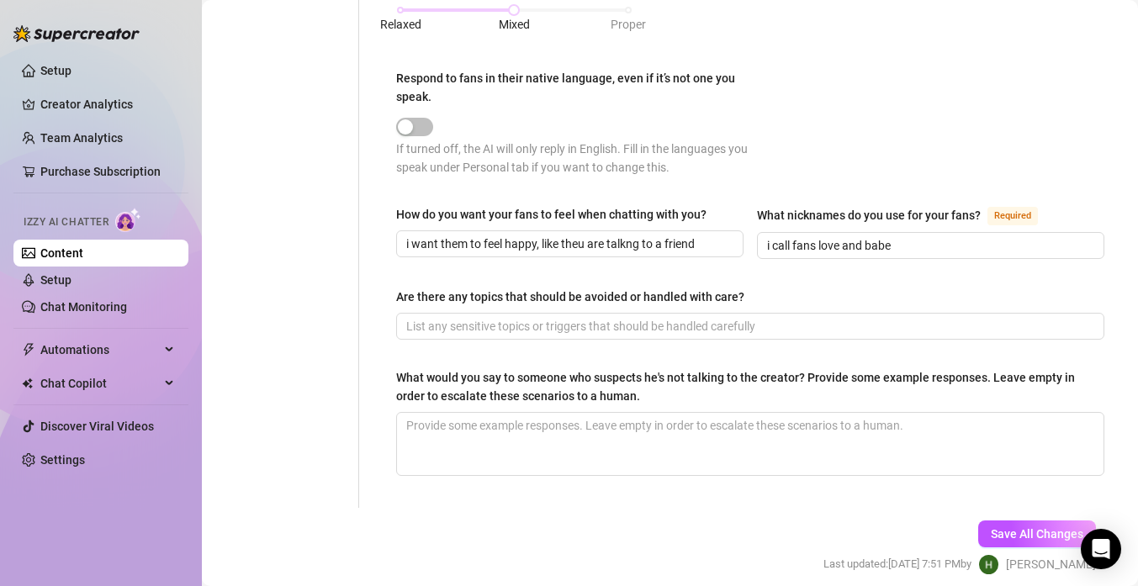
scroll to position [991, 0]
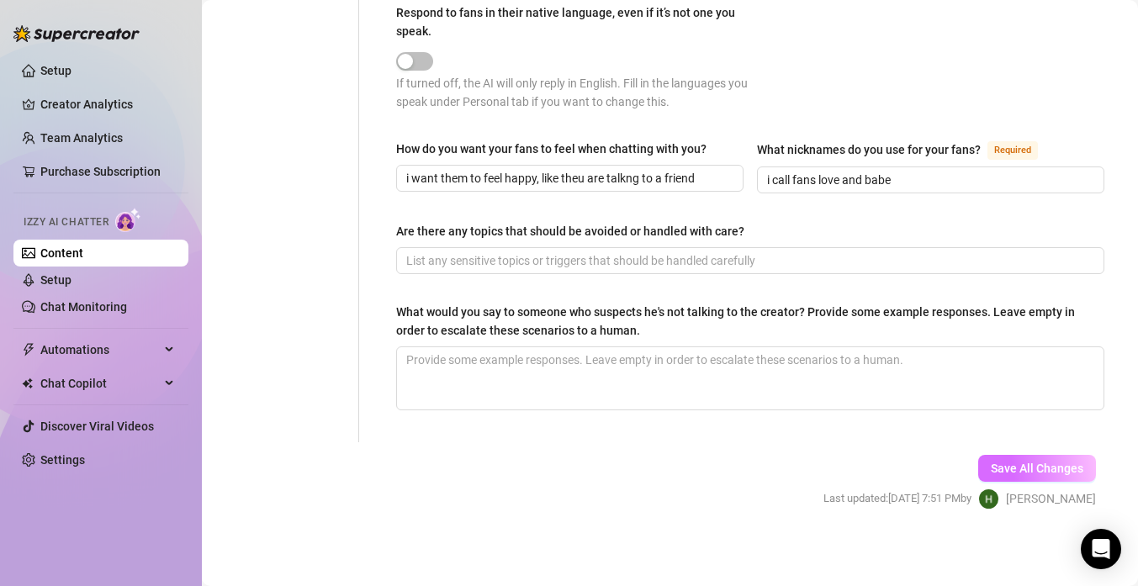
click at [1052, 474] on button "Save All Changes" at bounding box center [1037, 468] width 118 height 27
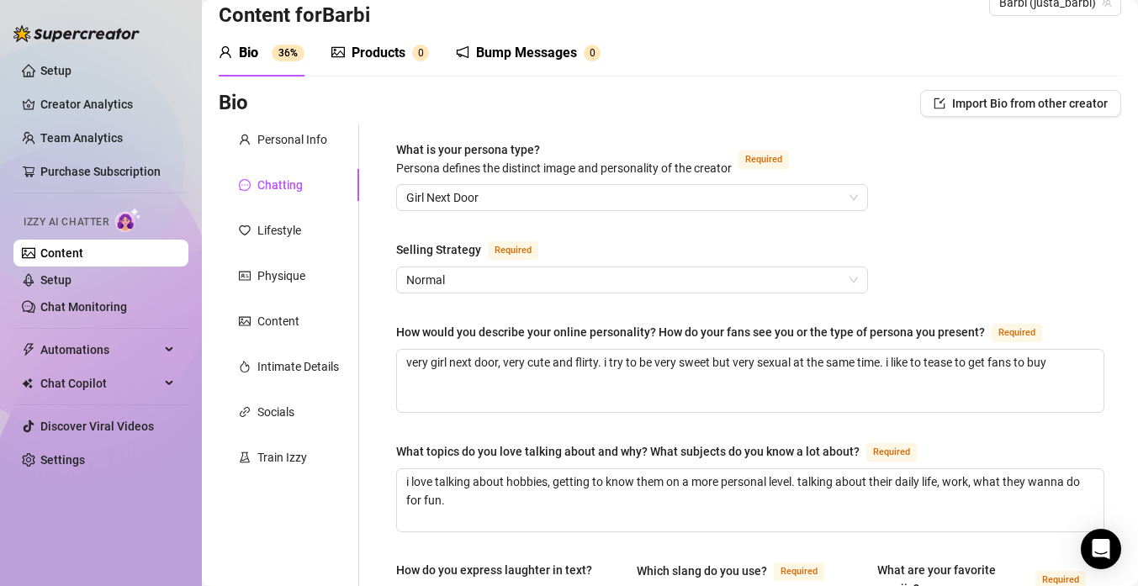
scroll to position [35, 0]
click at [279, 232] on div "Lifestyle" at bounding box center [279, 231] width 44 height 18
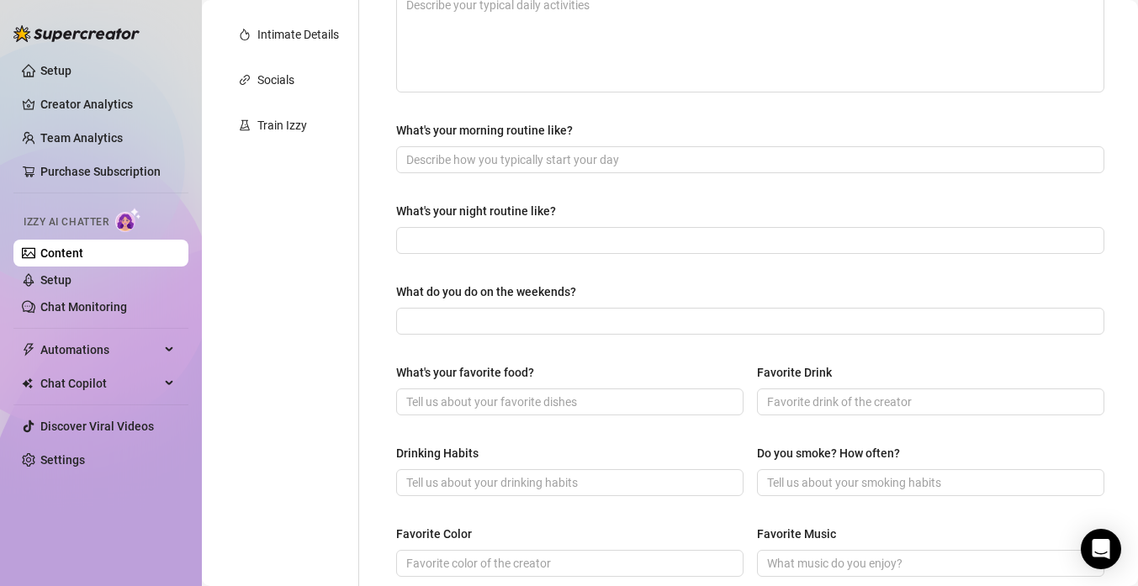
scroll to position [135, 0]
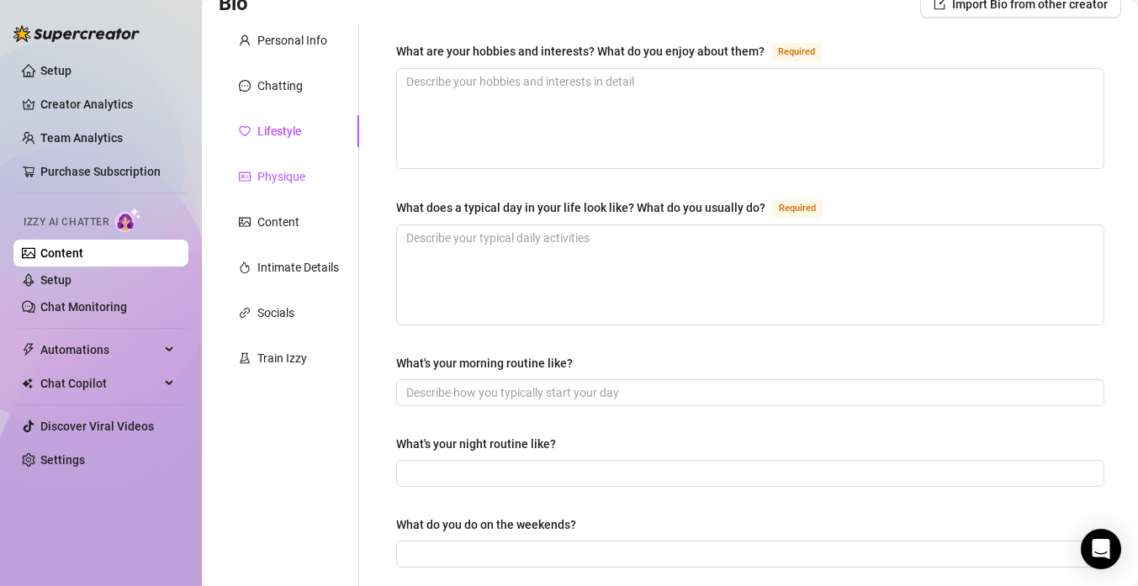
click at [295, 179] on div "Physique" at bounding box center [281, 176] width 48 height 18
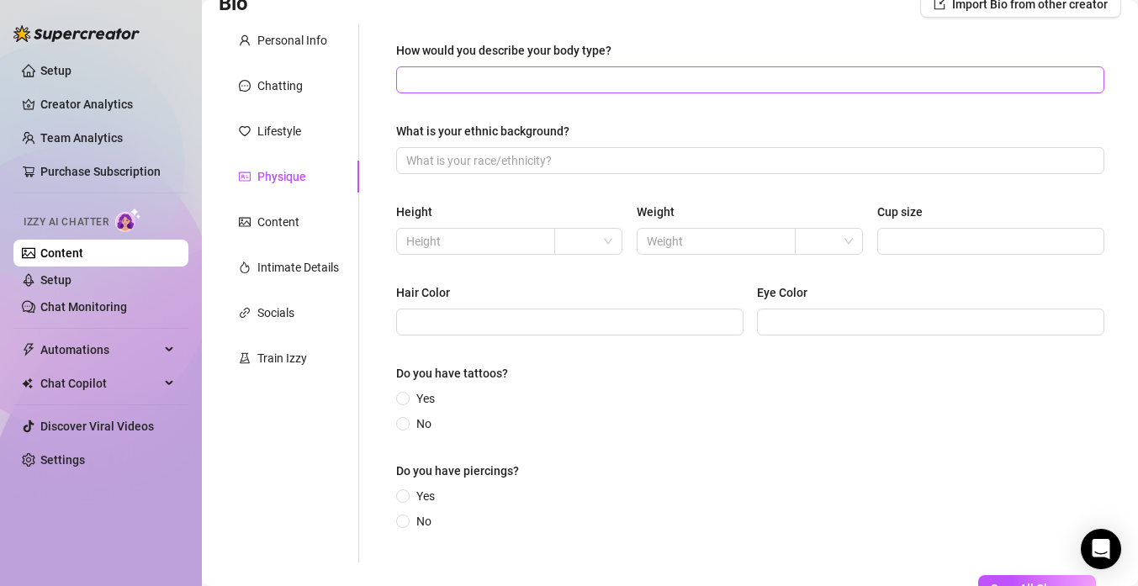
click at [456, 92] on span at bounding box center [750, 79] width 708 height 27
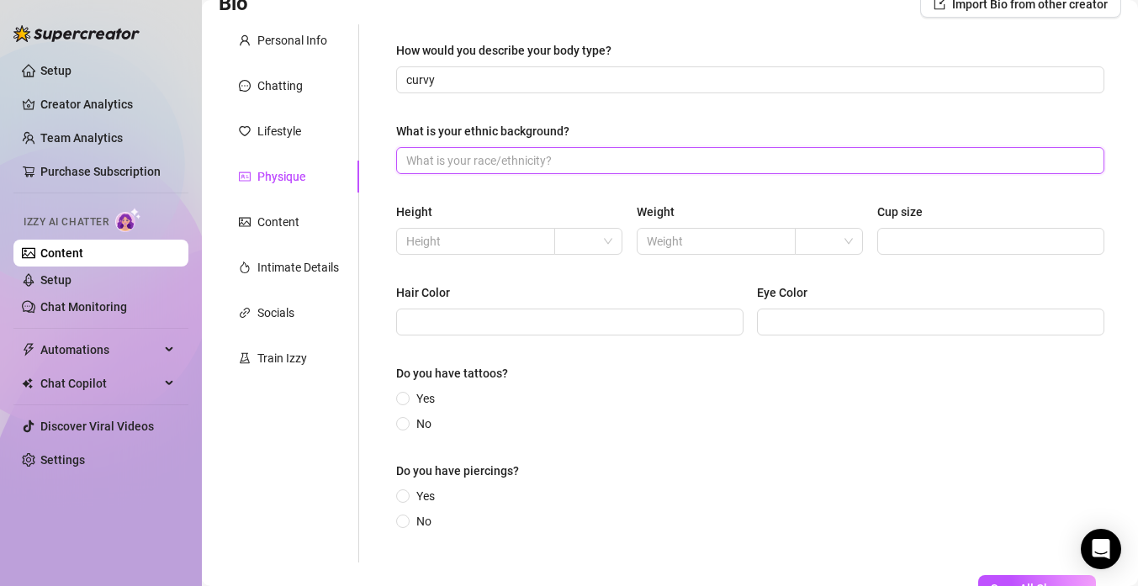
click at [547, 161] on input "What is your ethnic background?" at bounding box center [748, 160] width 684 height 18
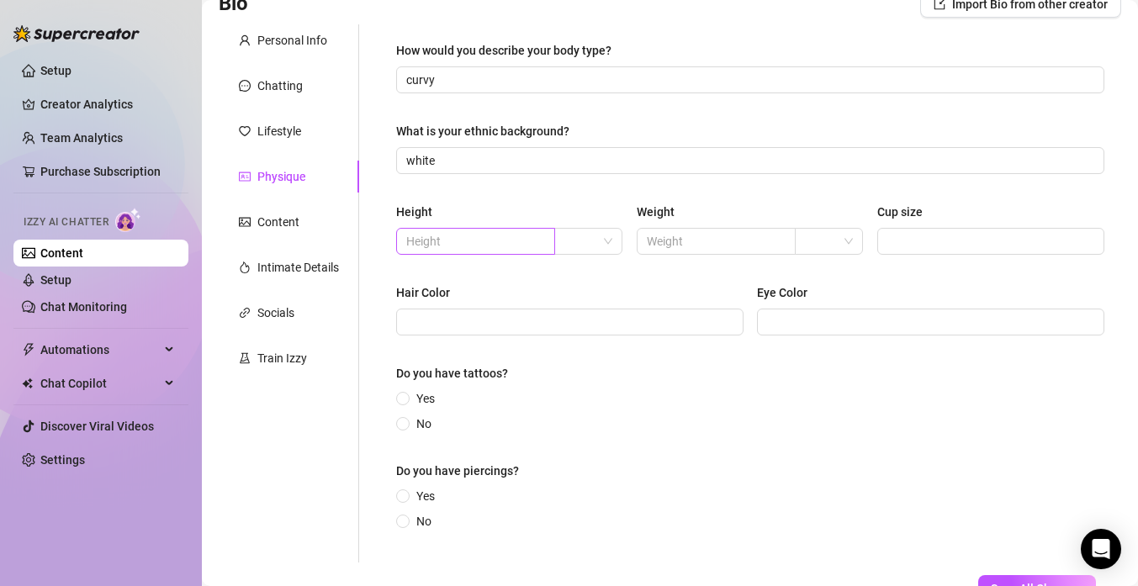
click at [535, 252] on span at bounding box center [475, 241] width 159 height 27
click at [658, 233] on input "text" at bounding box center [714, 241] width 135 height 18
click at [500, 246] on input "5" at bounding box center [473, 241] width 135 height 18
click at [768, 242] on input "text" at bounding box center [714, 241] width 135 height 18
click at [1001, 243] on input "Cup size" at bounding box center [988, 241] width 203 height 18
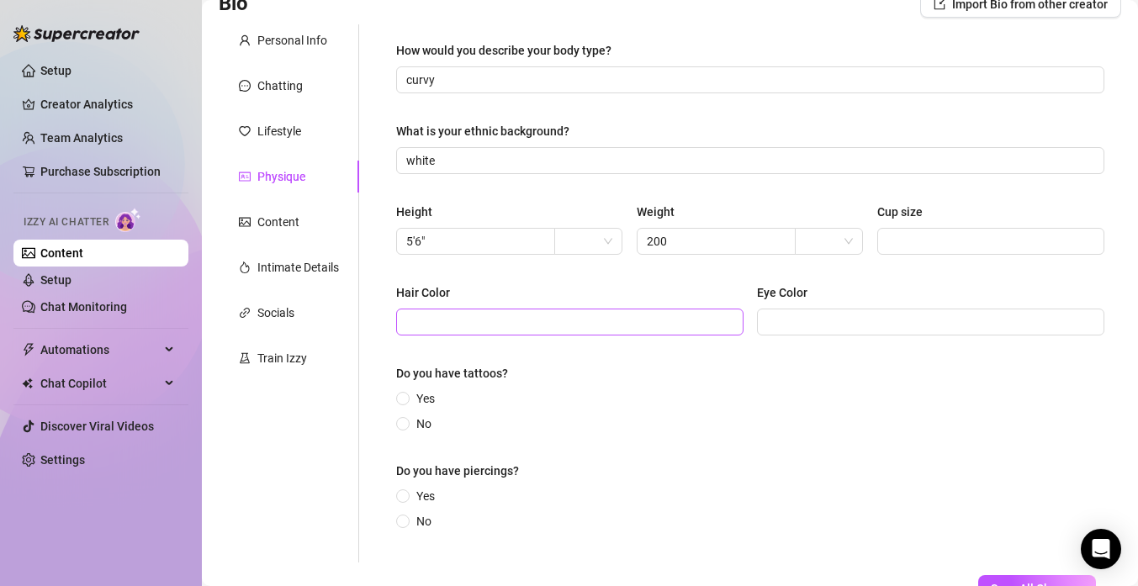
click at [718, 334] on span at bounding box center [569, 322] width 347 height 27
click at [401, 389] on label "Yes" at bounding box center [418, 398] width 45 height 18
click at [401, 394] on input "Yes" at bounding box center [403, 399] width 7 height 11
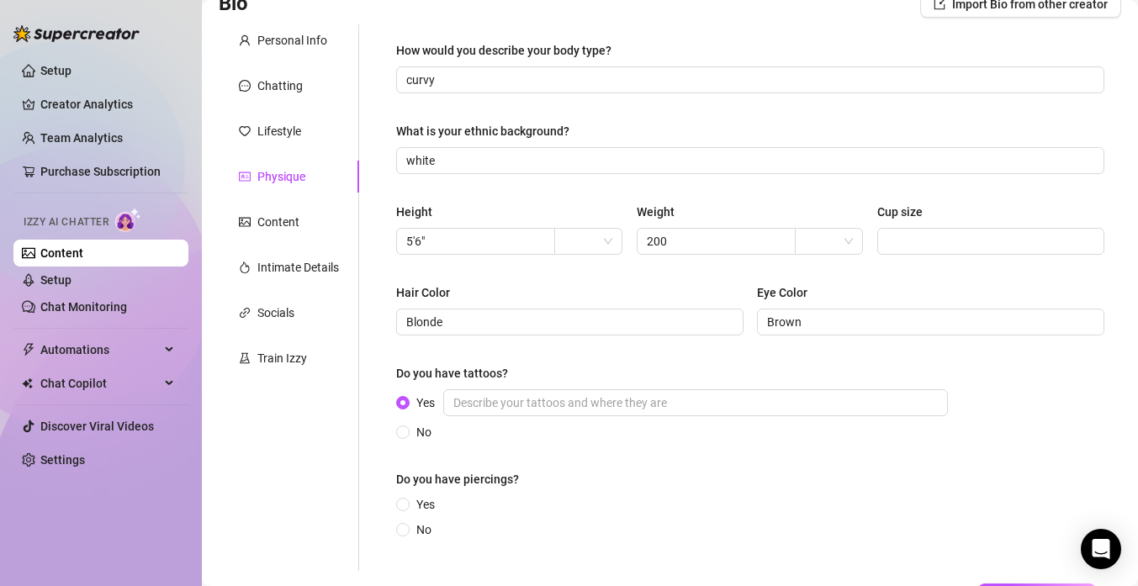
scroll to position [261, 0]
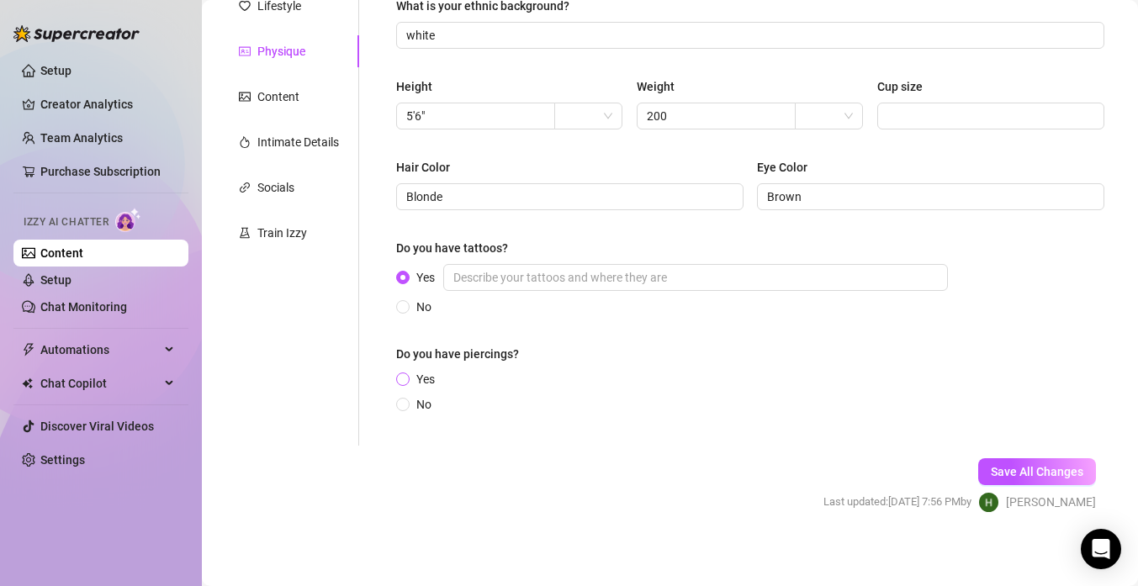
click at [401, 379] on input "Yes" at bounding box center [403, 380] width 7 height 11
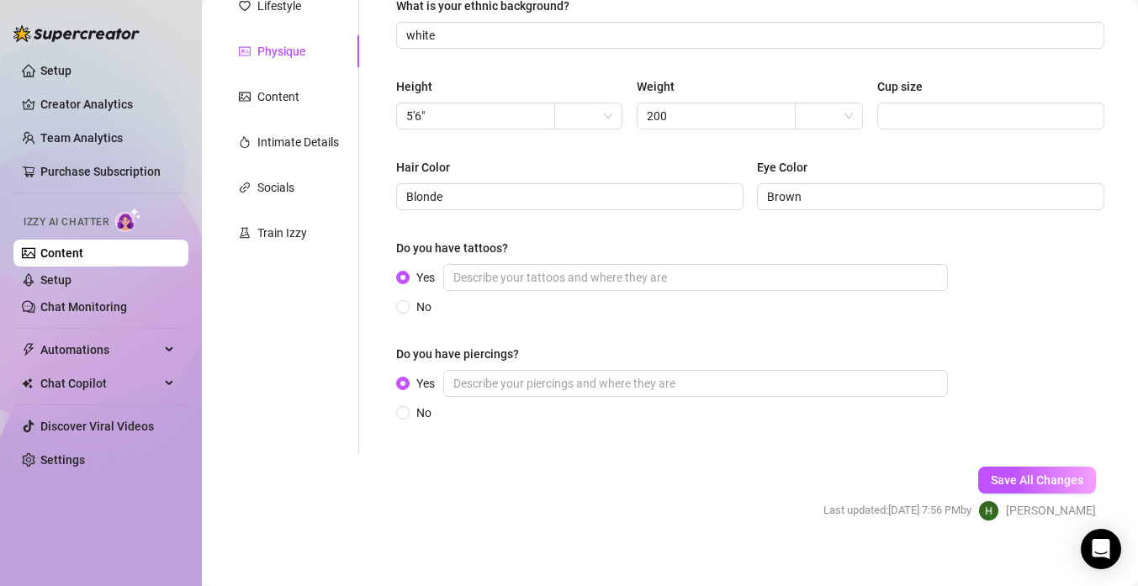
click at [493, 262] on div "Do you have tattoos?" at bounding box center [750, 251] width 708 height 25
click at [1016, 468] on button "Save All Changes" at bounding box center [1037, 480] width 118 height 27
click at [269, 101] on div "Content" at bounding box center [278, 96] width 42 height 18
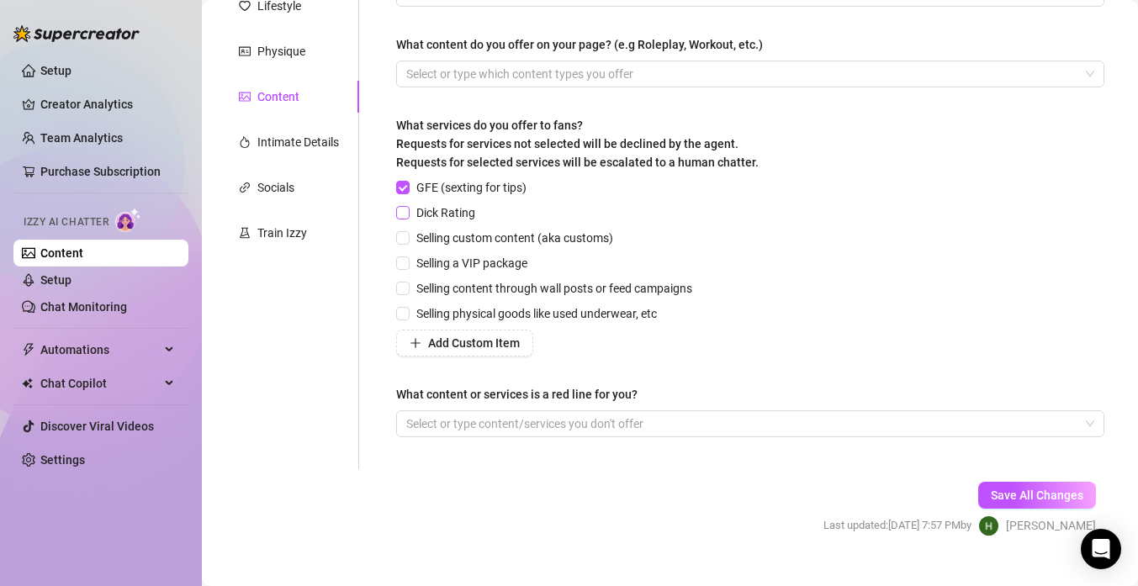
click at [401, 210] on input "Dick Rating" at bounding box center [402, 212] width 12 height 12
click at [399, 235] on input "Selling custom content (aka customs)" at bounding box center [402, 237] width 12 height 12
click at [402, 263] on input "Selling a VIP package" at bounding box center [402, 262] width 12 height 12
click at [403, 279] on label "Selling content through wall posts or feed campaigns" at bounding box center [547, 288] width 303 height 18
click at [403, 282] on input "Selling content through wall posts or feed campaigns" at bounding box center [402, 288] width 12 height 12
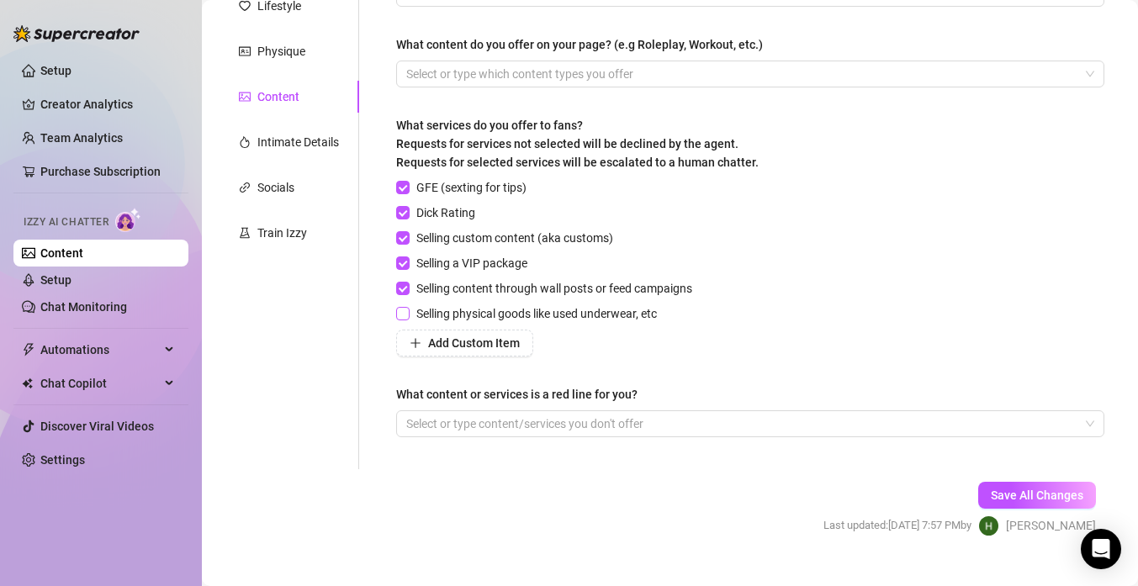
click at [405, 310] on input "Selling physical goods like used underwear, etc" at bounding box center [402, 313] width 12 height 12
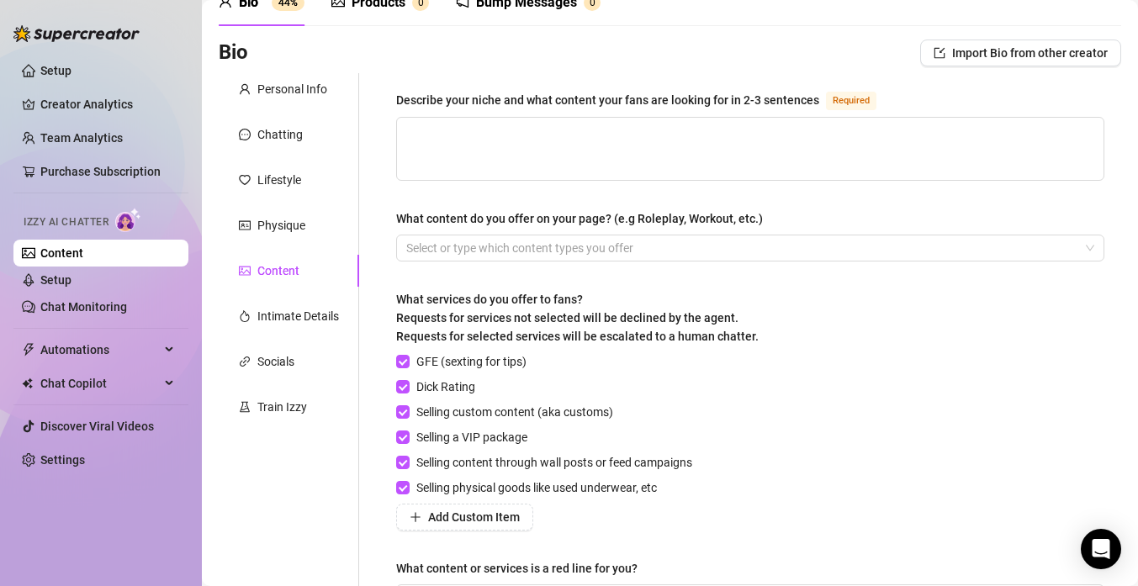
scroll to position [83, 0]
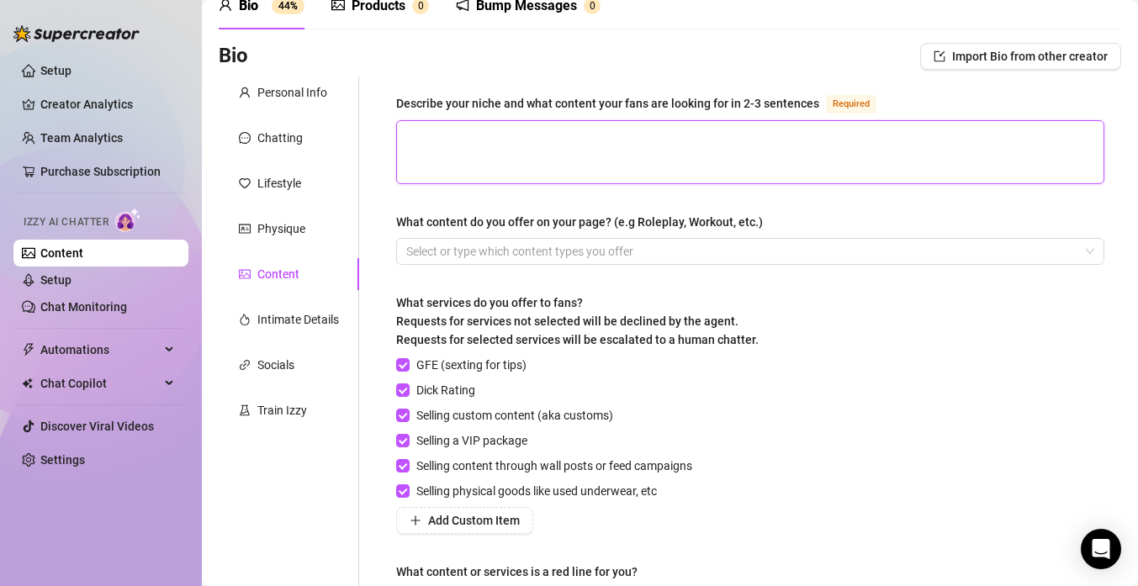
click at [584, 149] on textarea "Describe your niche and what content your fans are looking for in 2-3 sentences…" at bounding box center [750, 152] width 706 height 62
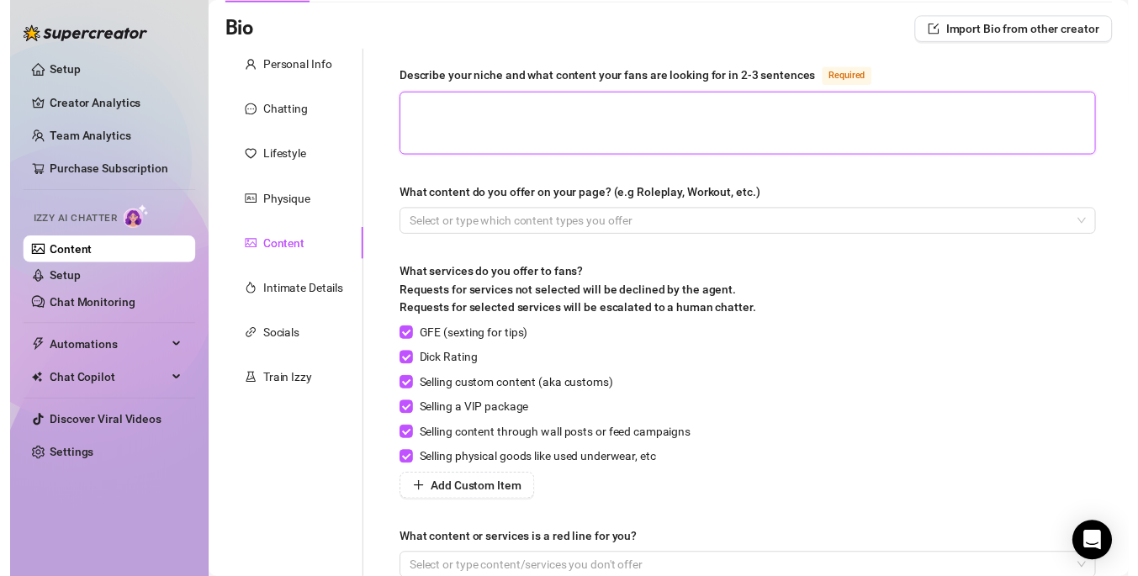
scroll to position [111, 0]
